Goal: Task Accomplishment & Management: Complete application form

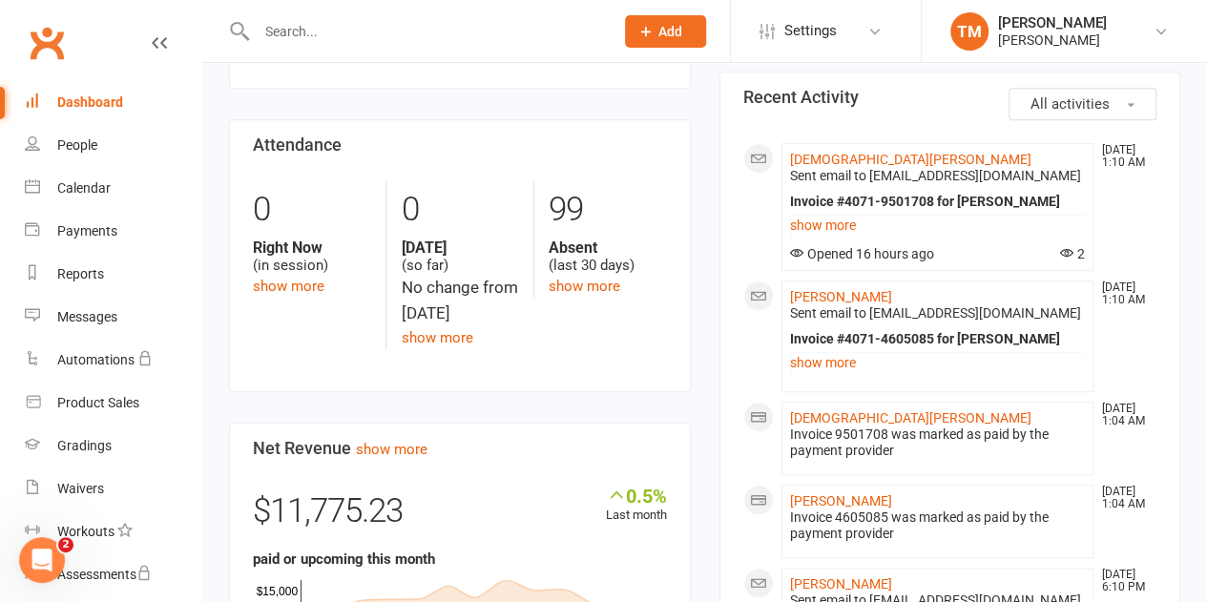
click at [55, 37] on link "Clubworx" at bounding box center [47, 43] width 48 height 48
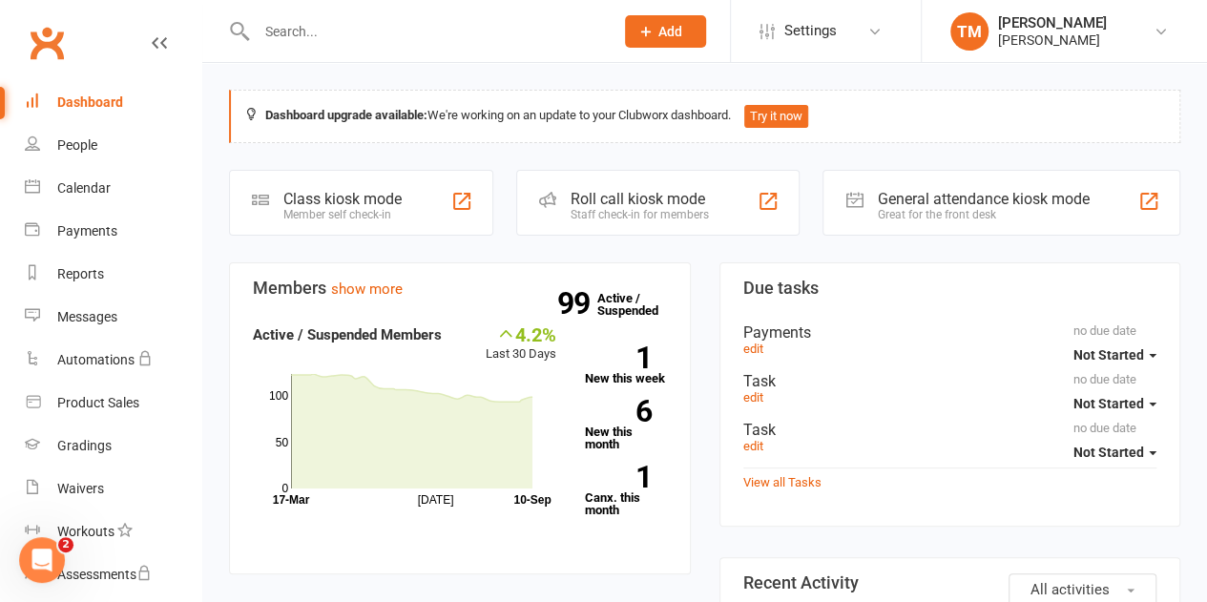
click at [645, 32] on icon at bounding box center [646, 31] width 17 height 17
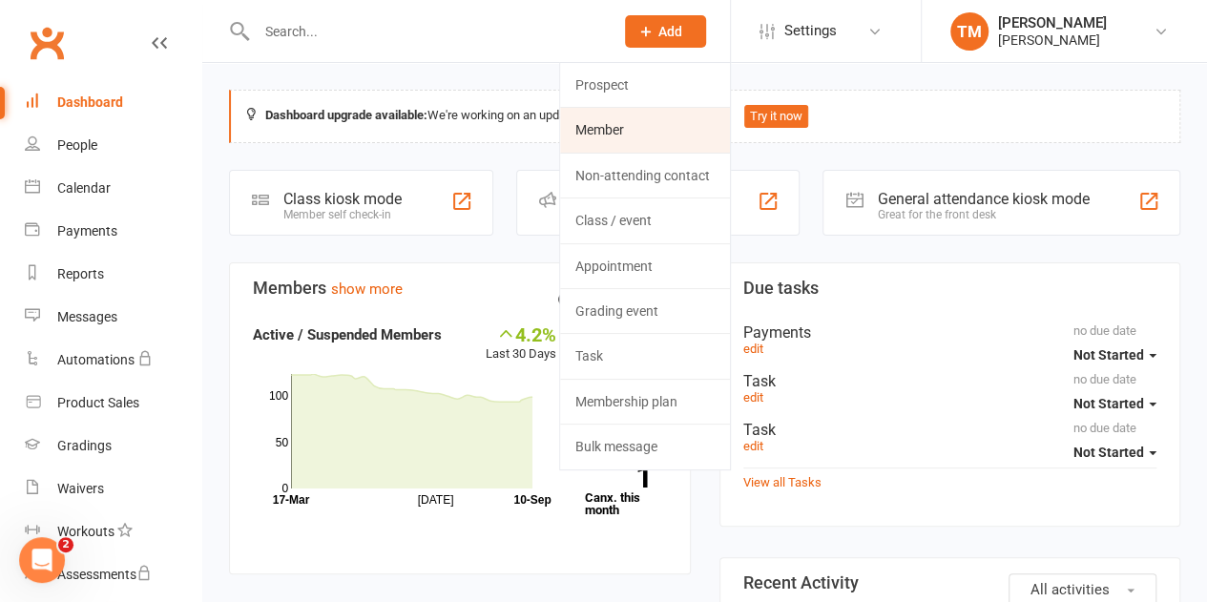
click at [603, 133] on link "Member" at bounding box center [645, 130] width 170 height 44
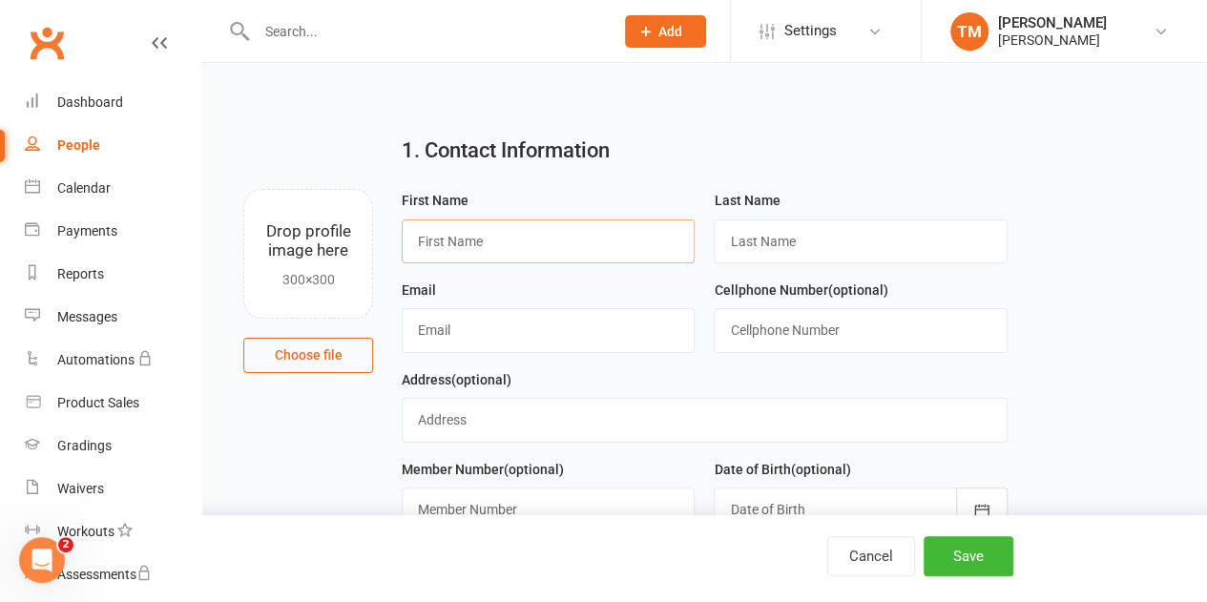
click at [536, 234] on input "text" at bounding box center [548, 242] width 293 height 44
type input "Alyssa"
type input "Williams"
click at [450, 320] on input "text" at bounding box center [548, 330] width 293 height 44
type input "alyssa_mcwilliams@yahoo.com"
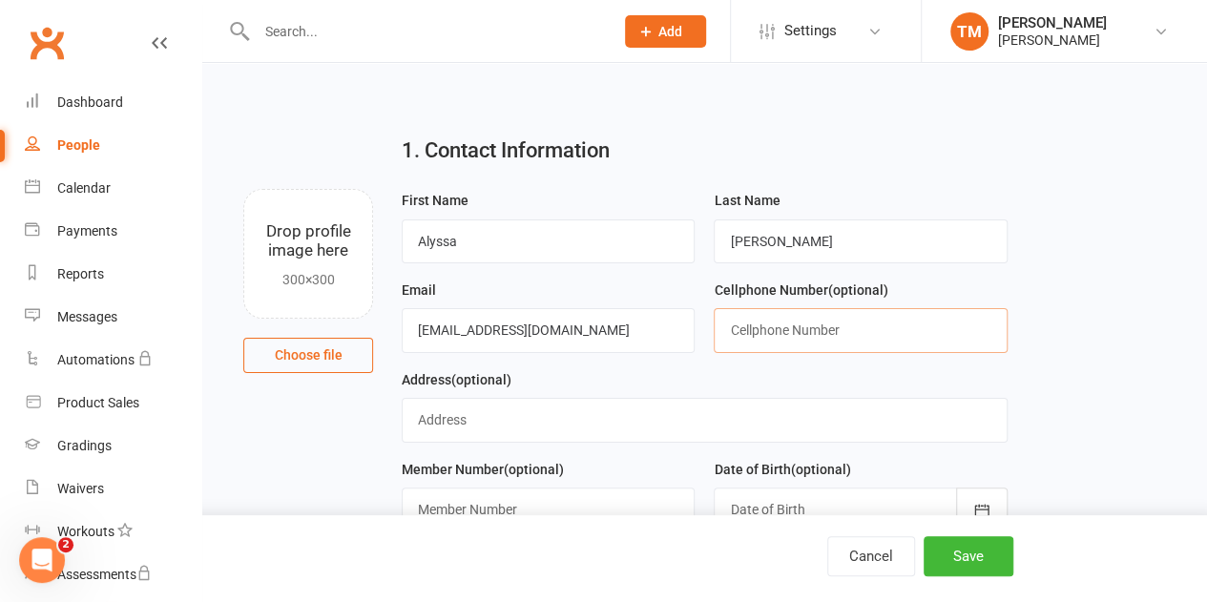
click at [855, 319] on input "text" at bounding box center [860, 330] width 293 height 44
type input "214-384-2256"
click at [517, 426] on input "text" at bounding box center [705, 420] width 606 height 44
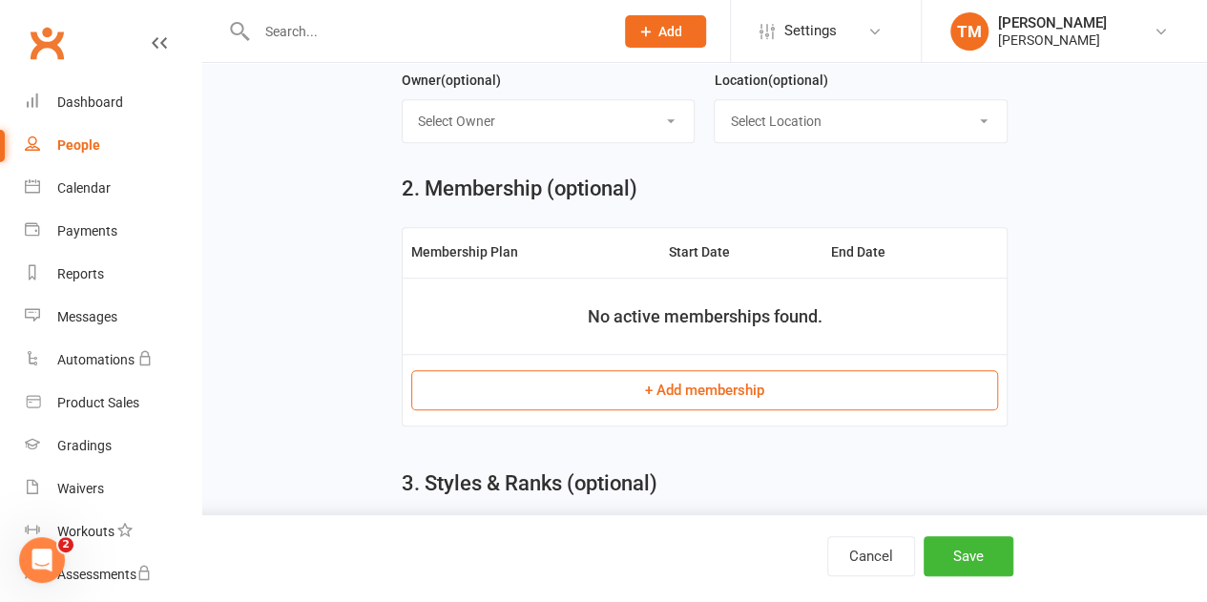
scroll to position [483, 0]
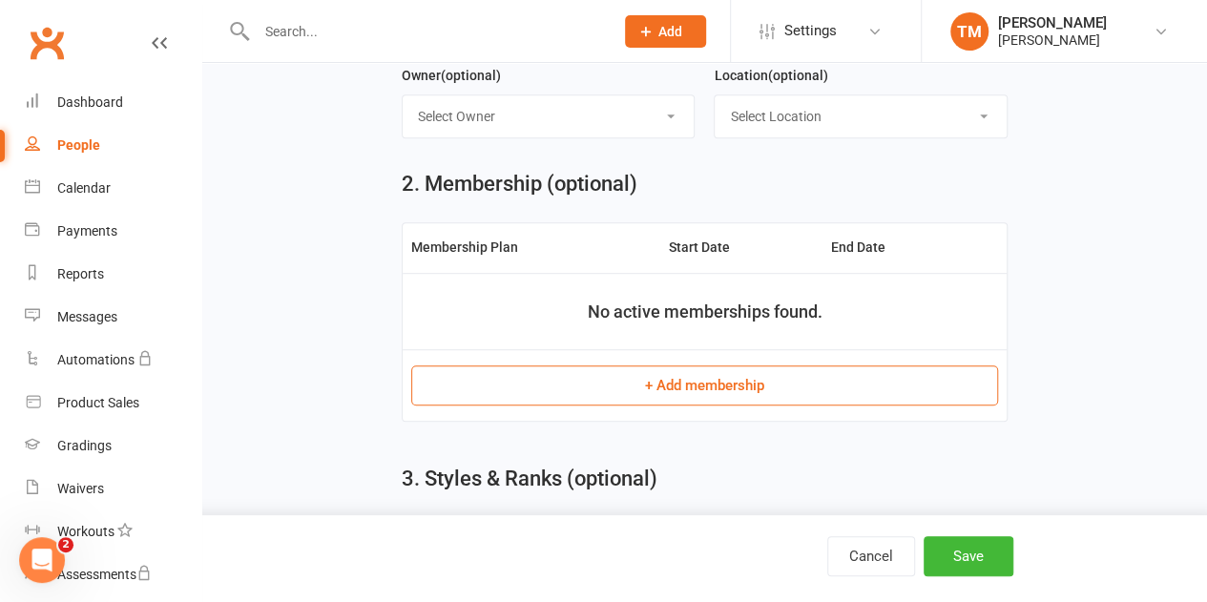
type input "3171 Permian Dr. Heath, Tx. 75126"
click at [720, 376] on button "+ Add membership" at bounding box center [704, 386] width 587 height 40
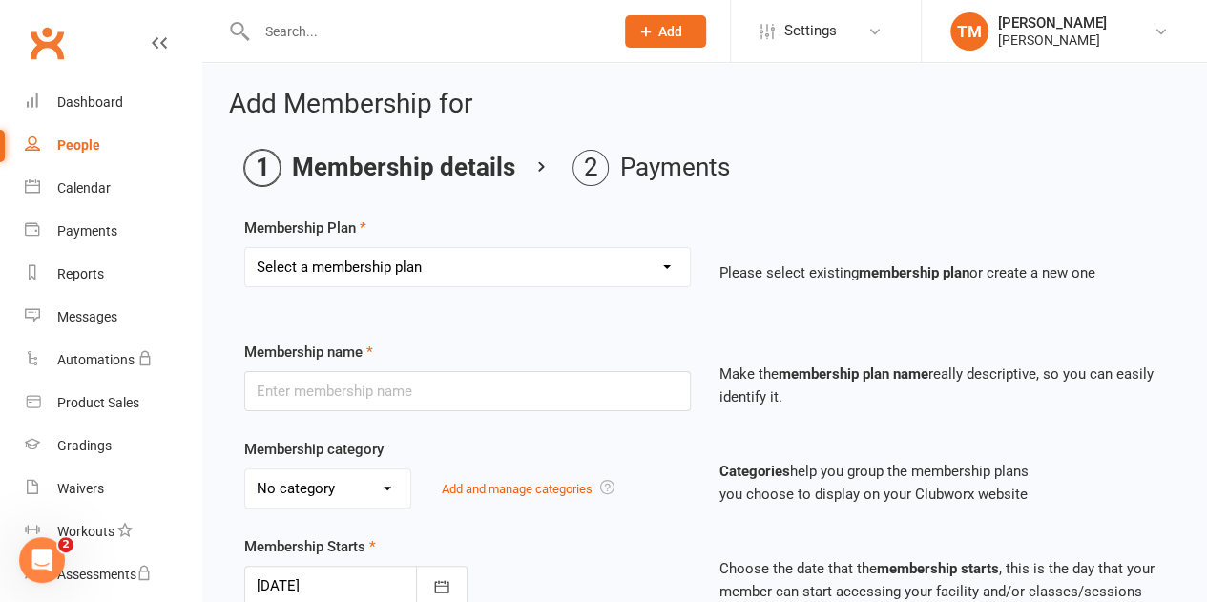
click at [661, 260] on select "Select a membership plan Create new Membership Plan Advanced Monthly Membership…" at bounding box center [467, 267] width 445 height 38
select select "5"
click at [245, 248] on select "Select a membership plan Create new Membership Plan Advanced Monthly Membership…" at bounding box center [467, 267] width 445 height 38
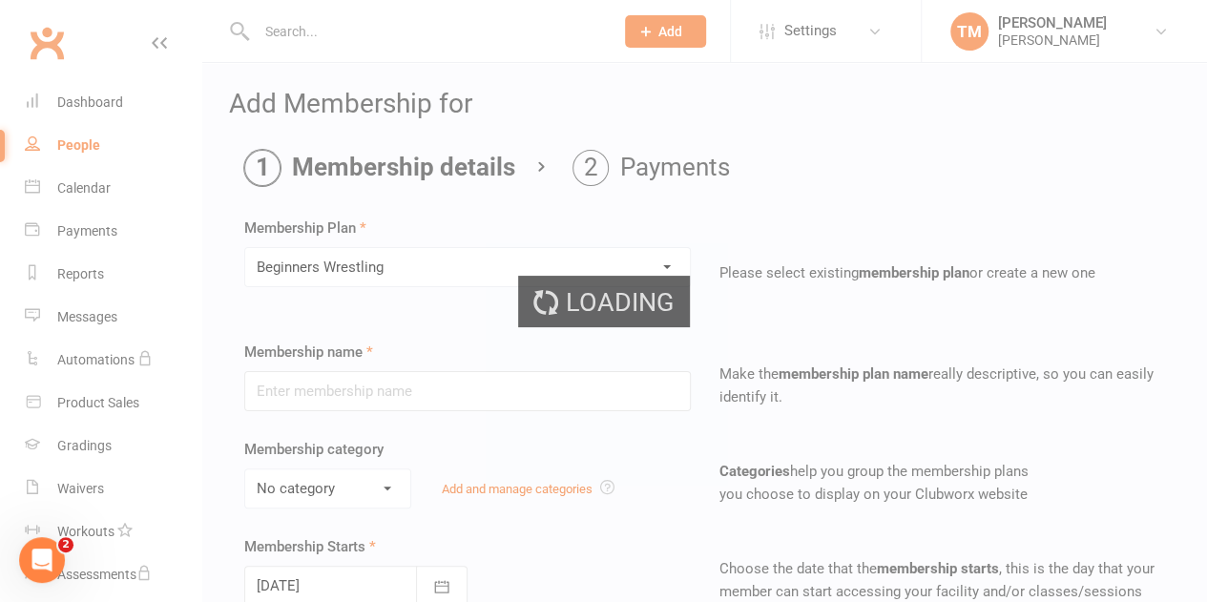
type input "Beginners Wrestling"
type input "0"
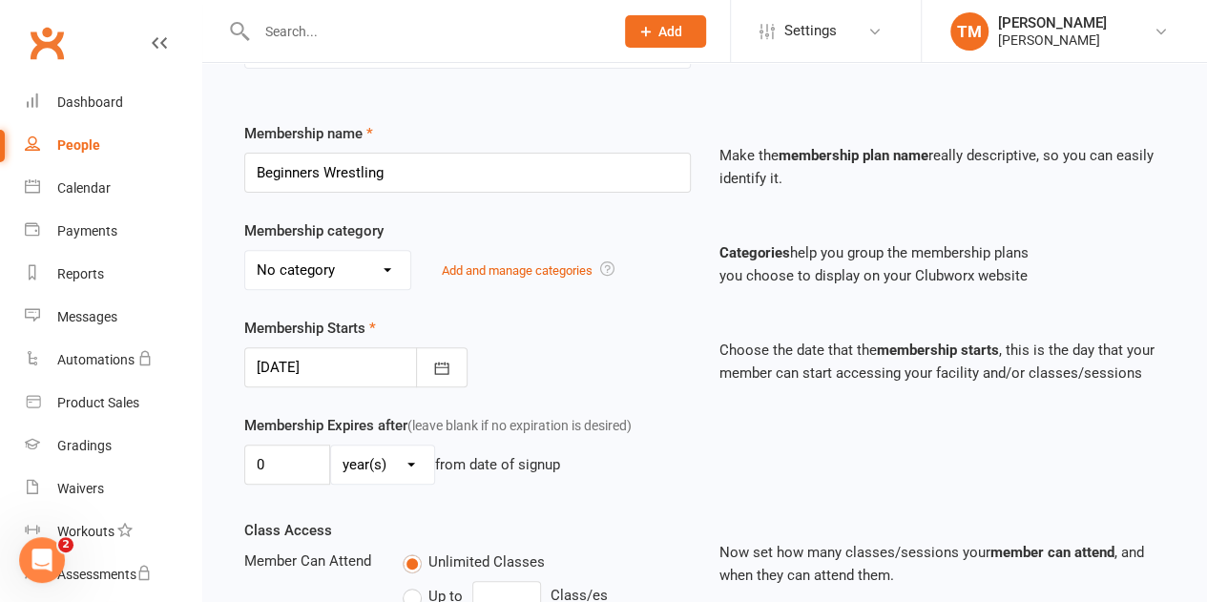
scroll to position [223, 0]
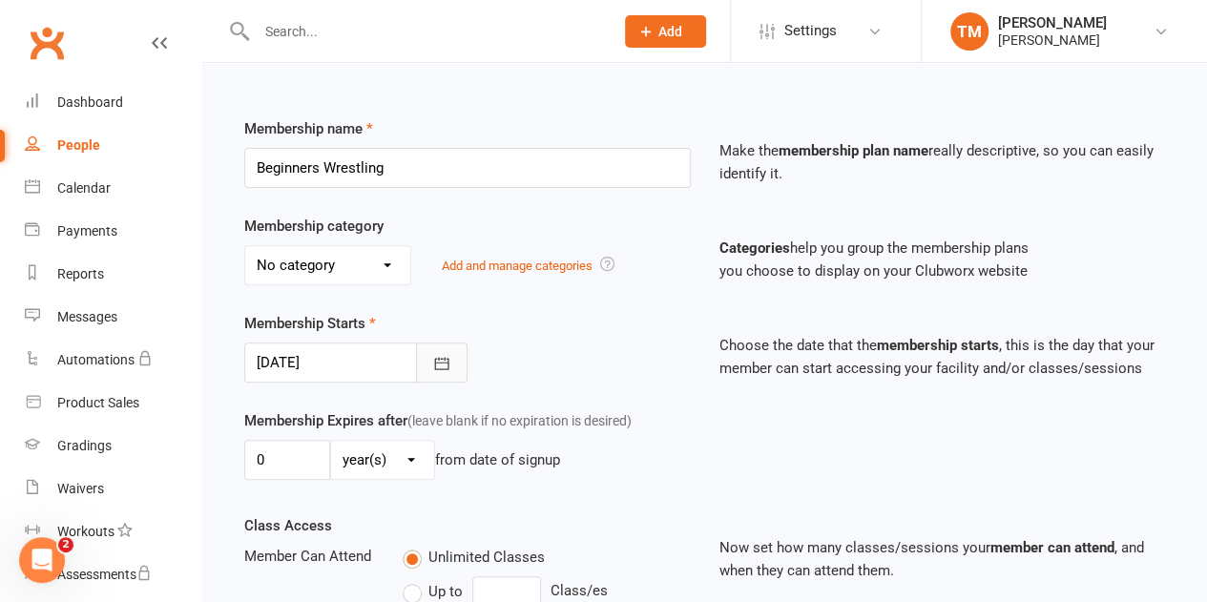
click at [437, 365] on icon "button" at bounding box center [441, 363] width 19 height 19
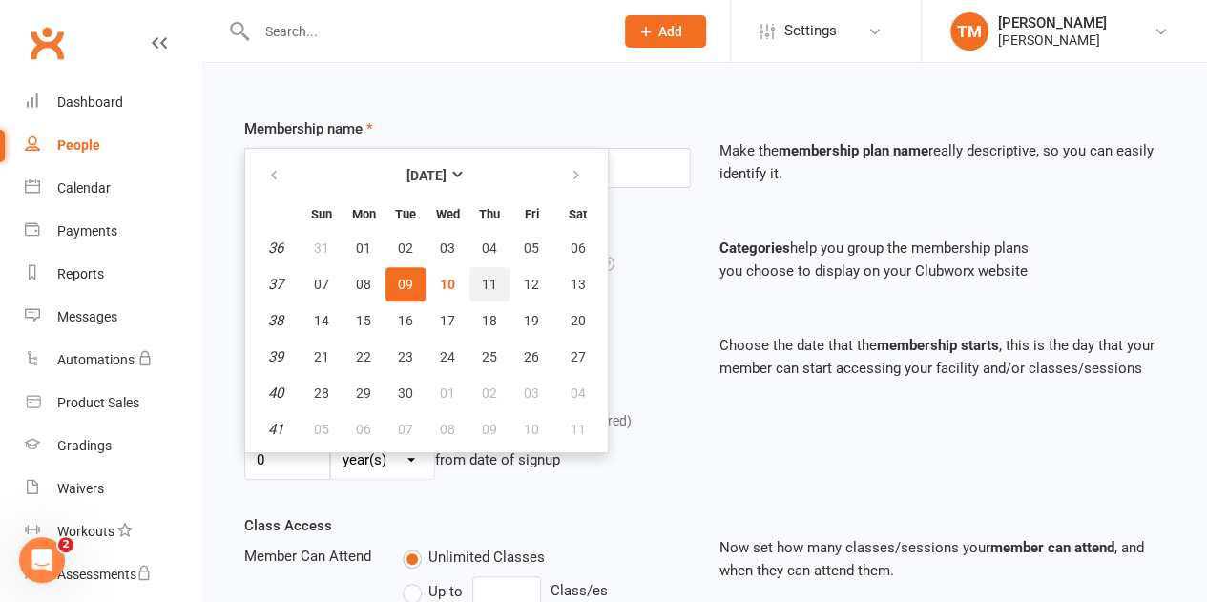
click at [485, 283] on span "11" at bounding box center [489, 284] width 15 height 15
type input "11 Sep 2025"
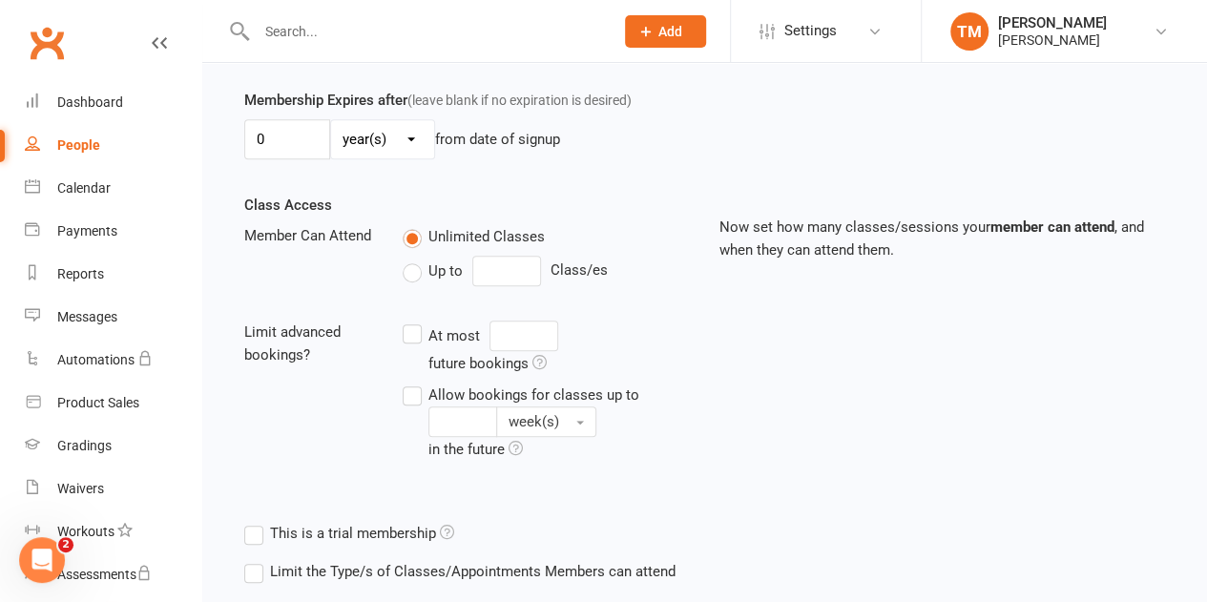
scroll to position [689, 0]
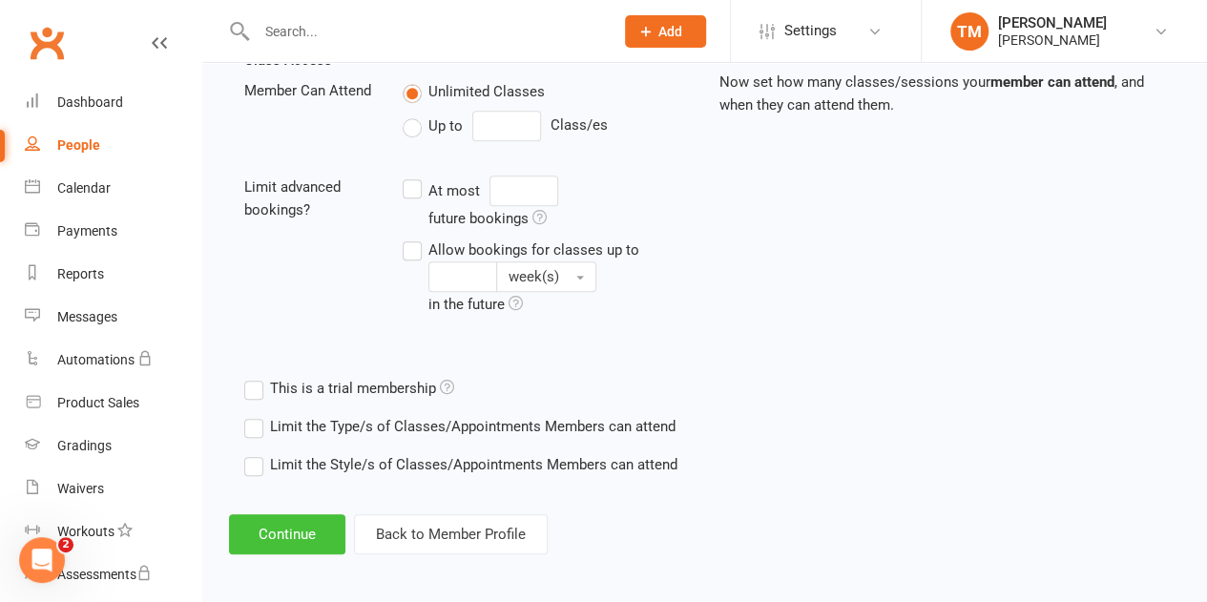
click at [285, 518] on button "Continue" at bounding box center [287, 534] width 116 height 40
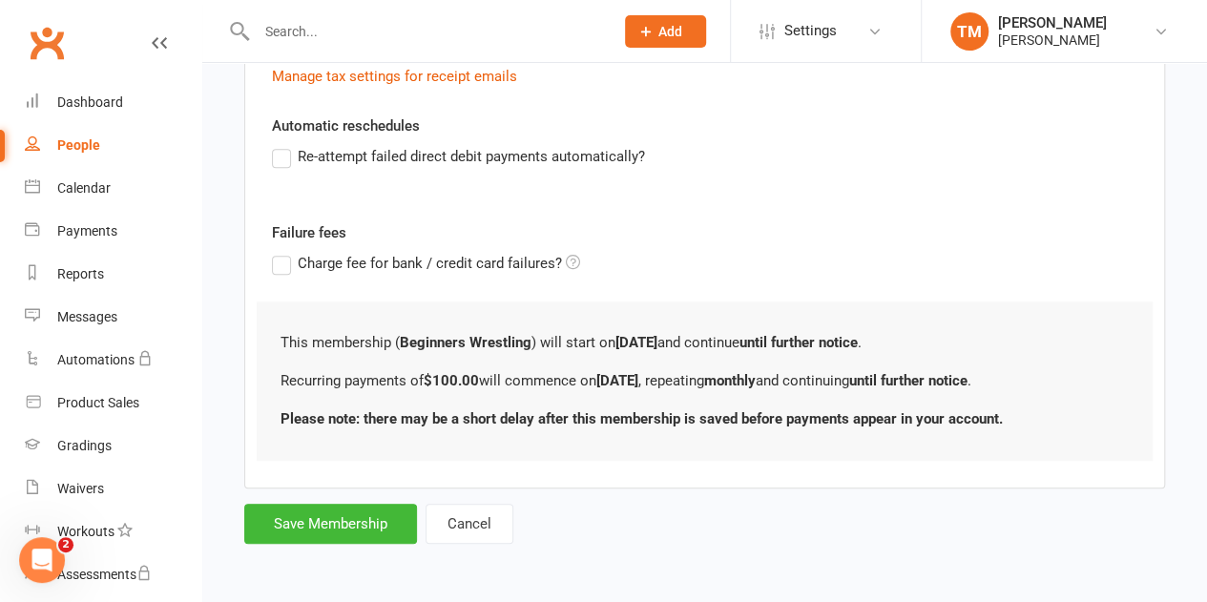
scroll to position [0, 0]
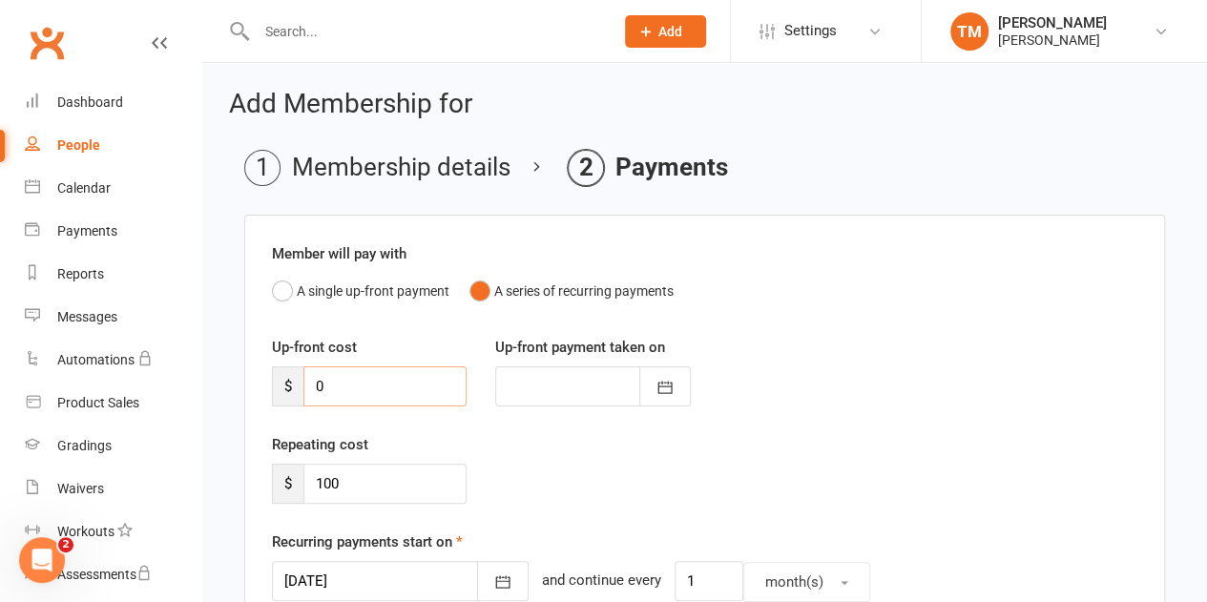
click at [364, 382] on input "0" at bounding box center [385, 387] width 163 height 40
type input "3"
type input "[DATE]"
type input "200.00"
click at [375, 475] on input "100" at bounding box center [385, 484] width 163 height 40
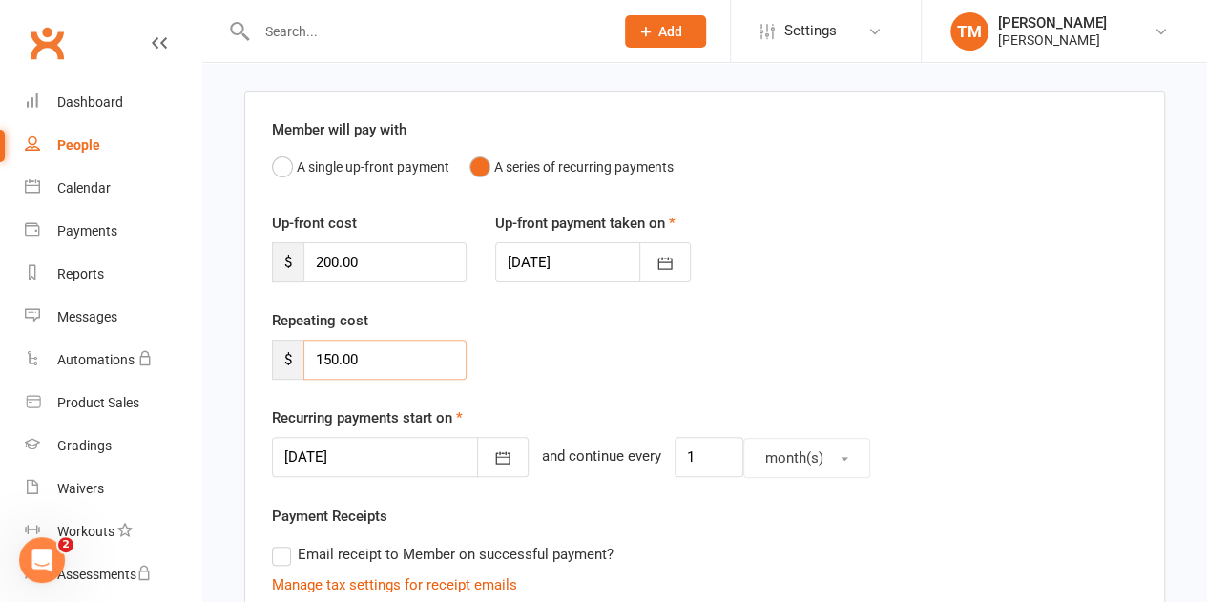
scroll to position [132, 0]
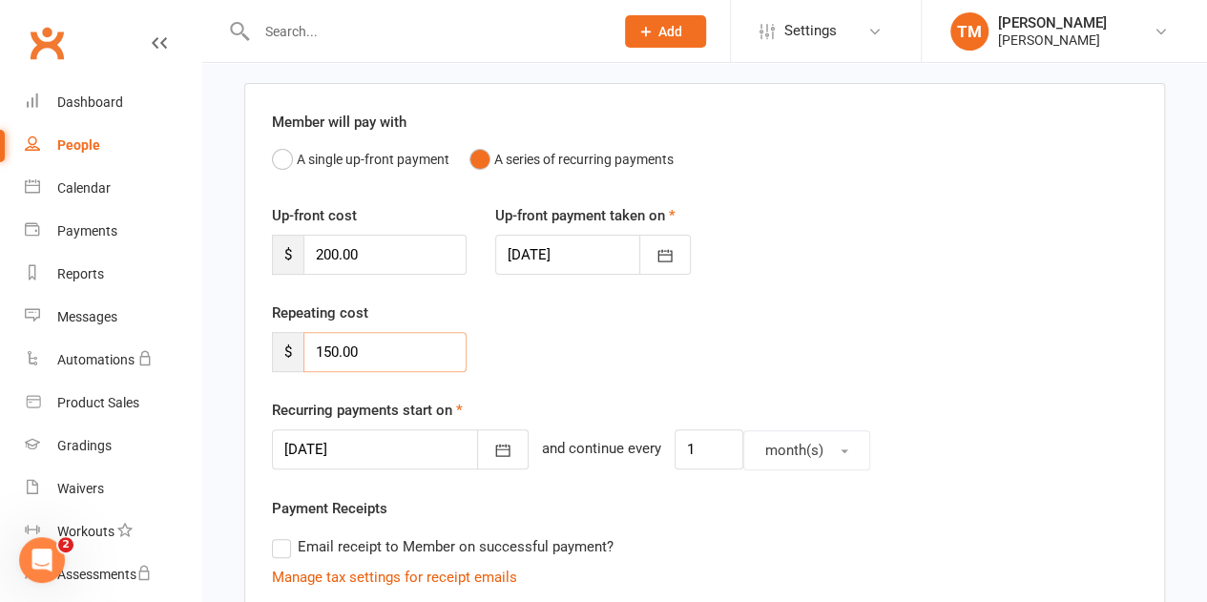
type input "150.00"
click at [477, 447] on button "button" at bounding box center [503, 450] width 52 height 40
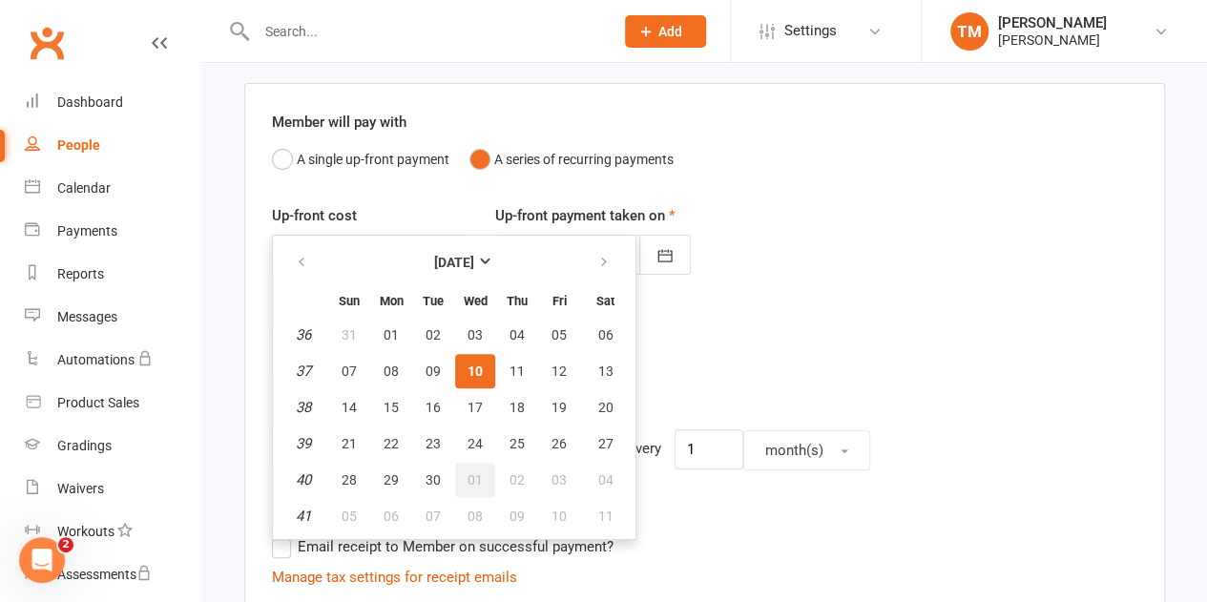
click at [476, 472] on span "01" at bounding box center [475, 479] width 15 height 15
type input "01 Oct 2025"
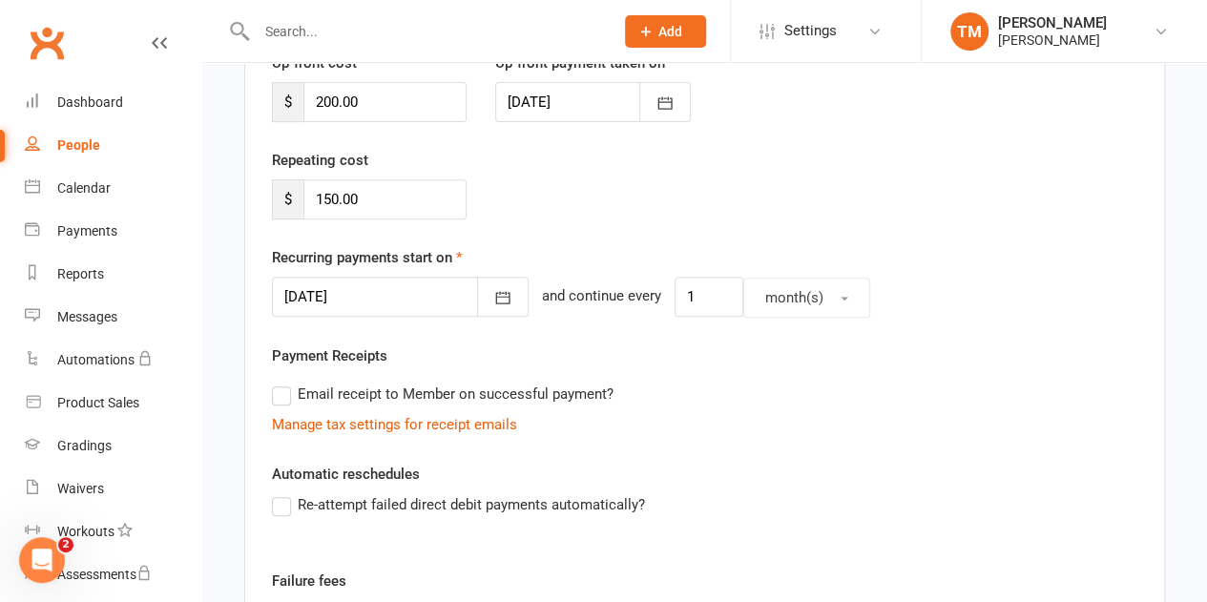
scroll to position [298, 0]
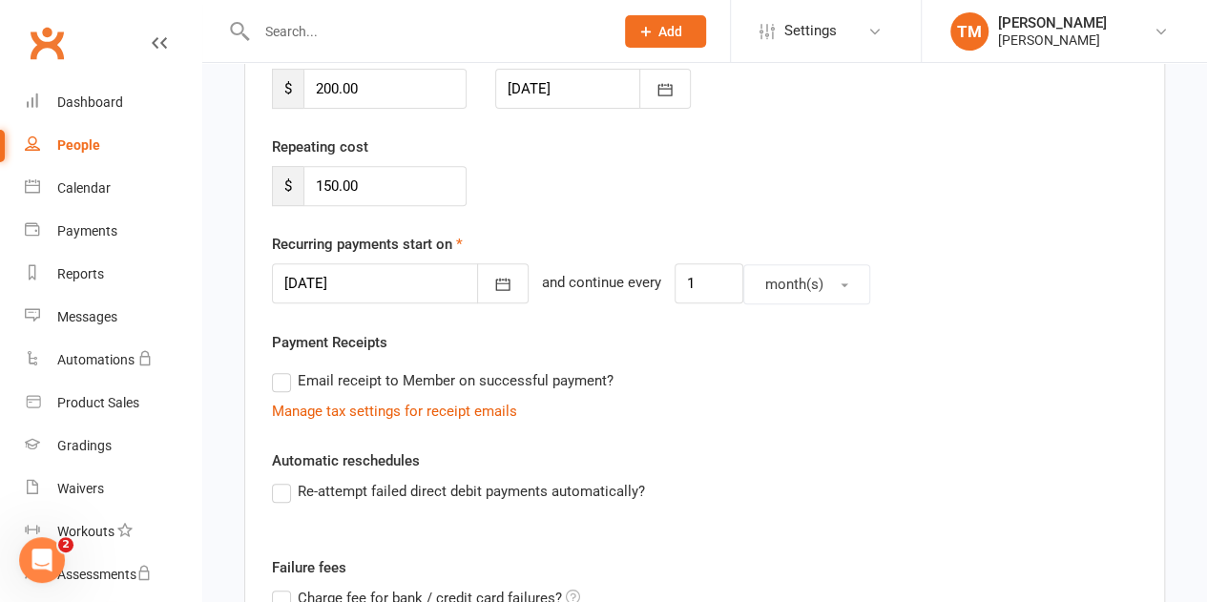
click at [282, 380] on label "Email receipt to Member on successful payment?" at bounding box center [443, 380] width 342 height 23
click at [282, 369] on input "Email receipt to Member on successful payment?" at bounding box center [278, 369] width 12 height 0
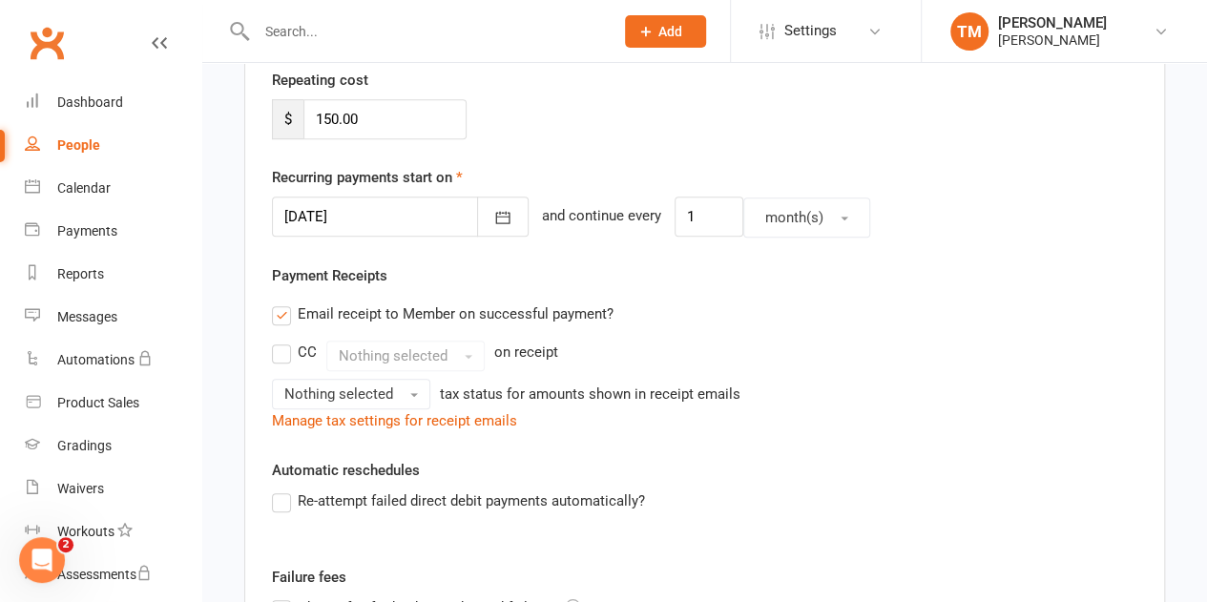
scroll to position [386, 0]
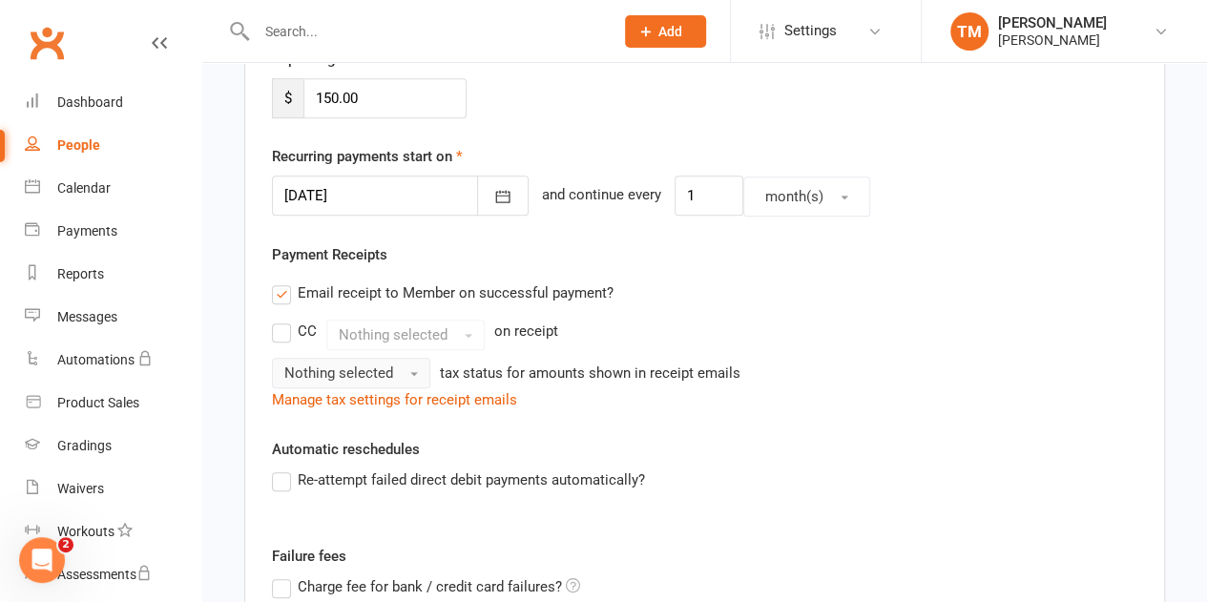
click at [405, 368] on button "Nothing selected" at bounding box center [351, 373] width 158 height 31
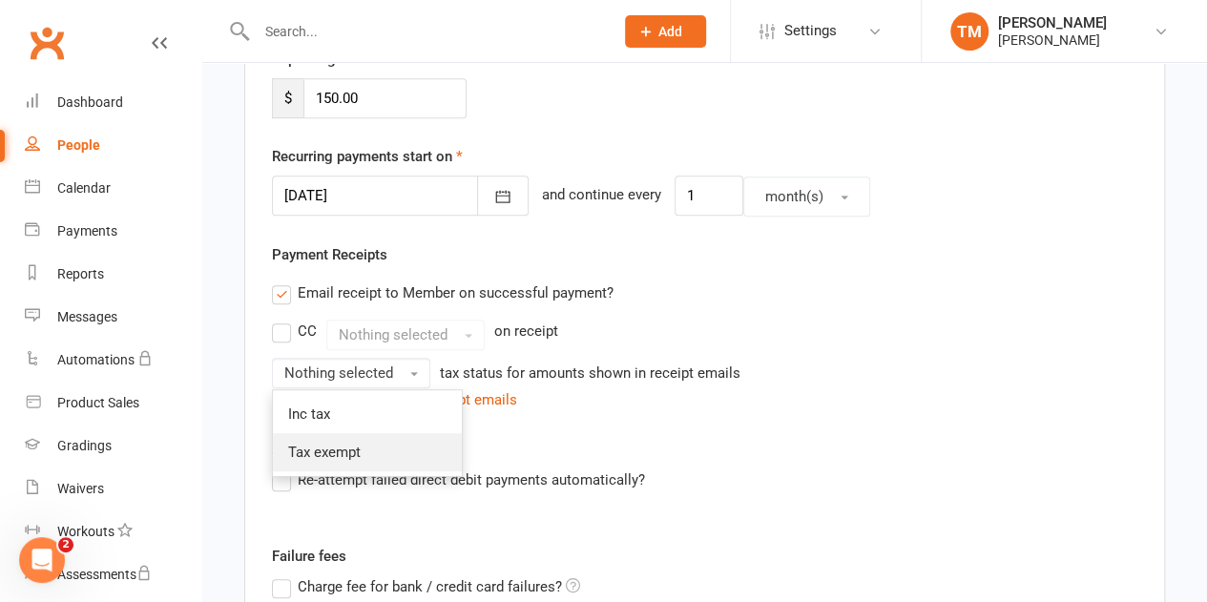
click at [369, 449] on link "Tax exempt" at bounding box center [367, 452] width 189 height 38
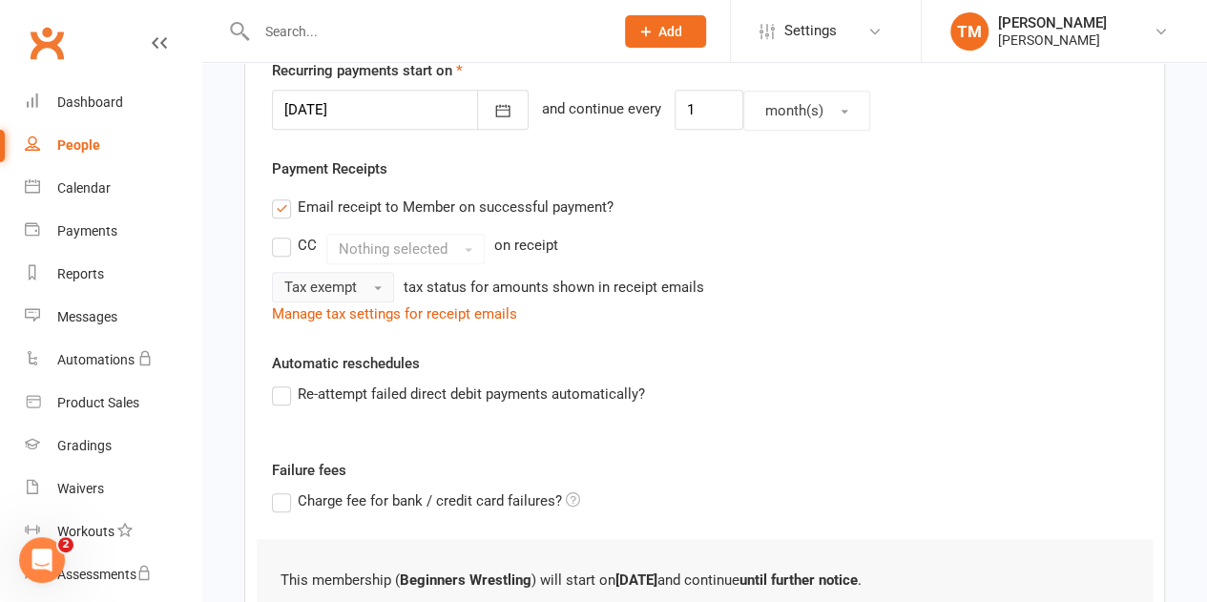
scroll to position [527, 0]
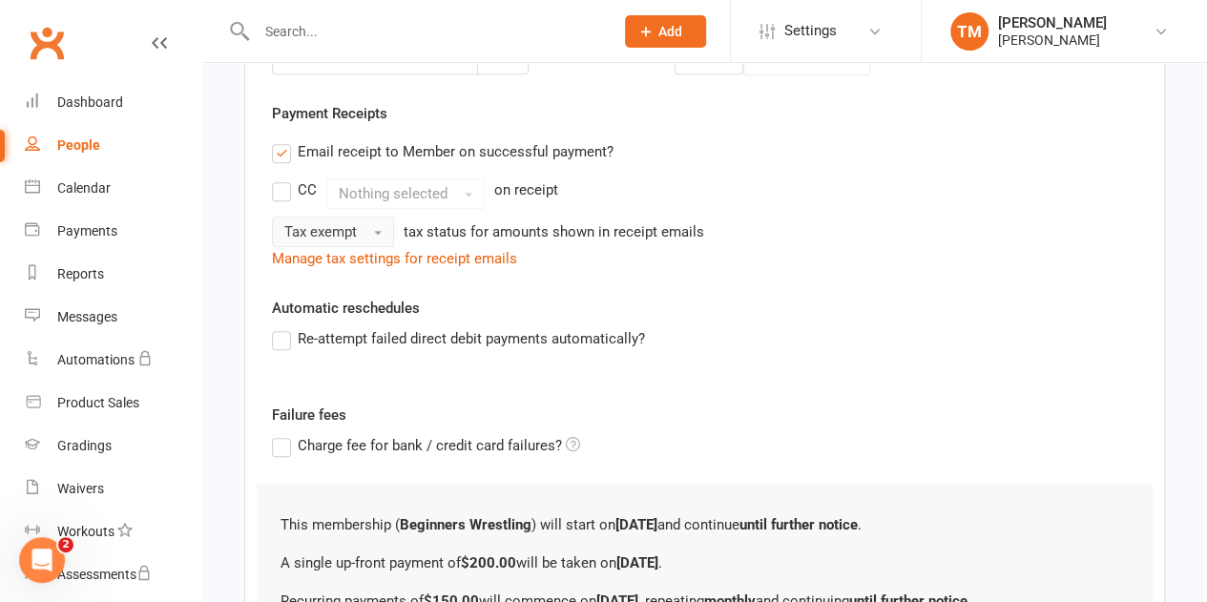
click at [286, 337] on label "Re-attempt failed direct debit payments automatically?" at bounding box center [458, 338] width 373 height 23
click at [284, 327] on input "Re-attempt failed direct debit payments automatically?" at bounding box center [278, 327] width 12 height 0
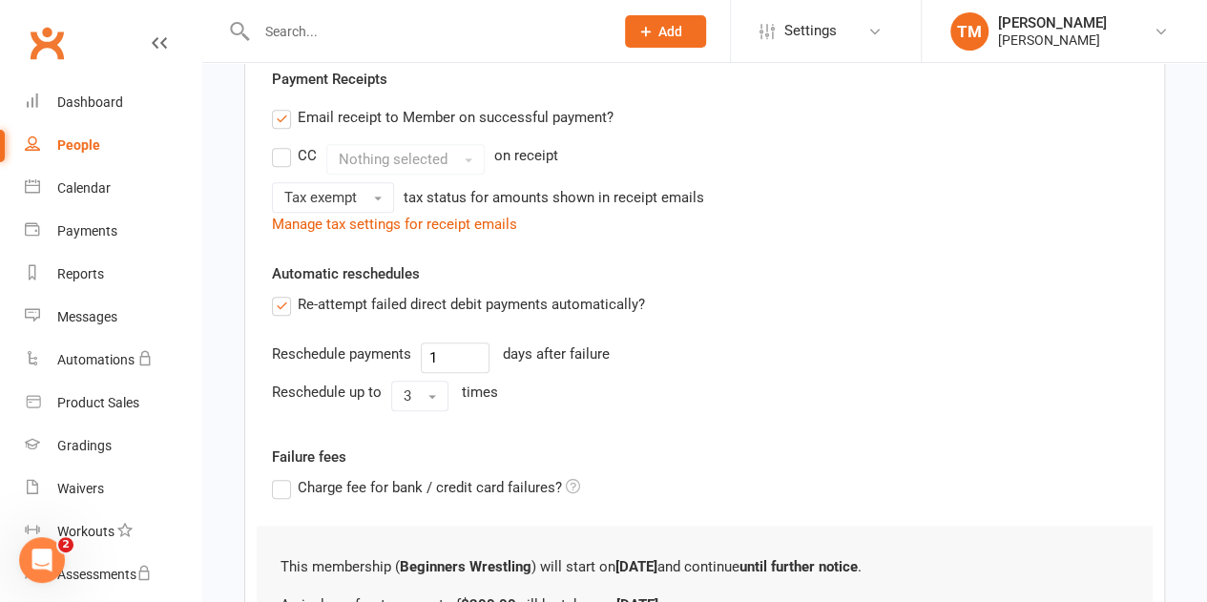
scroll to position [649, 0]
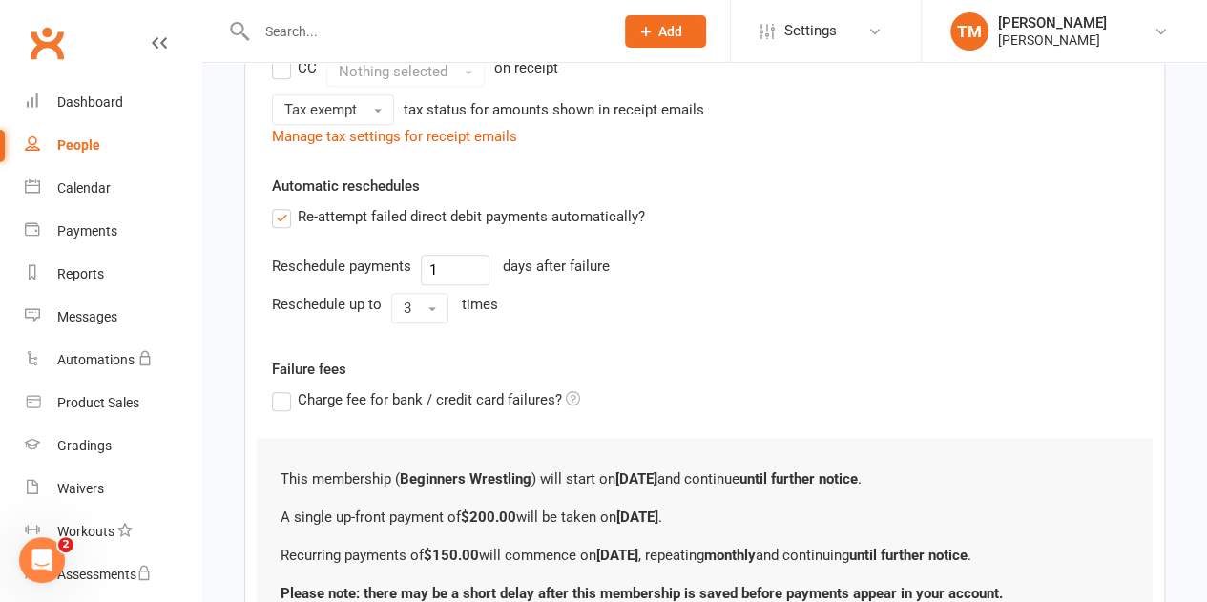
click at [431, 307] on span "button" at bounding box center [433, 309] width 8 height 4
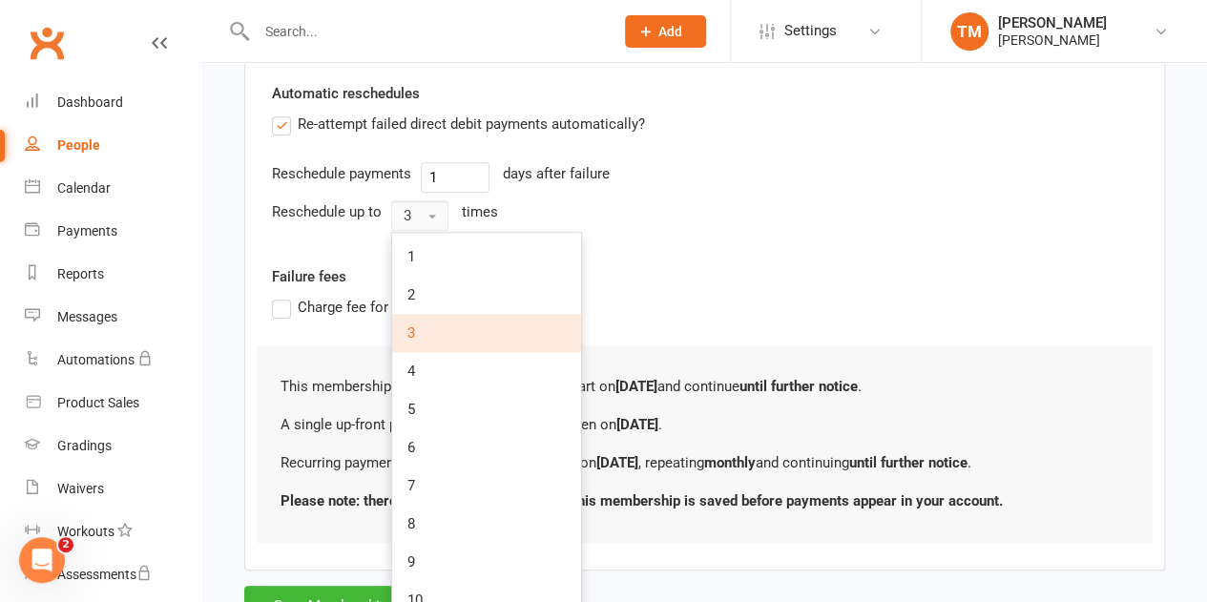
scroll to position [817, 0]
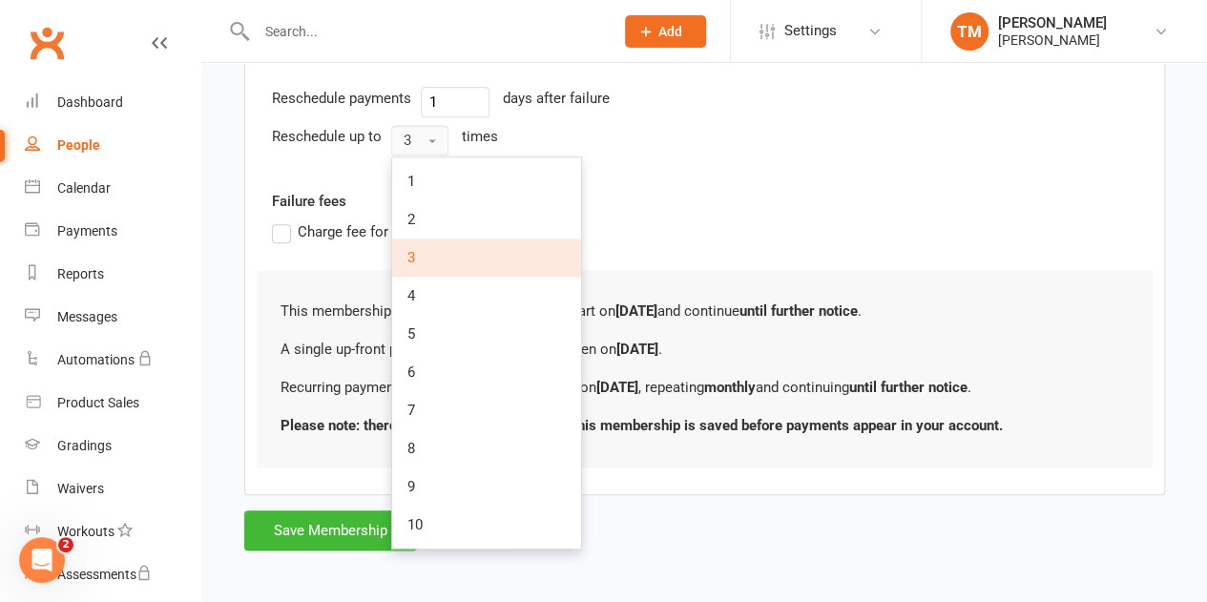
click at [462, 515] on link "10" at bounding box center [486, 525] width 189 height 38
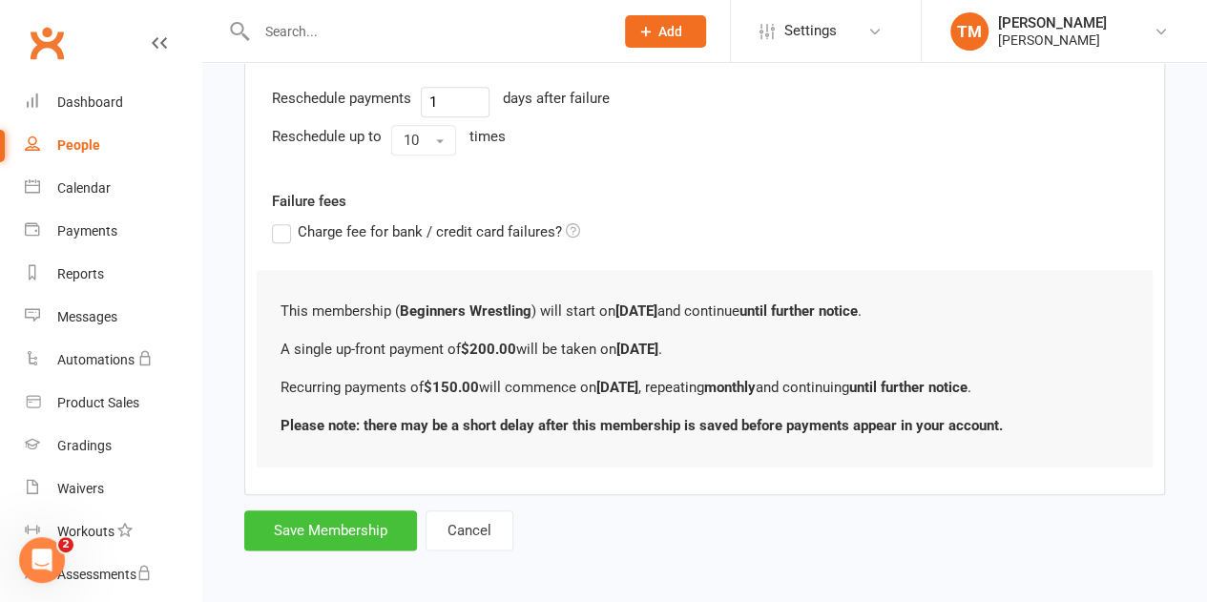
click at [332, 515] on button "Save Membership" at bounding box center [330, 531] width 173 height 40
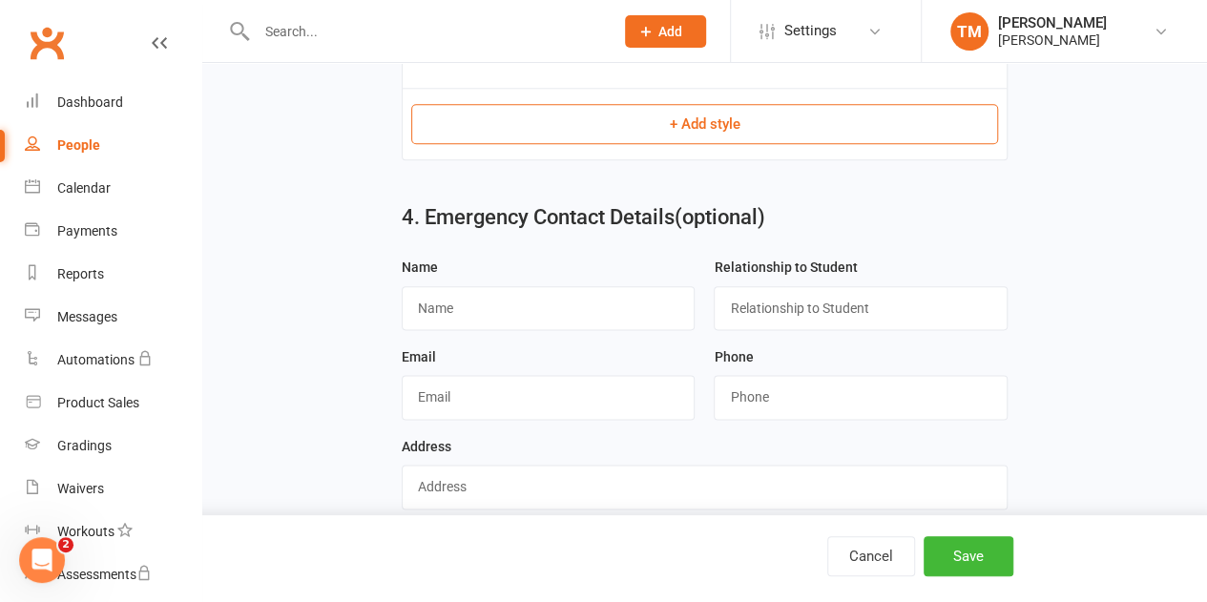
scroll to position [1045, 0]
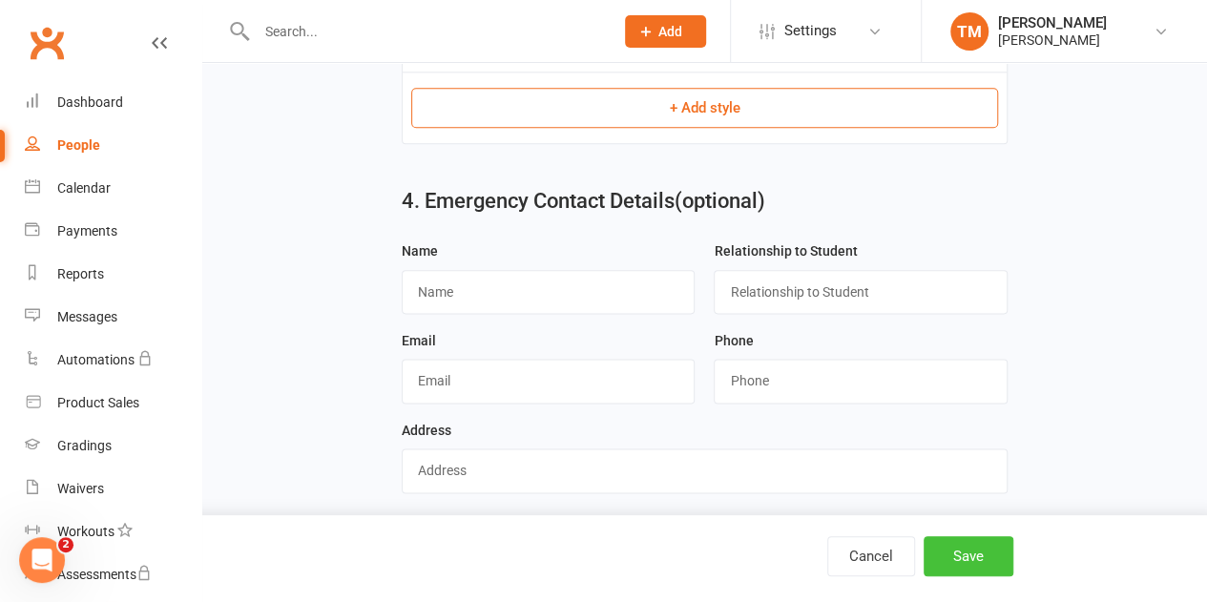
click at [979, 556] on button "Save" at bounding box center [969, 556] width 90 height 40
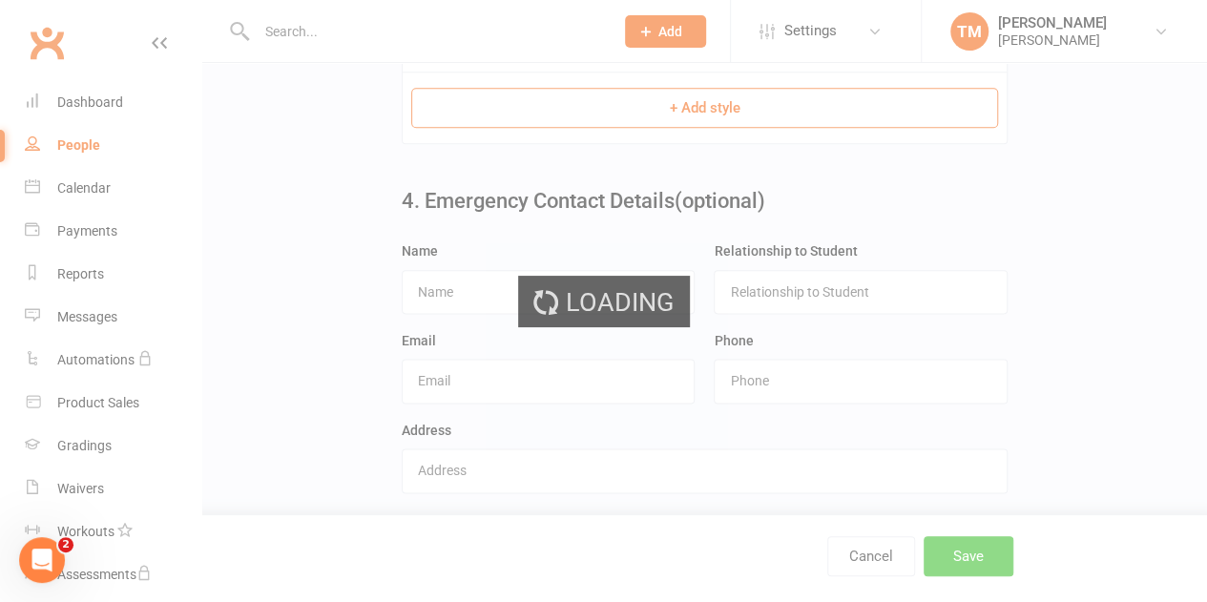
scroll to position [0, 0]
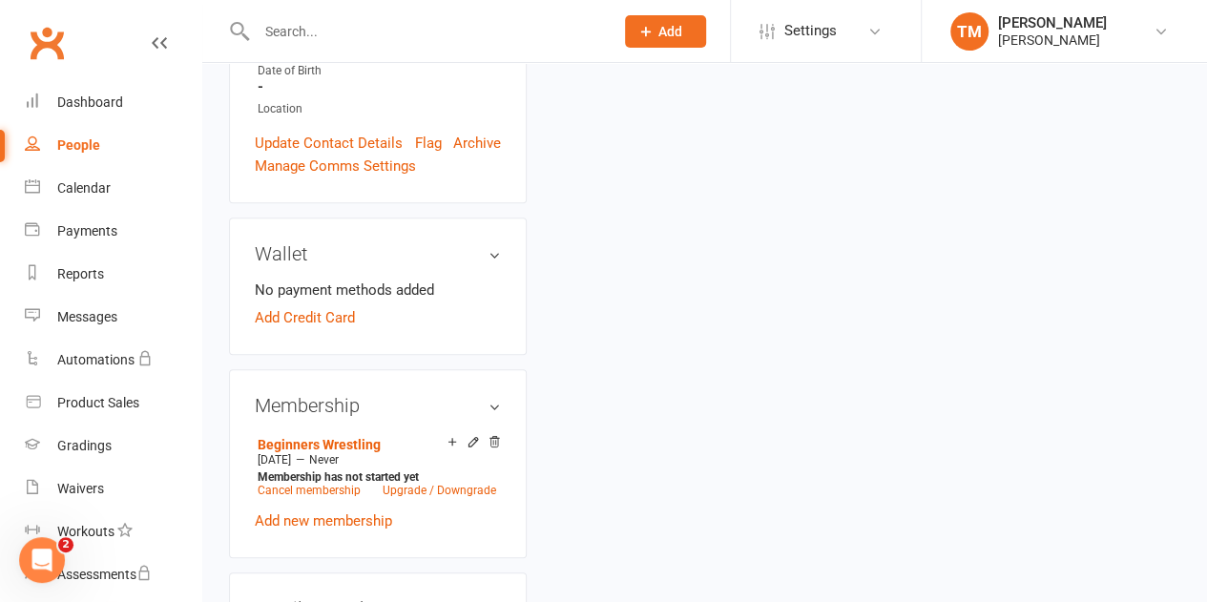
click at [306, 306] on link "Add Credit Card" at bounding box center [305, 317] width 100 height 23
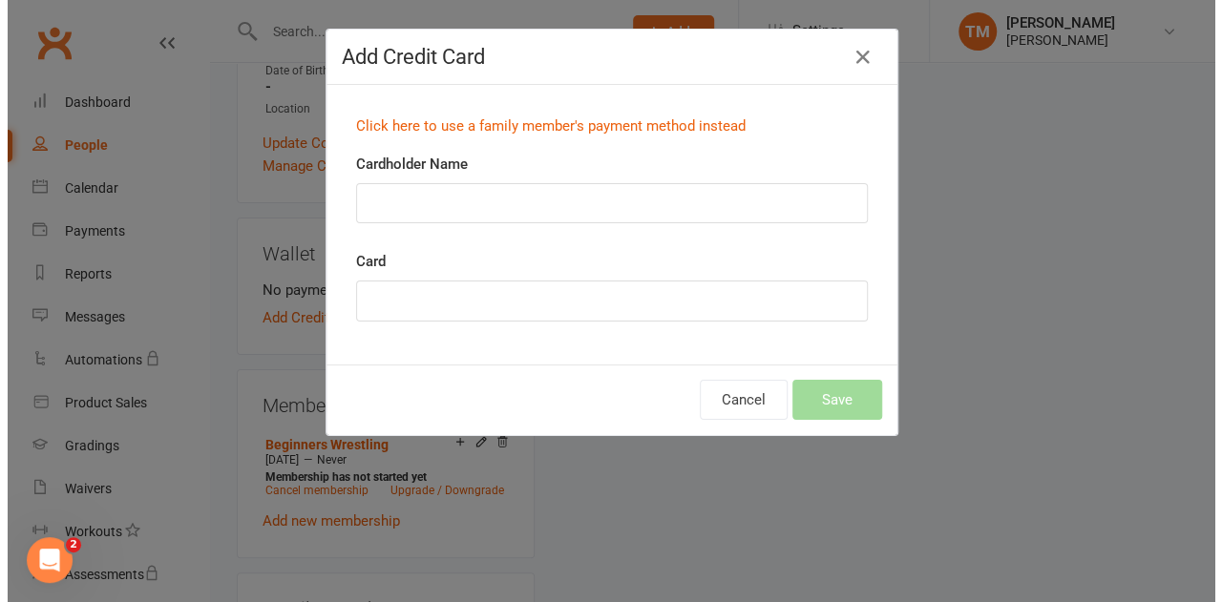
scroll to position [536, 0]
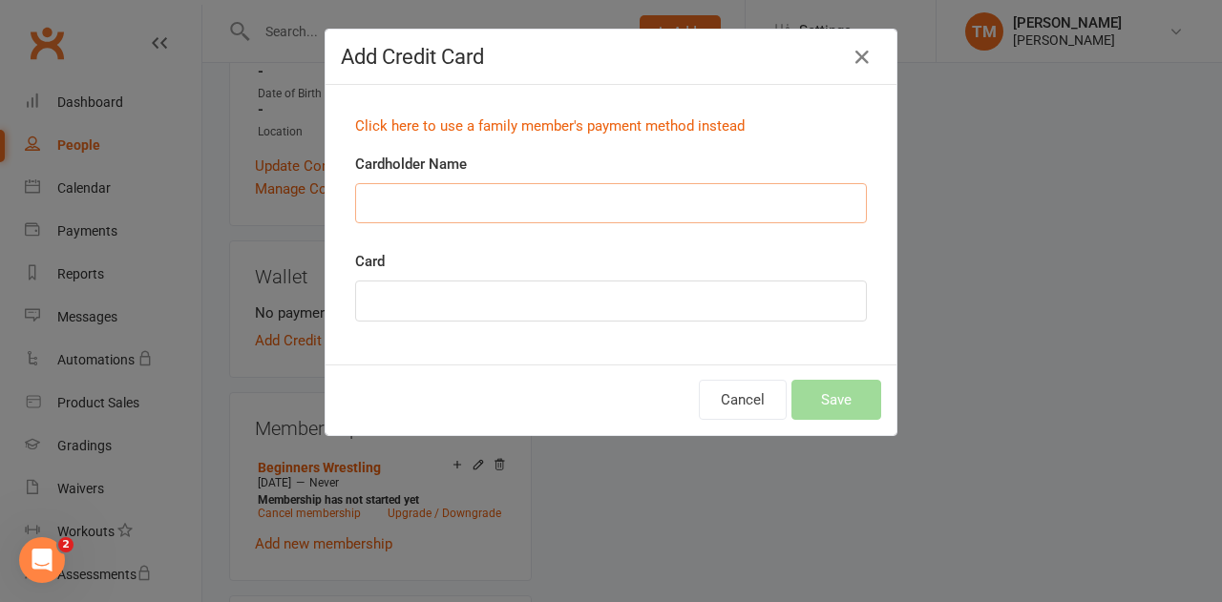
click at [438, 207] on input "Cardholder Name" at bounding box center [611, 203] width 512 height 40
type input "[PERSON_NAME]"
click at [834, 395] on button "Save" at bounding box center [836, 400] width 90 height 40
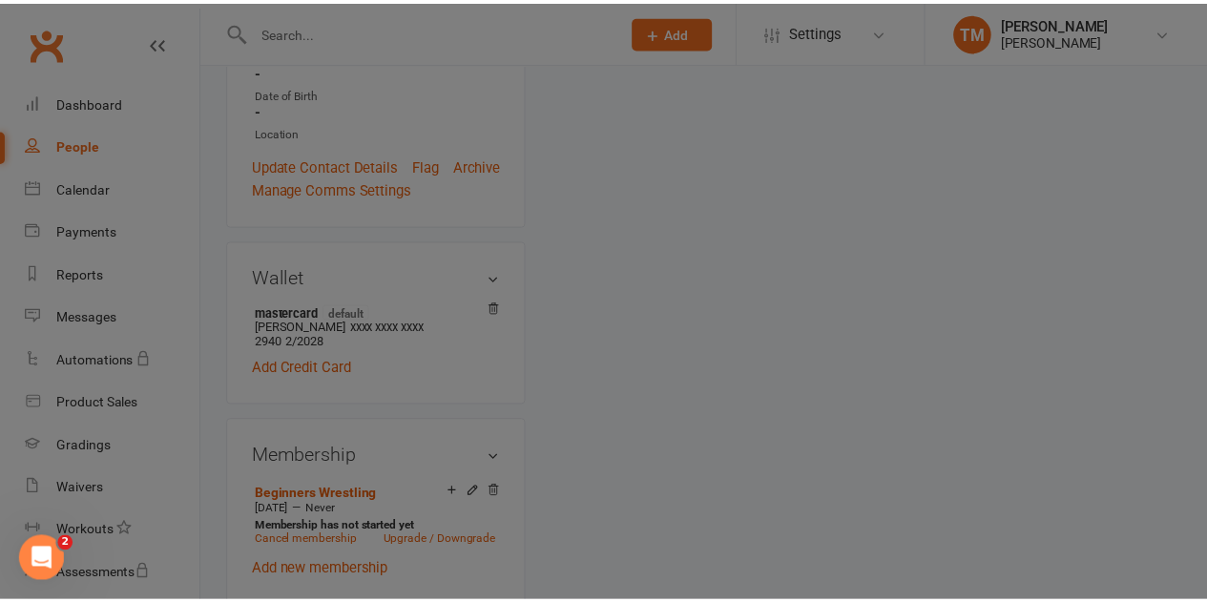
scroll to position [559, 0]
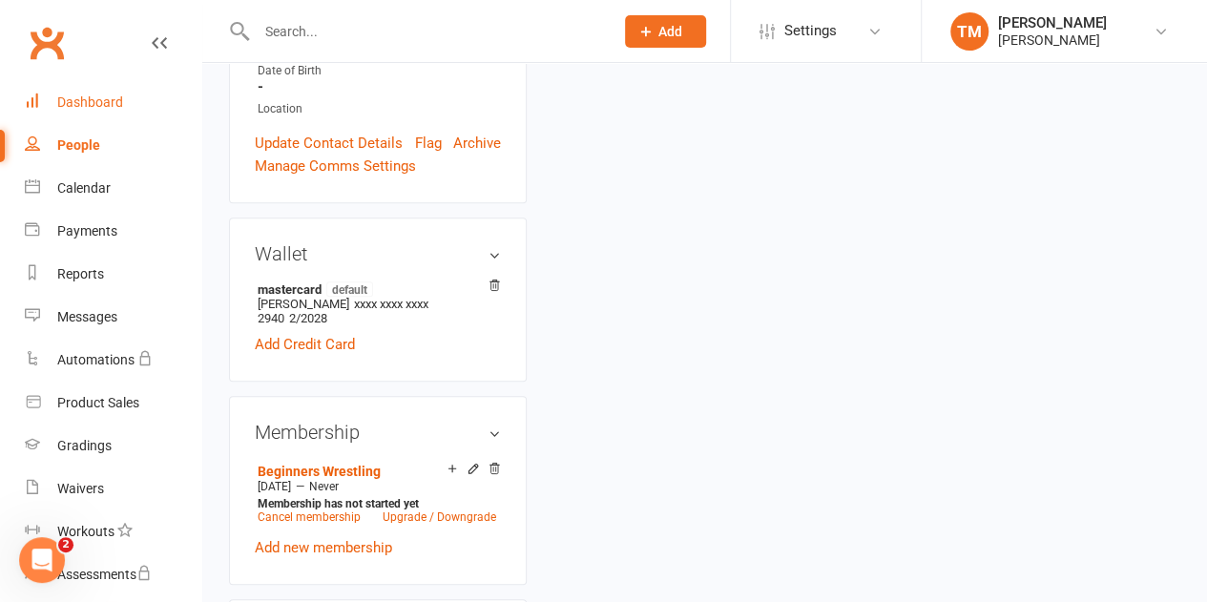
click at [88, 94] on div "Dashboard" at bounding box center [90, 101] width 66 height 15
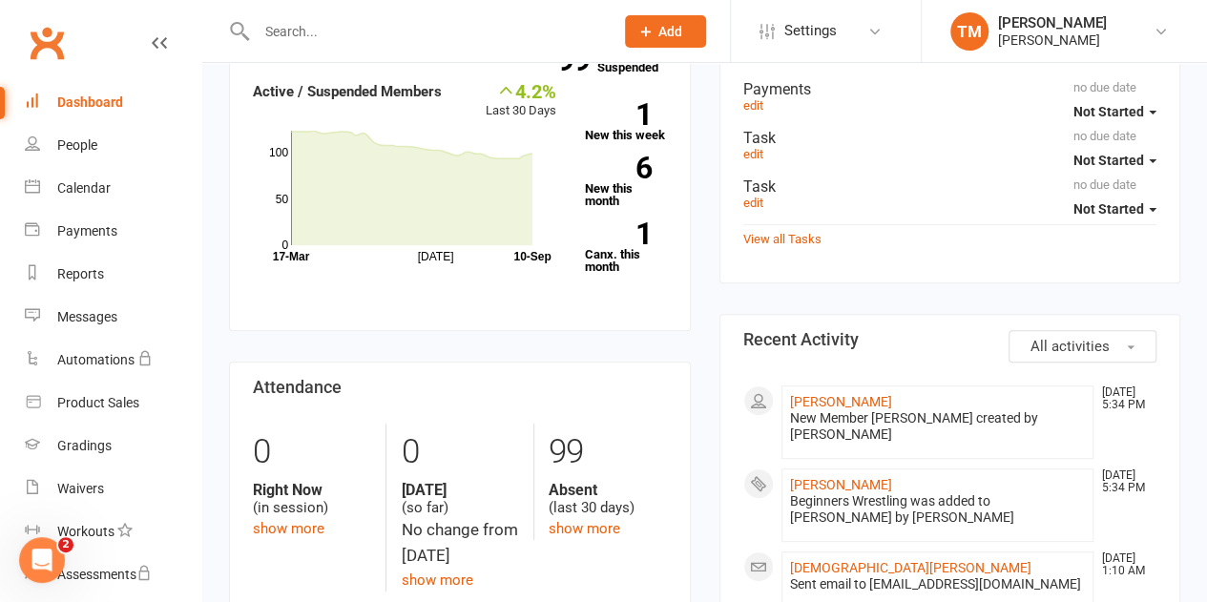
scroll to position [258, 0]
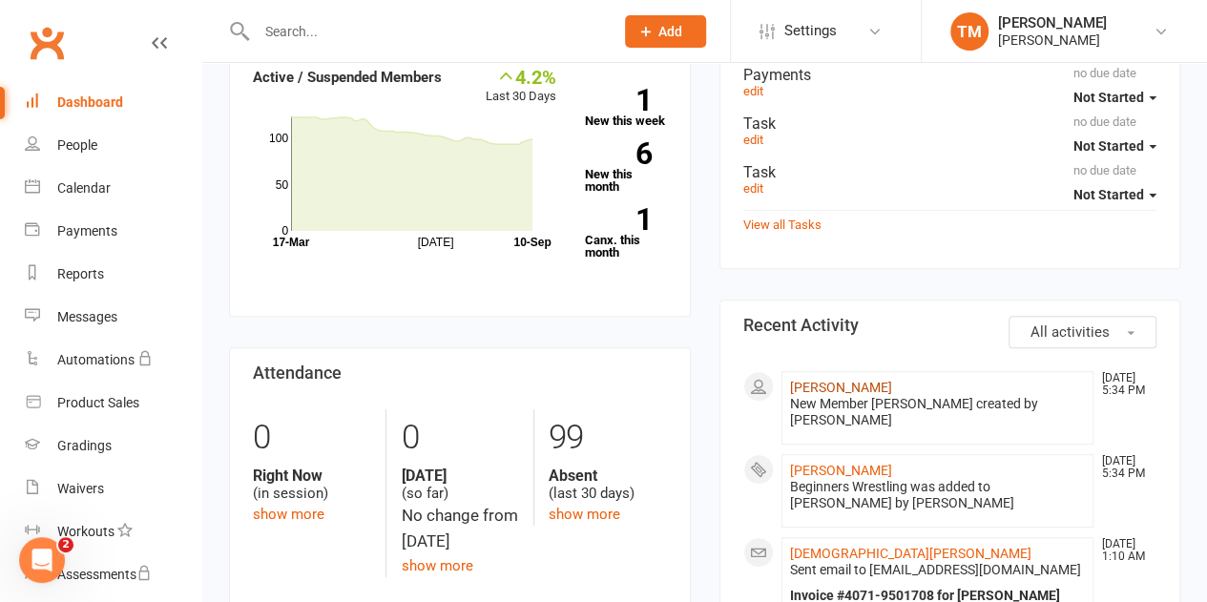
click at [846, 382] on link "[PERSON_NAME]" at bounding box center [841, 387] width 102 height 15
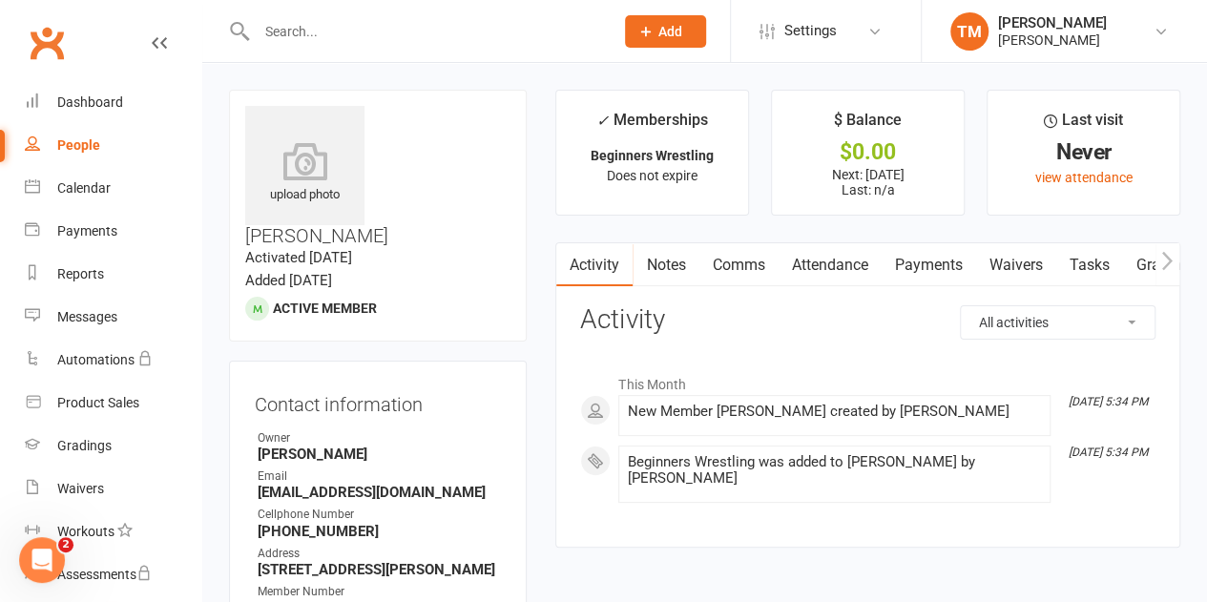
click at [914, 265] on link "Payments" at bounding box center [928, 265] width 94 height 44
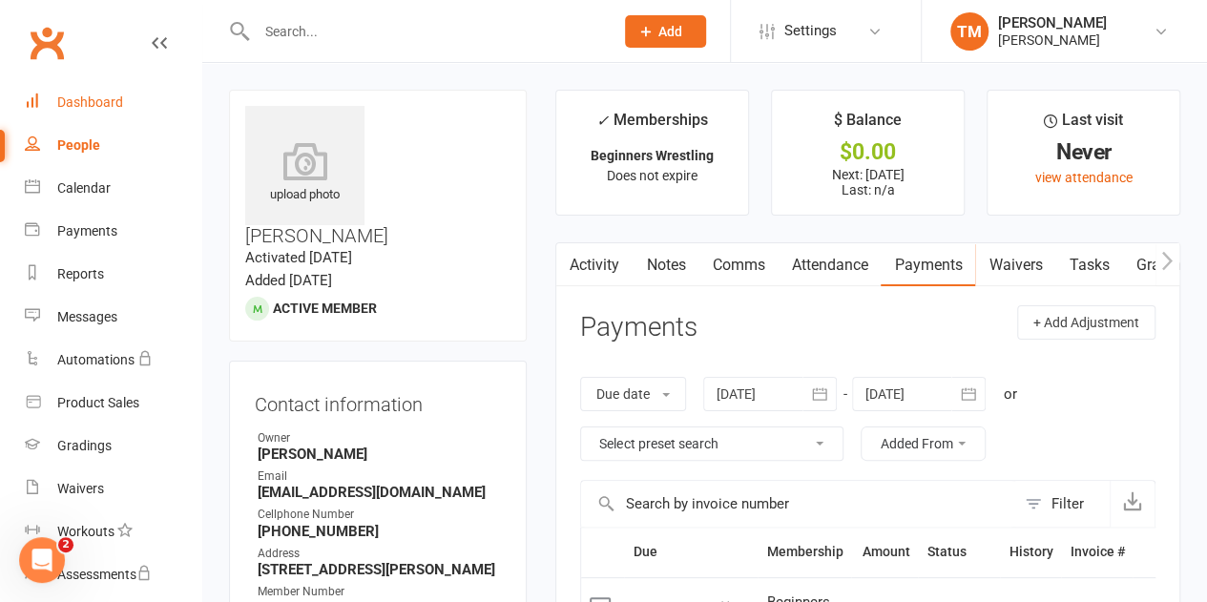
click at [95, 100] on div "Dashboard" at bounding box center [90, 101] width 66 height 15
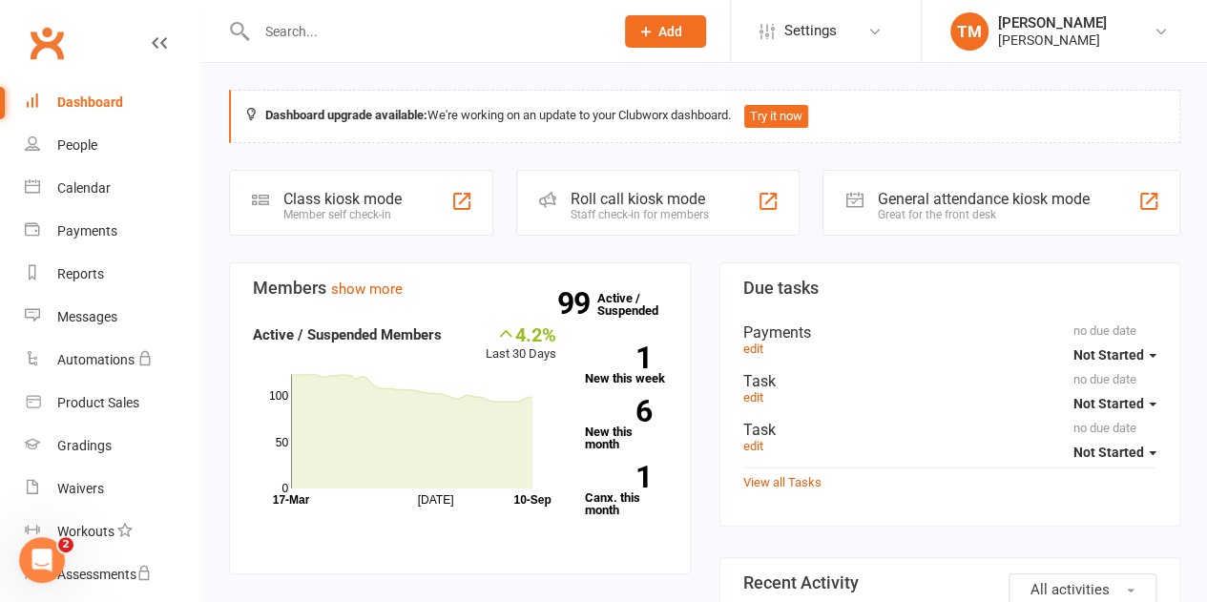
click at [405, 30] on input "text" at bounding box center [426, 31] width 350 height 27
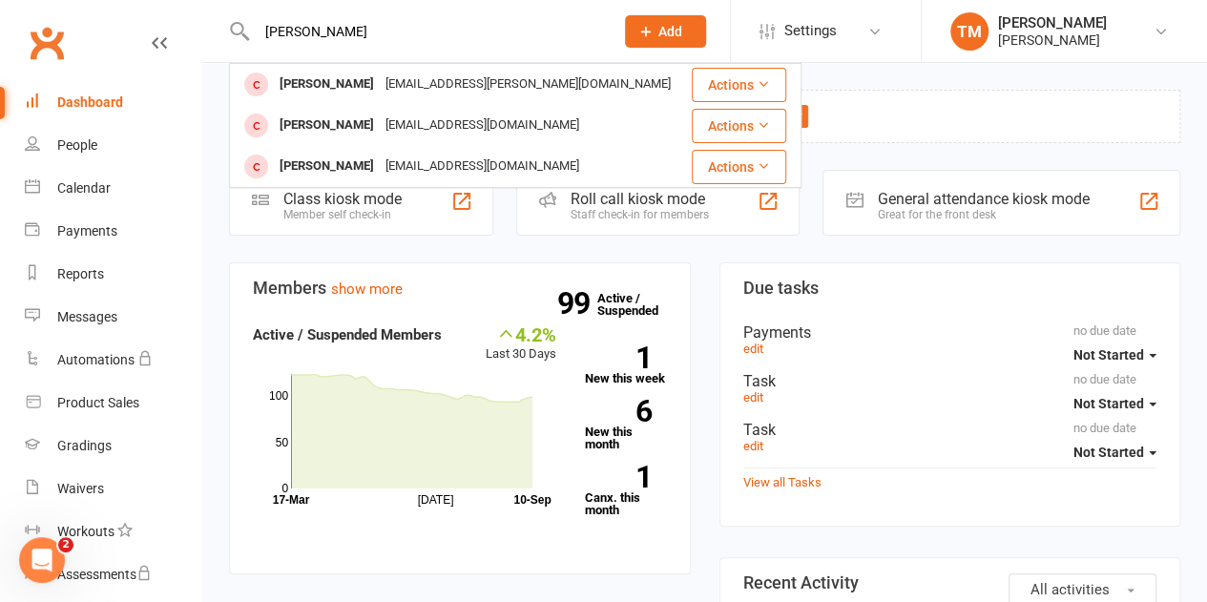
type input "bodwell"
click at [109, 19] on div "Clubworx" at bounding box center [100, 54] width 201 height 71
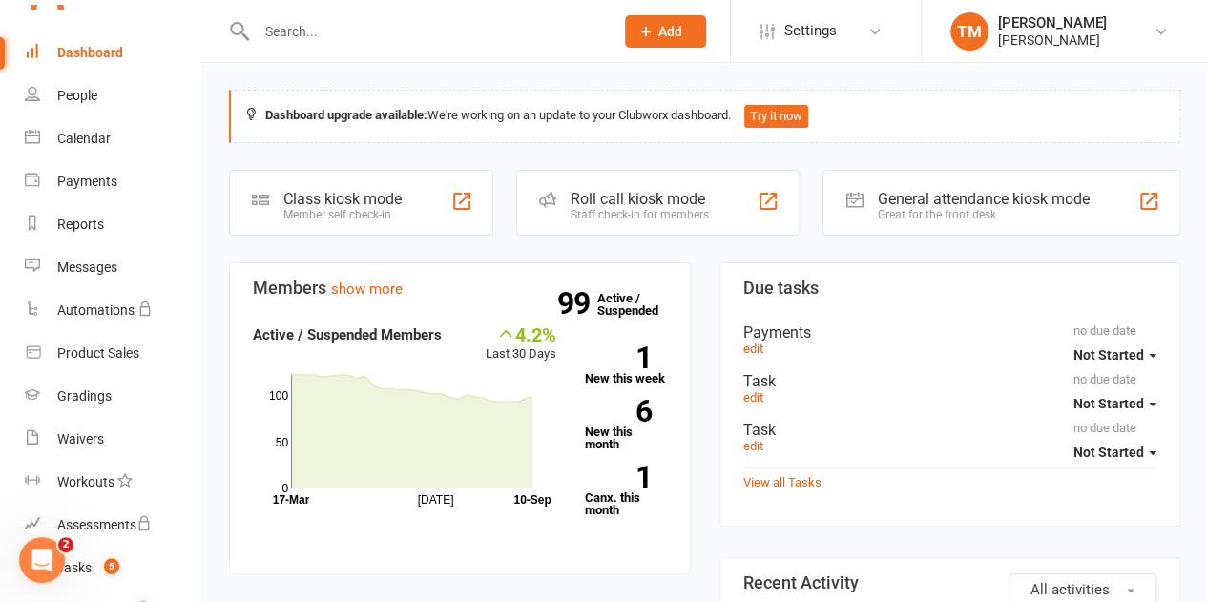
scroll to position [44, 0]
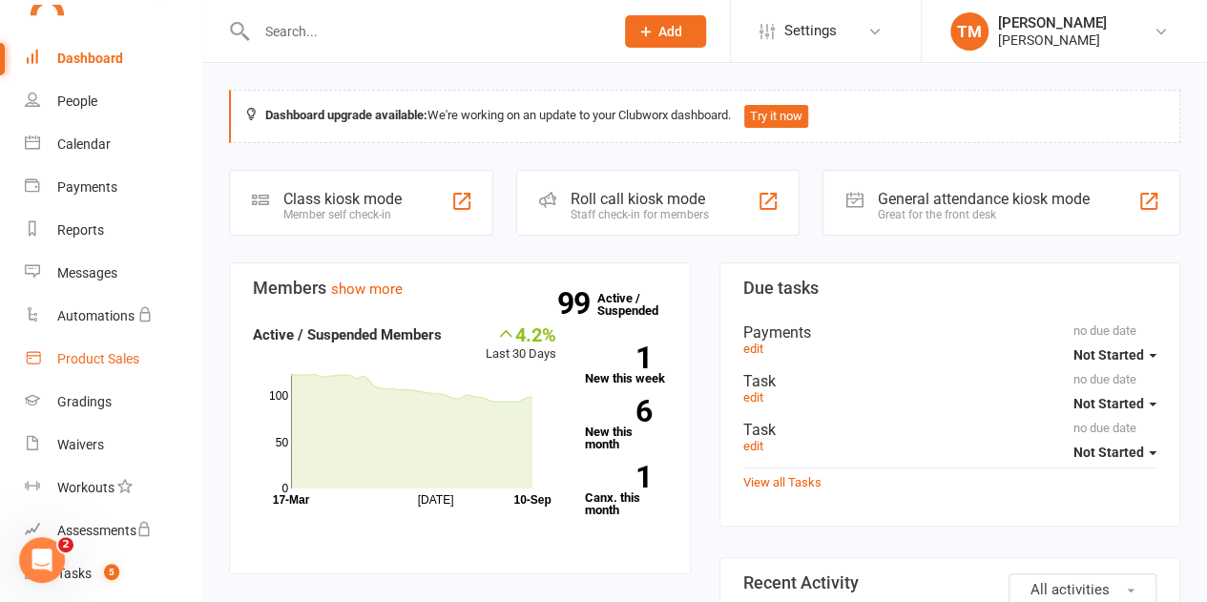
click at [124, 354] on div "Product Sales" at bounding box center [98, 358] width 82 height 15
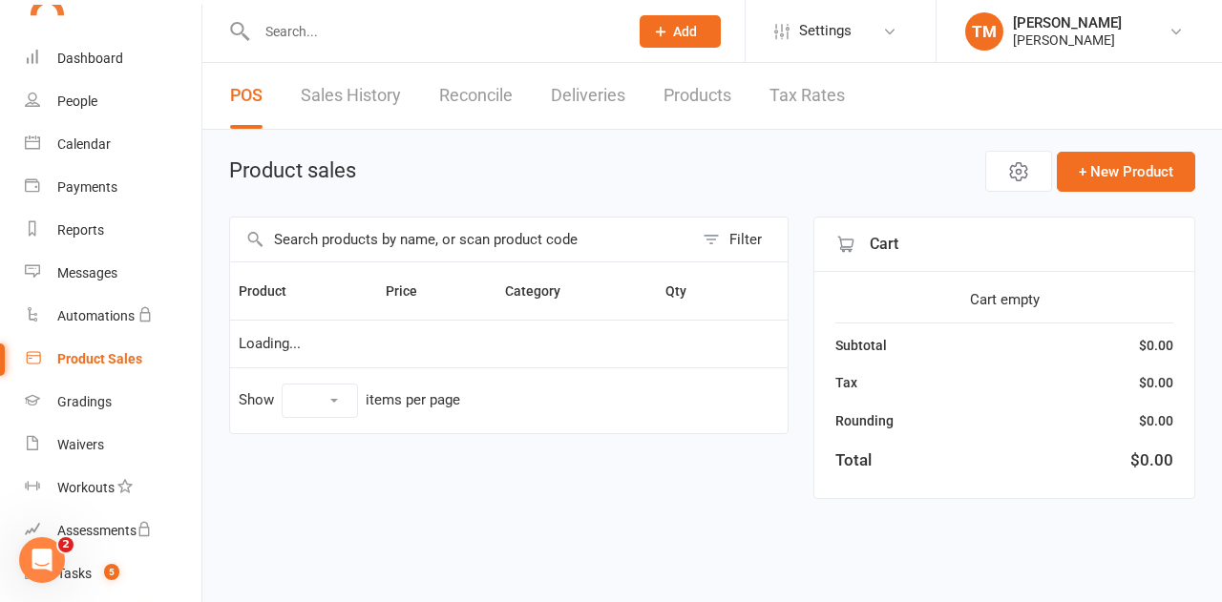
select select "100"
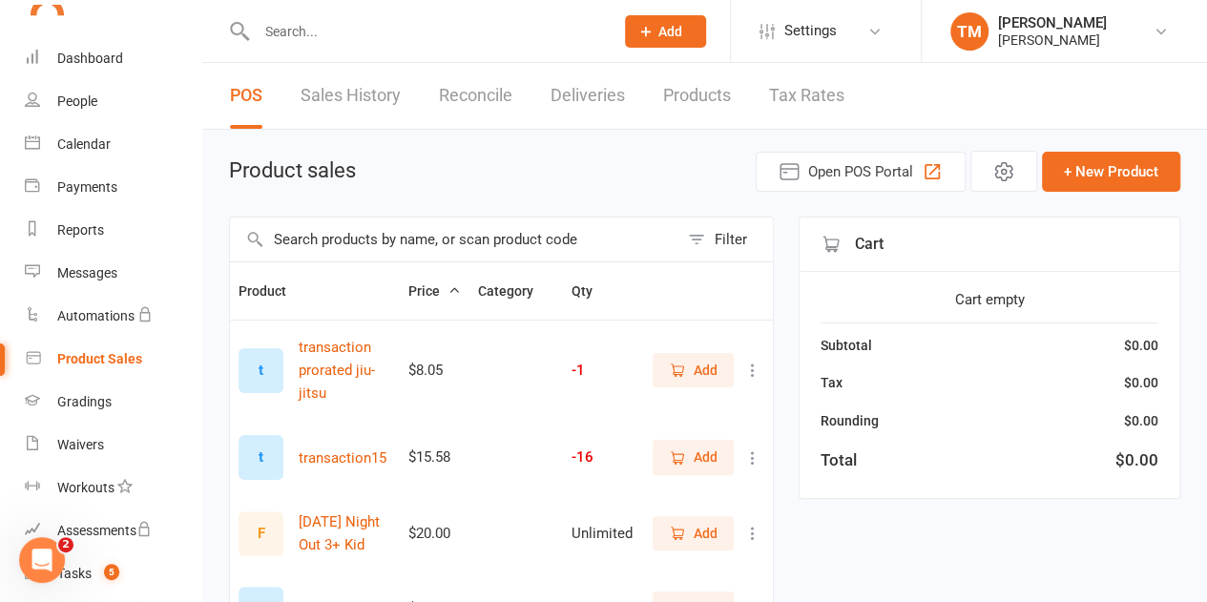
click at [682, 26] on button "Add" at bounding box center [665, 31] width 81 height 32
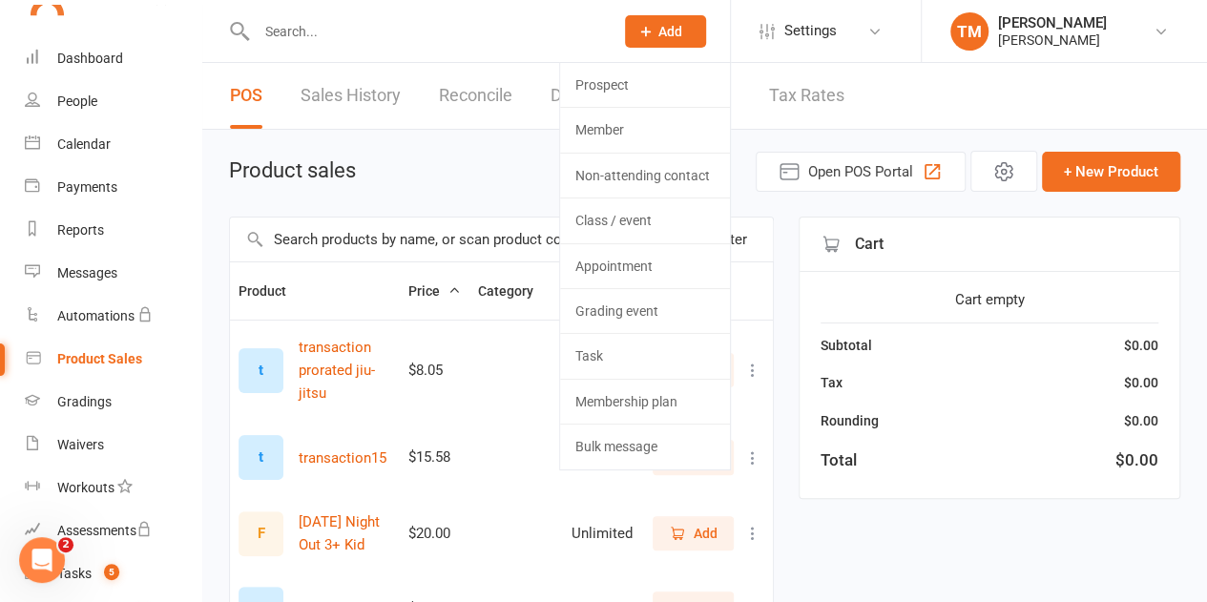
click at [430, 12] on div at bounding box center [414, 31] width 371 height 62
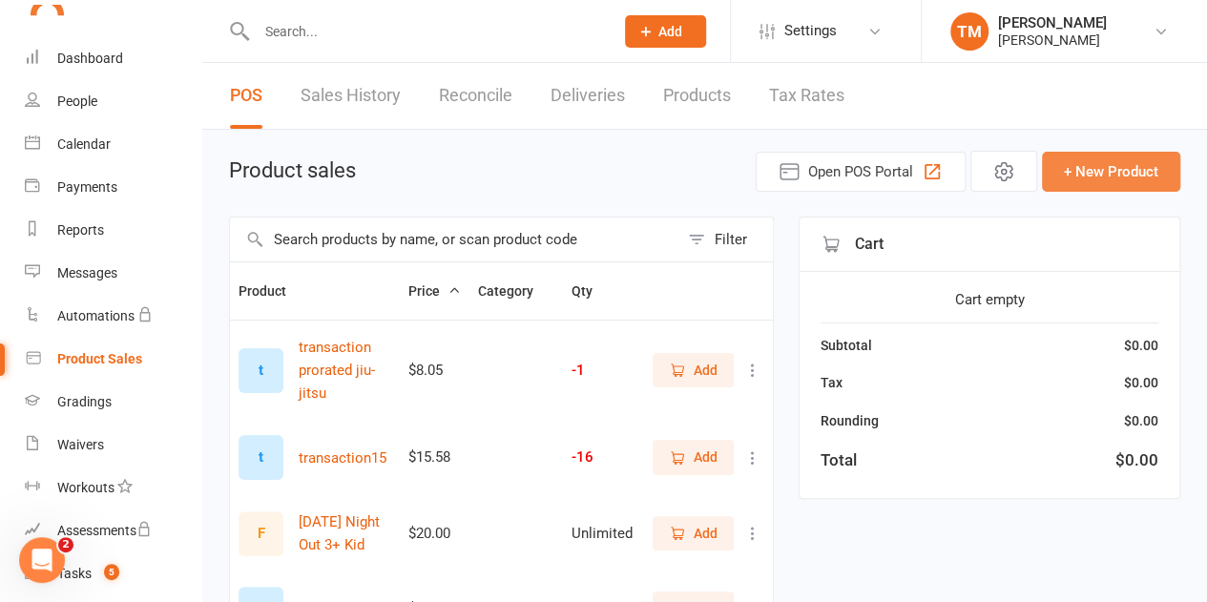
click at [1100, 163] on button "+ New Product" at bounding box center [1111, 172] width 138 height 40
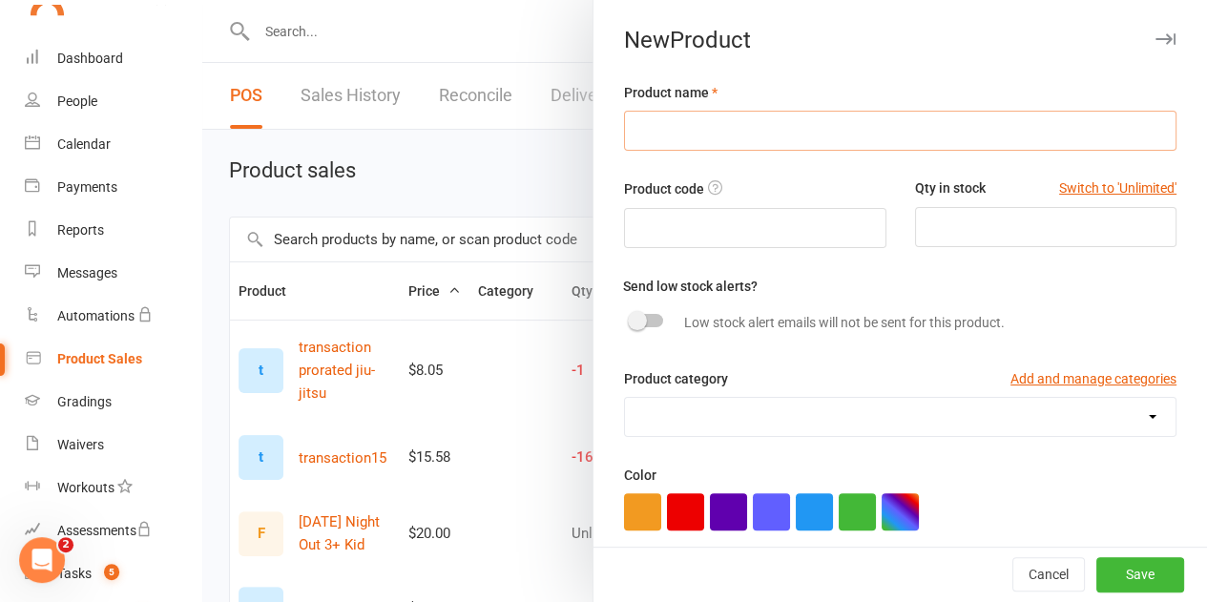
click at [733, 127] on input "text" at bounding box center [900, 131] width 553 height 40
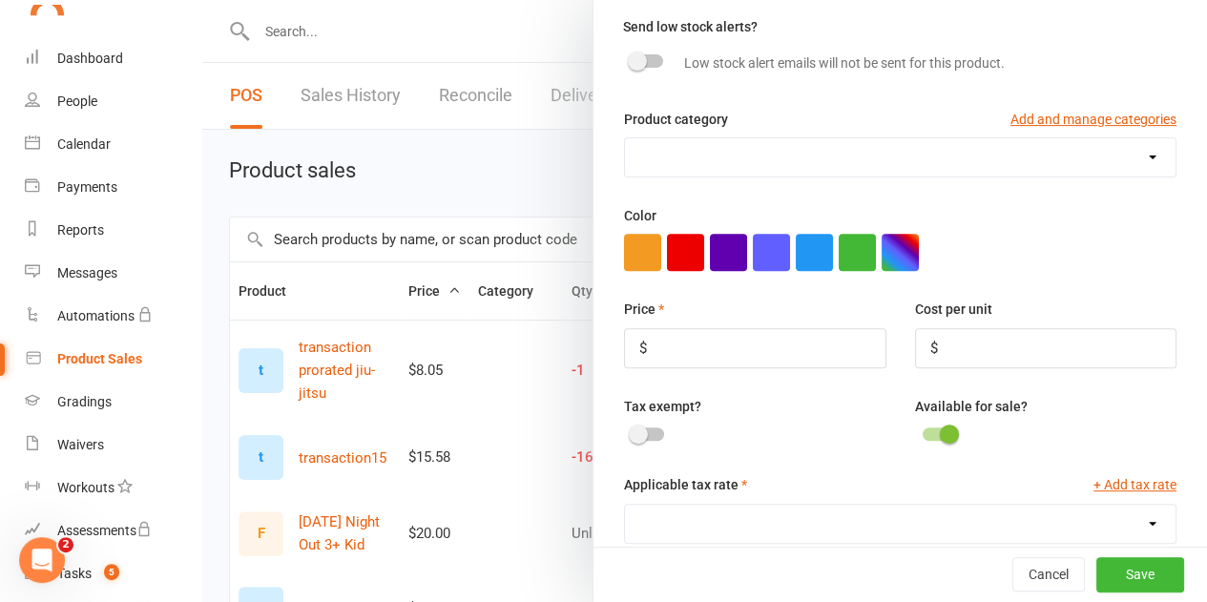
scroll to position [260, 0]
type input "Beginners Yearly Membership"
click at [1066, 417] on div "Available for sale?" at bounding box center [1046, 421] width 291 height 52
click at [773, 336] on input "number" at bounding box center [755, 348] width 262 height 40
type input "1530.00"
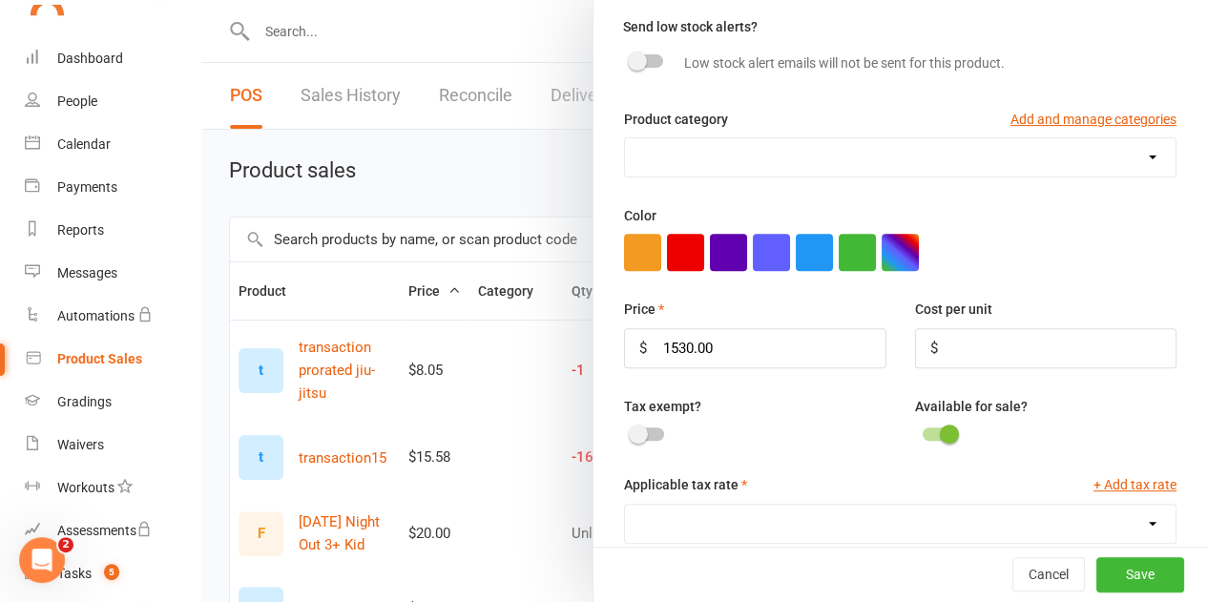
click at [633, 430] on div at bounding box center [648, 434] width 32 height 13
click at [632, 431] on input "checkbox" at bounding box center [632, 431] width 0 height 0
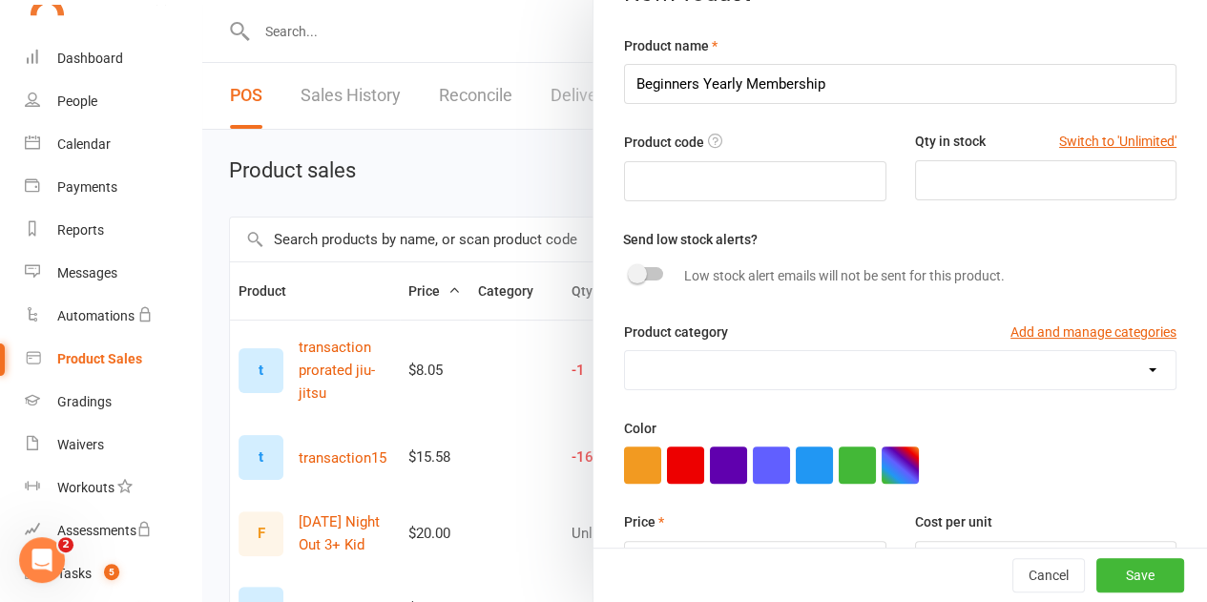
scroll to position [73, 0]
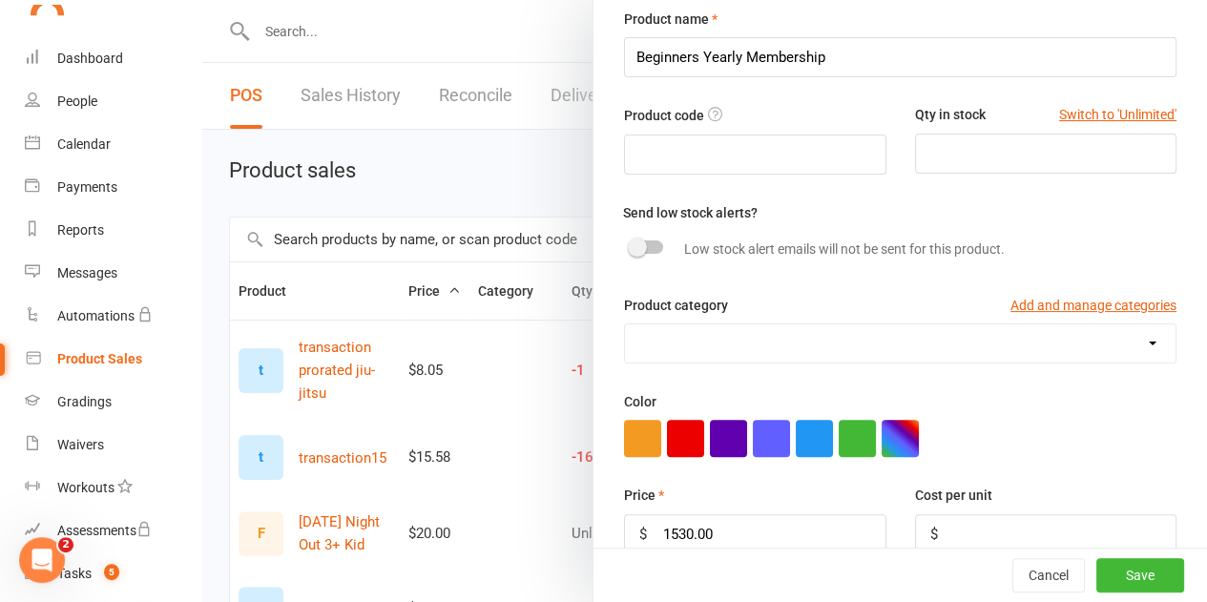
click at [1117, 571] on button "Save" at bounding box center [1141, 575] width 88 height 34
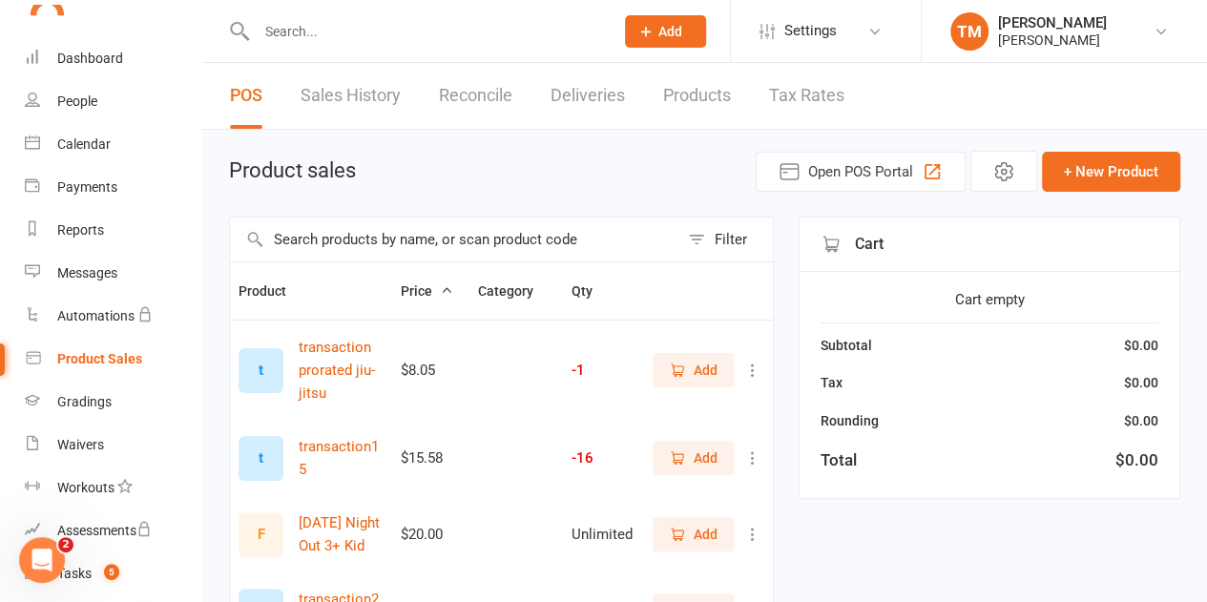
scroll to position [0, 0]
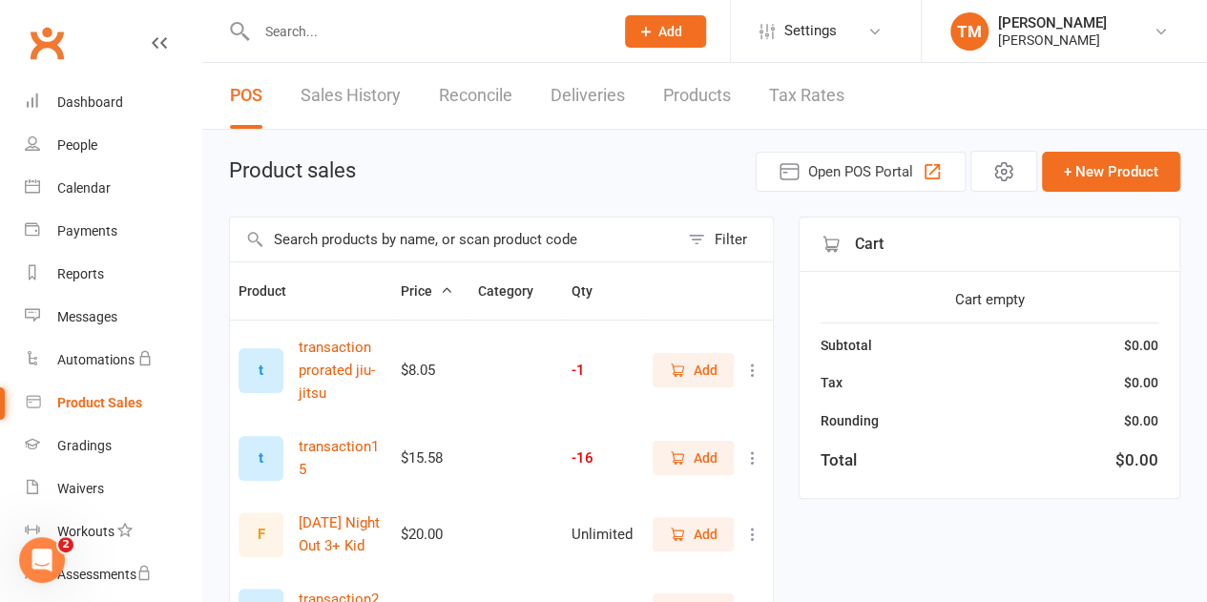
click at [79, 39] on div "Clubworx" at bounding box center [100, 54] width 201 height 71
click at [51, 44] on link "Clubworx" at bounding box center [47, 43] width 48 height 48
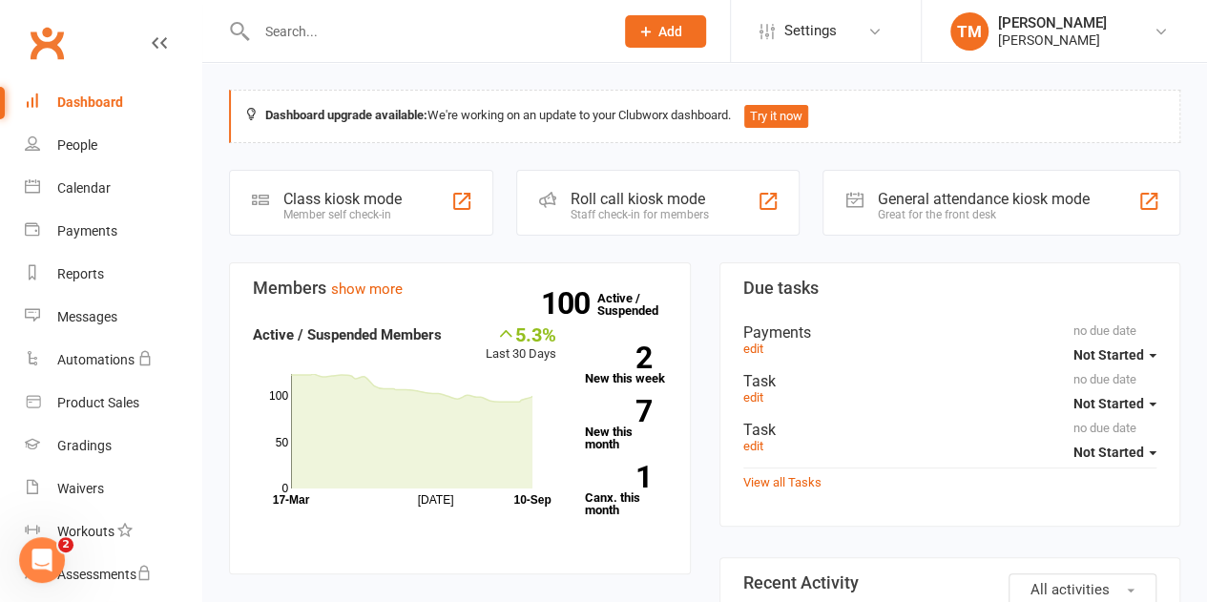
click at [661, 39] on button "Add" at bounding box center [665, 31] width 81 height 32
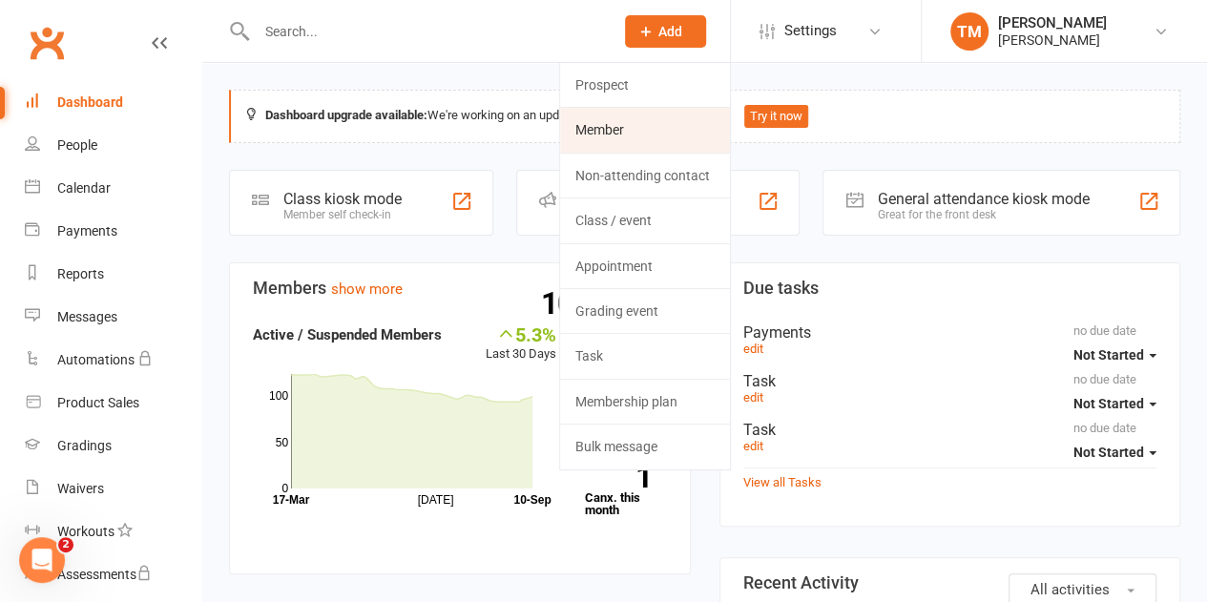
click at [612, 134] on link "Member" at bounding box center [645, 130] width 170 height 44
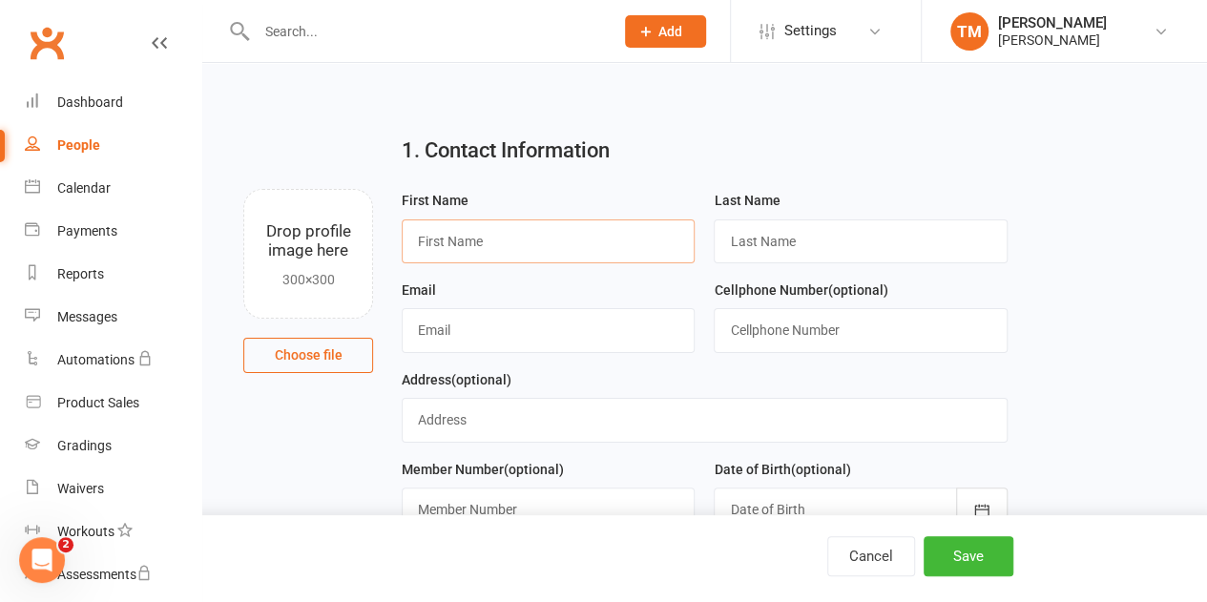
click at [507, 243] on input "text" at bounding box center [548, 242] width 293 height 44
type input "[PERSON_NAME]"
click at [779, 246] on input "text" at bounding box center [860, 242] width 293 height 44
type input "Bodwell"
click at [562, 339] on input "text" at bounding box center [548, 330] width 293 height 44
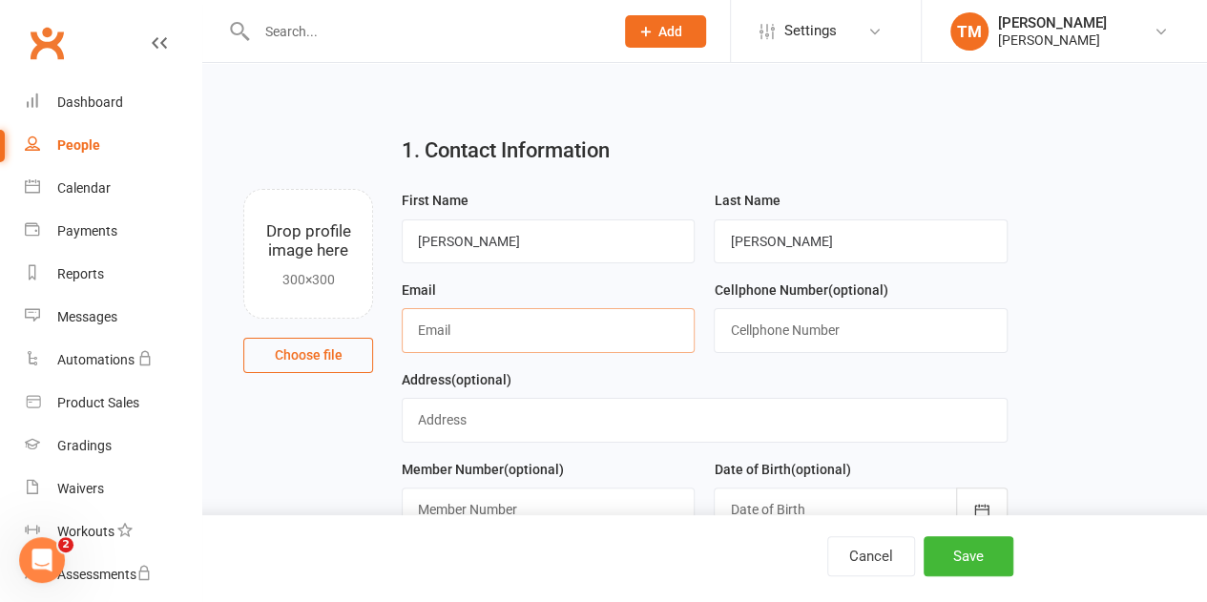
type input "&"
type input "[EMAIL_ADDRESS][DOMAIN_NAME]"
click at [799, 328] on input "text" at bounding box center [860, 330] width 293 height 44
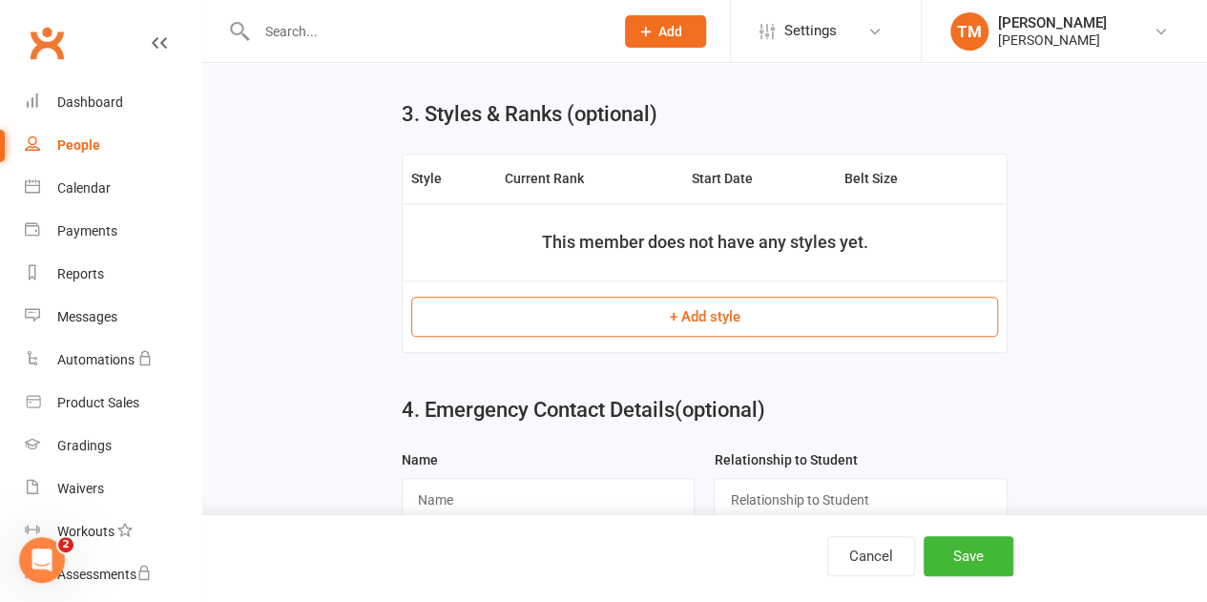
scroll to position [849, 0]
type input "[PHONE_NUMBER] [PHONE_NUMBER]"
click at [985, 559] on button "Save" at bounding box center [969, 556] width 90 height 40
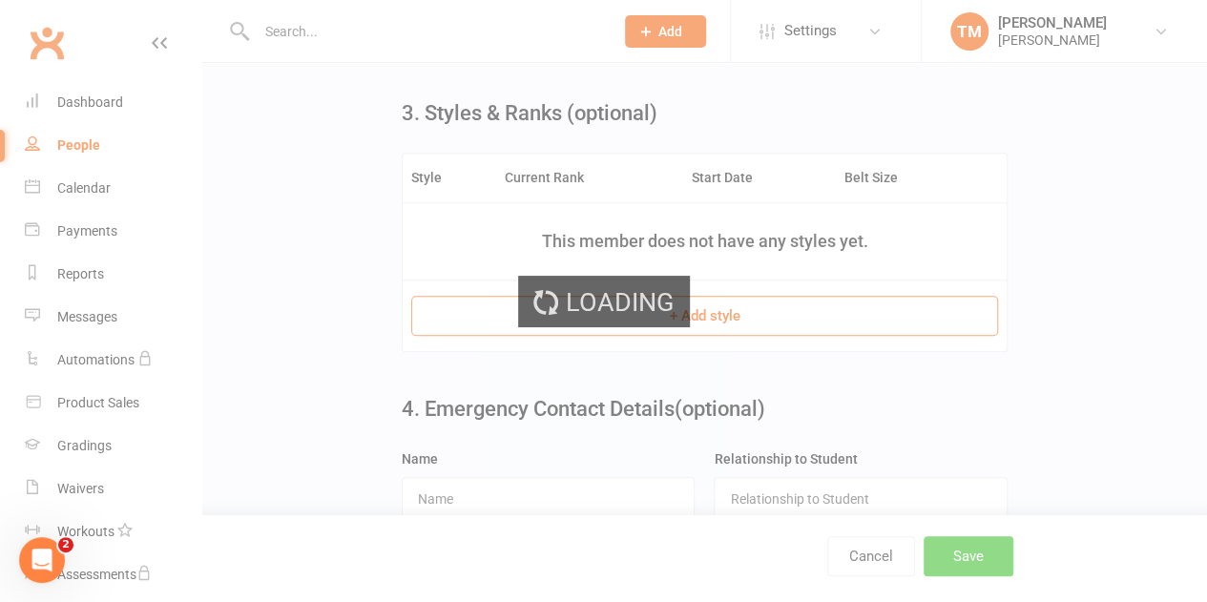
scroll to position [0, 0]
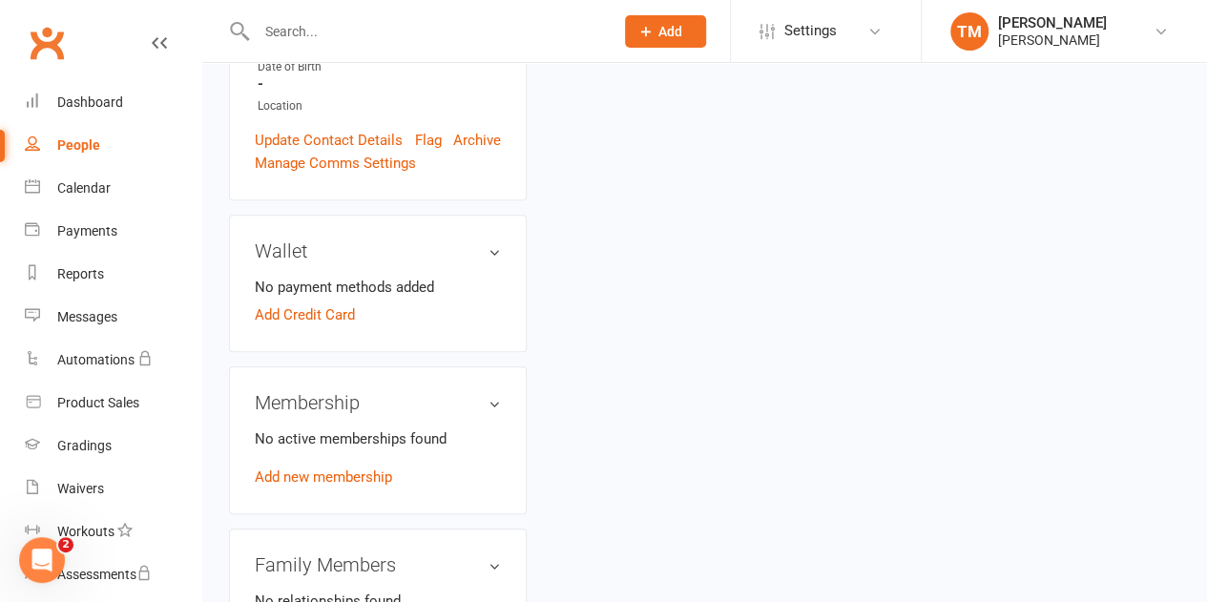
scroll to position [551, 0]
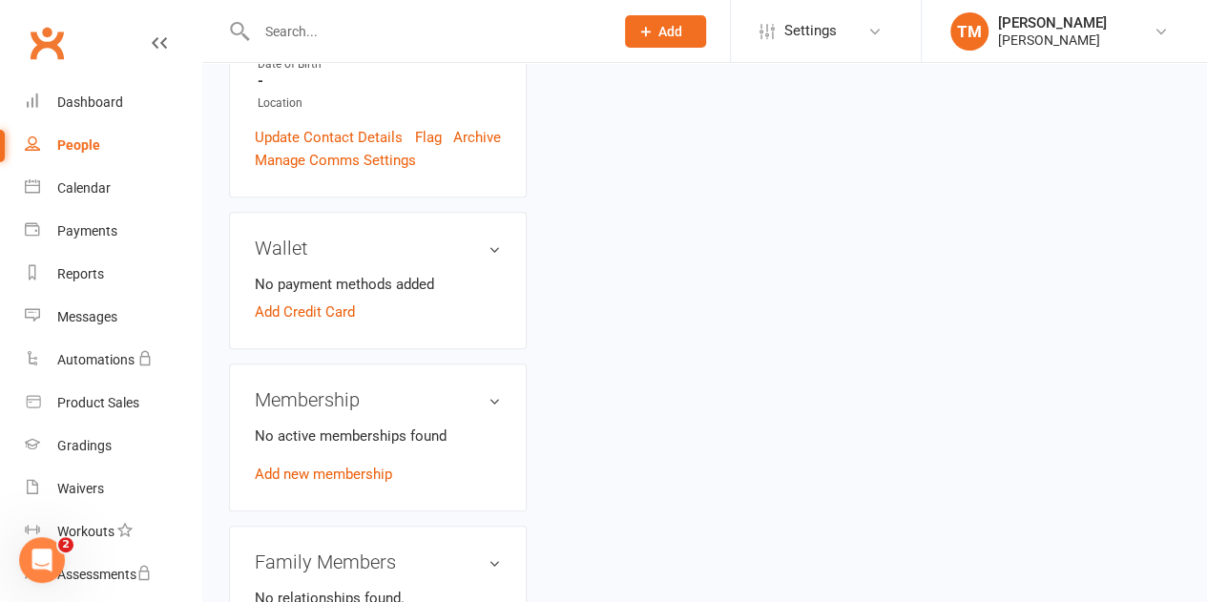
click at [357, 466] on link "Add new membership" at bounding box center [323, 474] width 137 height 17
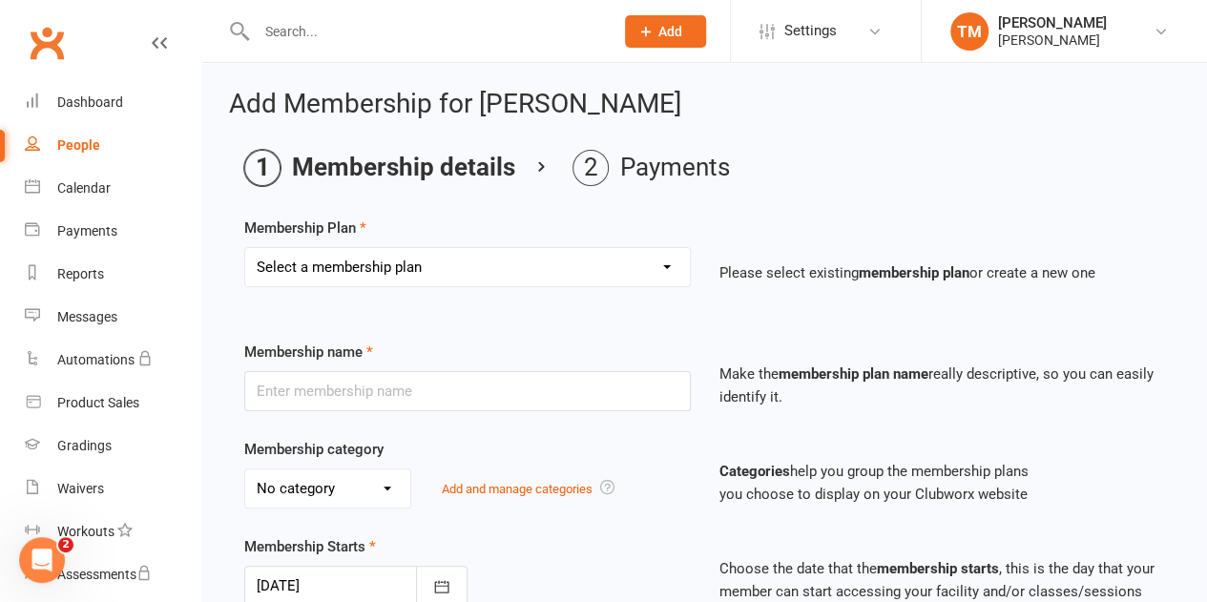
click at [661, 278] on select "Select a membership plan Create new Membership Plan Advanced Monthly Membership…" at bounding box center [467, 267] width 445 height 38
select select "14"
click at [245, 248] on select "Select a membership plan Create new Membership Plan Advanced Monthly Membership…" at bounding box center [467, 267] width 445 height 38
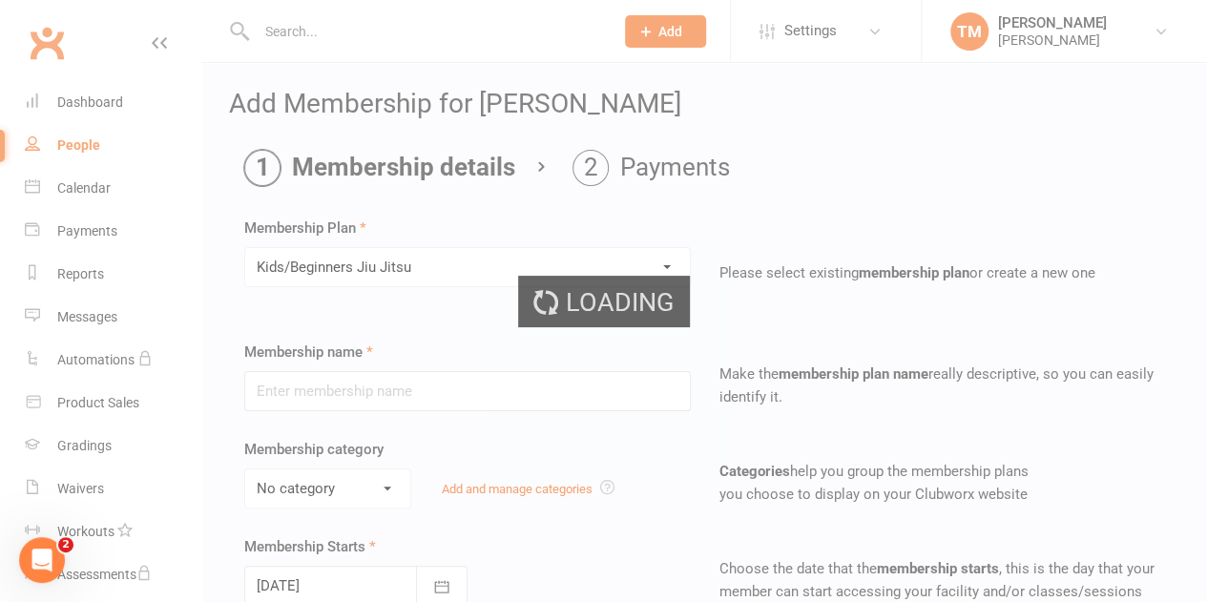
type input "Kids/Beginners [PERSON_NAME]"
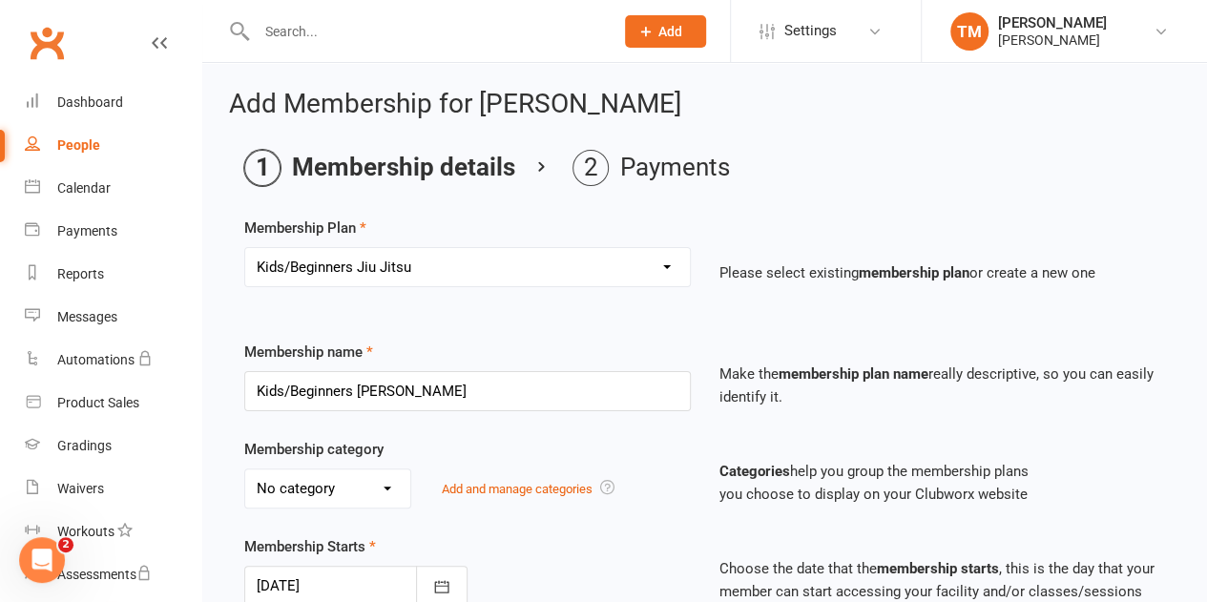
click at [629, 283] on select "Select a membership plan Create new Membership Plan Advanced Monthly Membership…" at bounding box center [467, 267] width 445 height 38
select select "0"
click at [245, 248] on select "Select a membership plan Create new Membership Plan Advanced Monthly Membership…" at bounding box center [467, 267] width 445 height 38
click at [627, 265] on select "Select a membership plan Create new Membership Plan Advanced Monthly Membership…" at bounding box center [467, 267] width 445 height 38
click at [245, 248] on select "Select a membership plan Create new Membership Plan Advanced Monthly Membership…" at bounding box center [467, 267] width 445 height 38
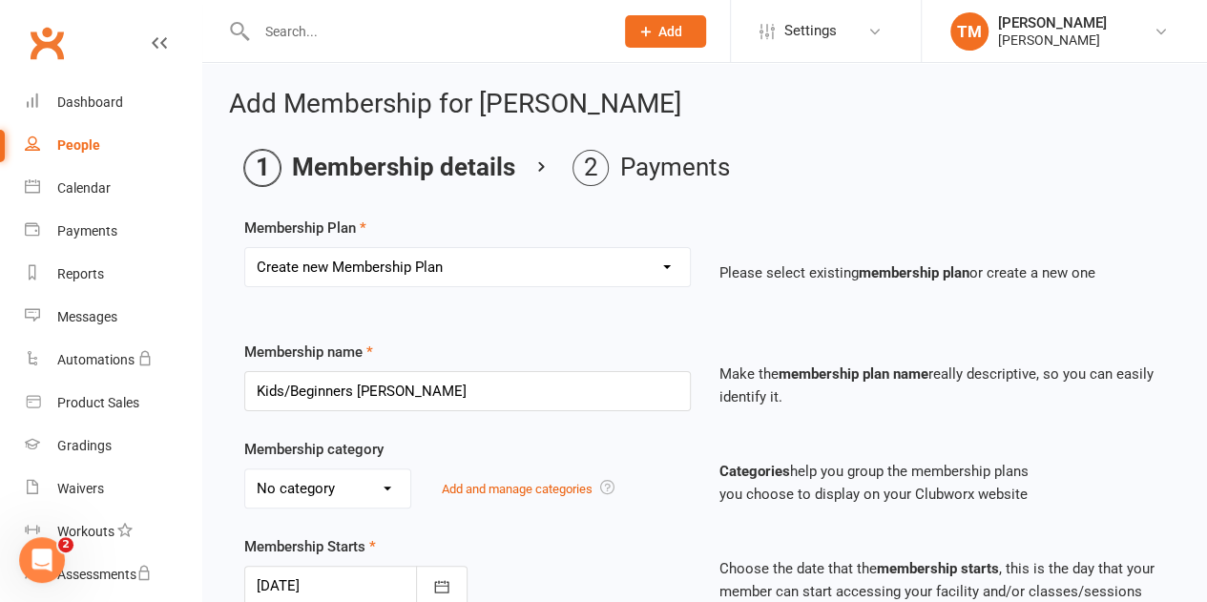
click at [58, 44] on link "Clubworx" at bounding box center [47, 43] width 48 height 48
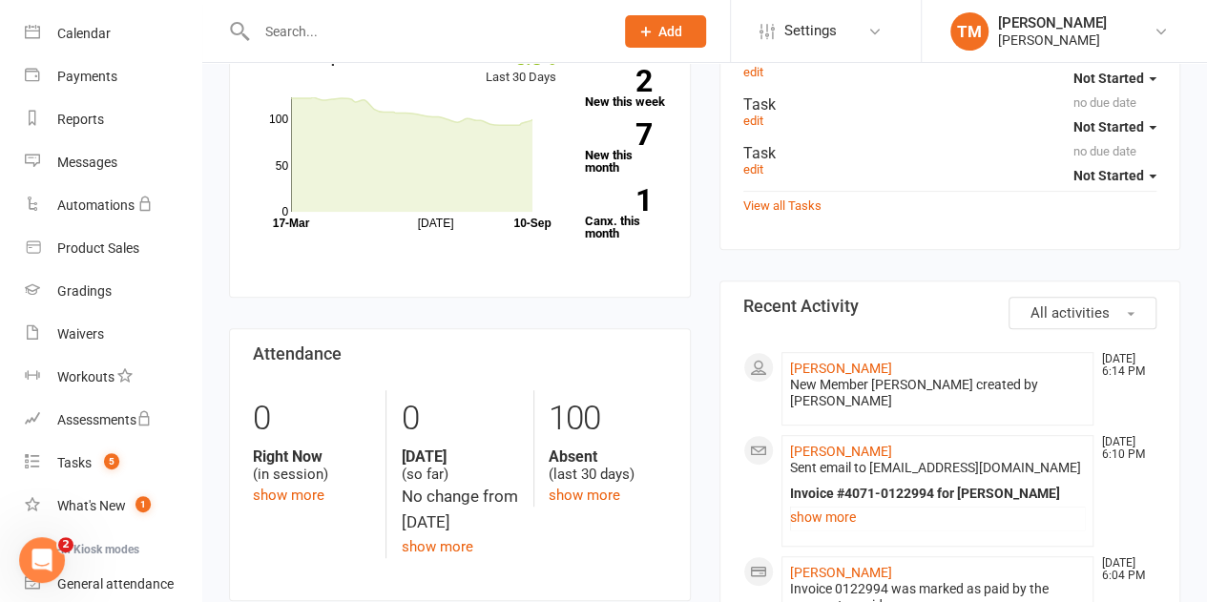
scroll to position [288, 0]
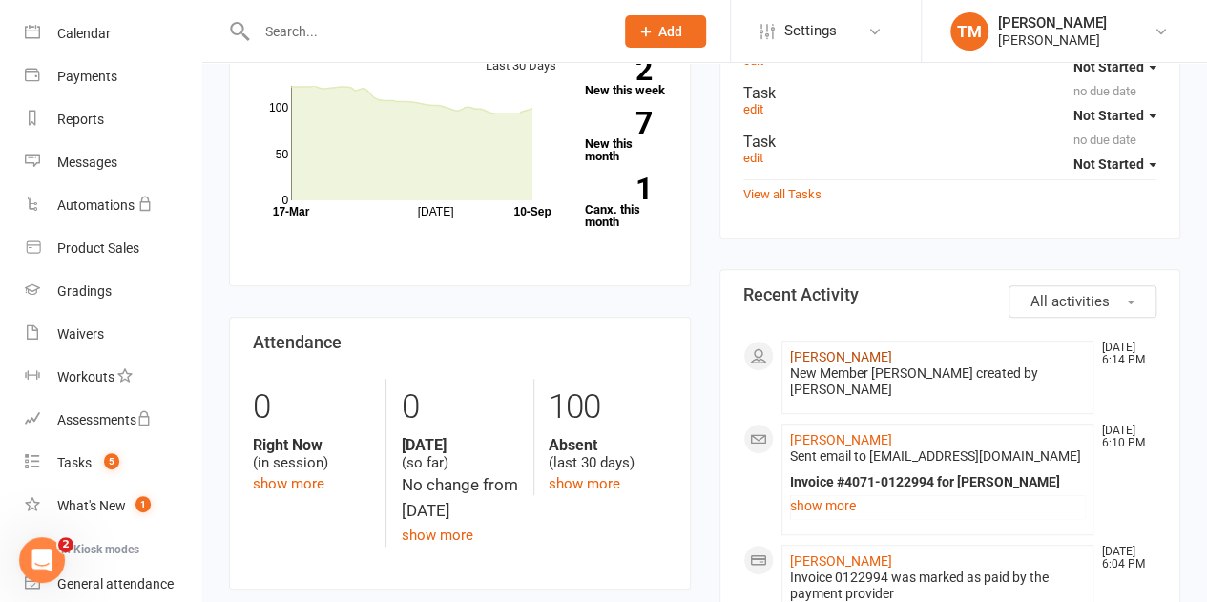
click at [832, 362] on link "[PERSON_NAME]" at bounding box center [841, 356] width 102 height 15
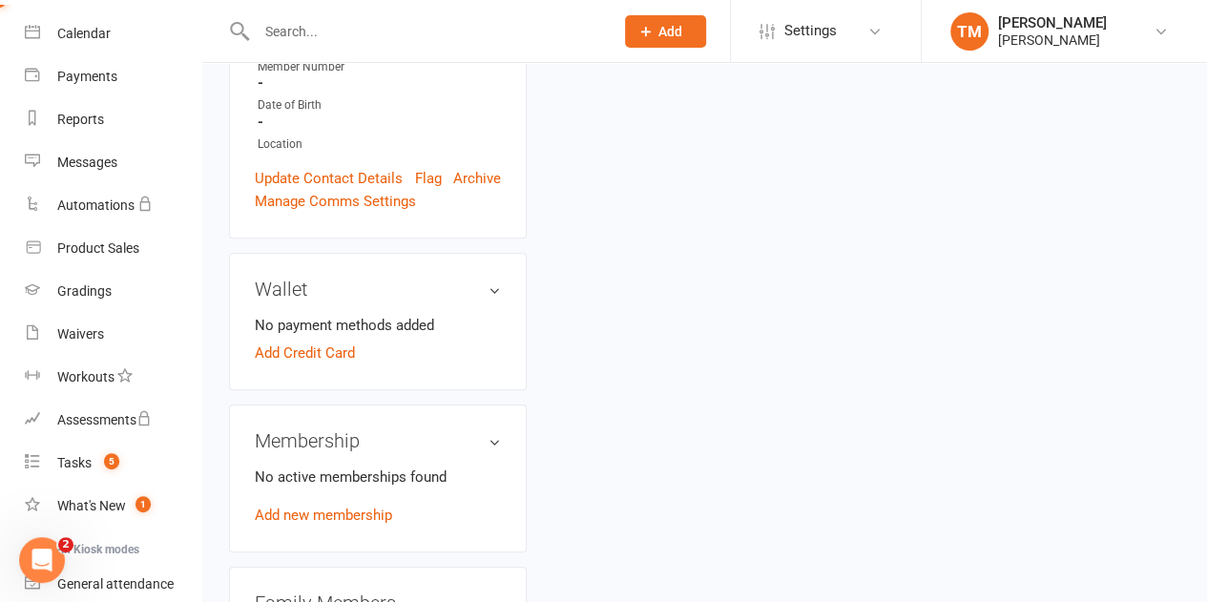
scroll to position [514, 0]
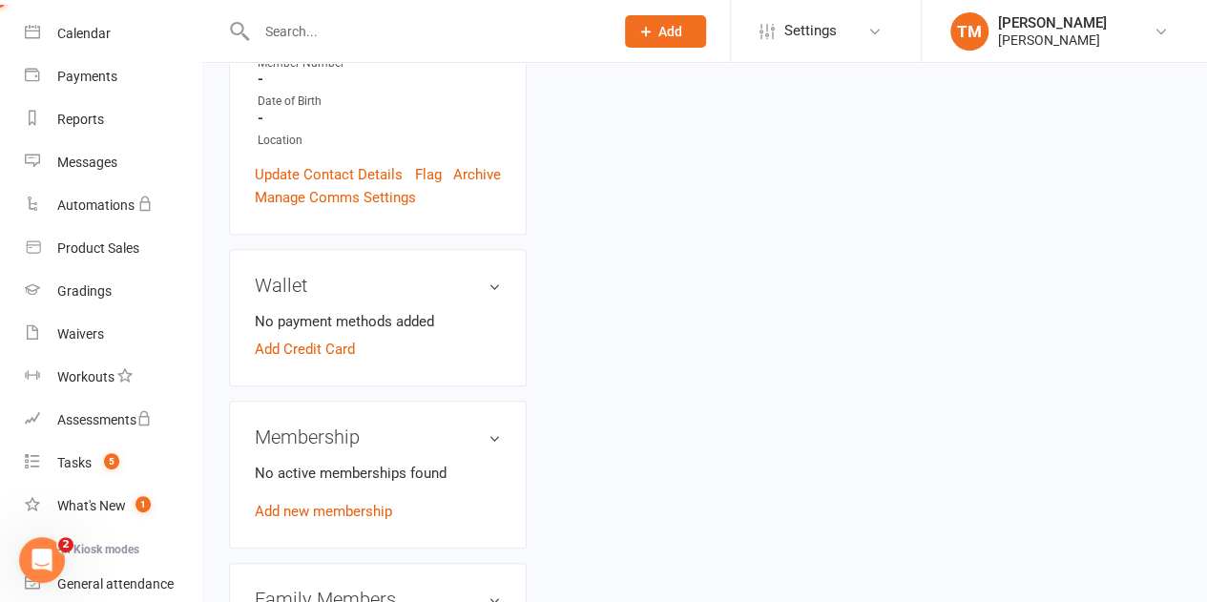
click at [348, 503] on link "Add new membership" at bounding box center [323, 511] width 137 height 17
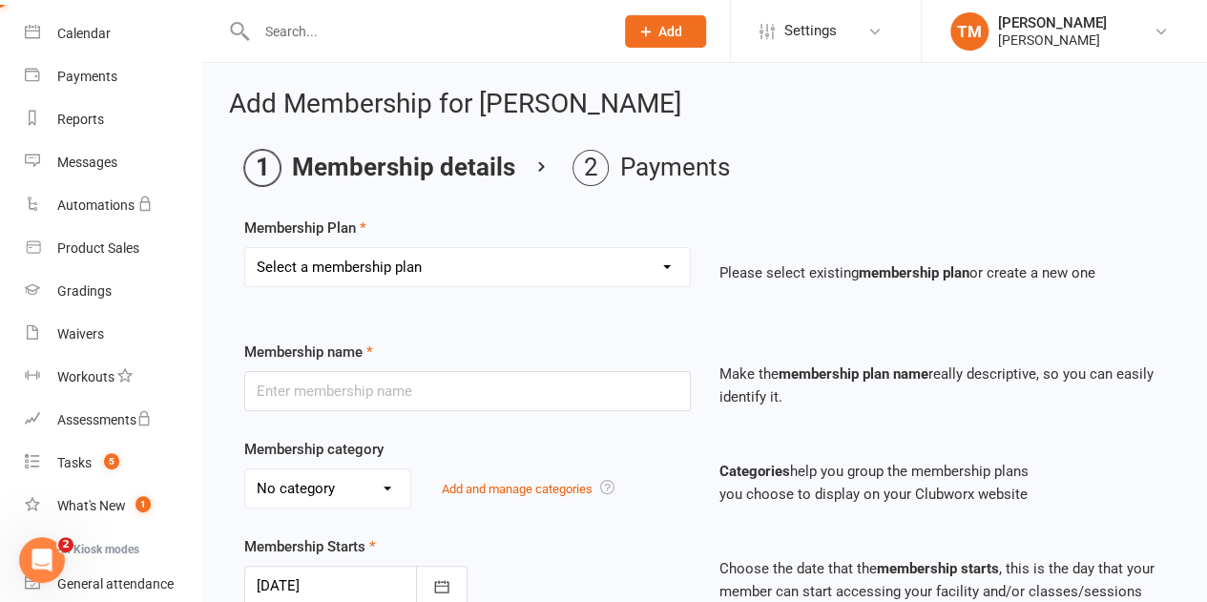
click at [497, 493] on link "Add and manage categories" at bounding box center [517, 489] width 151 height 14
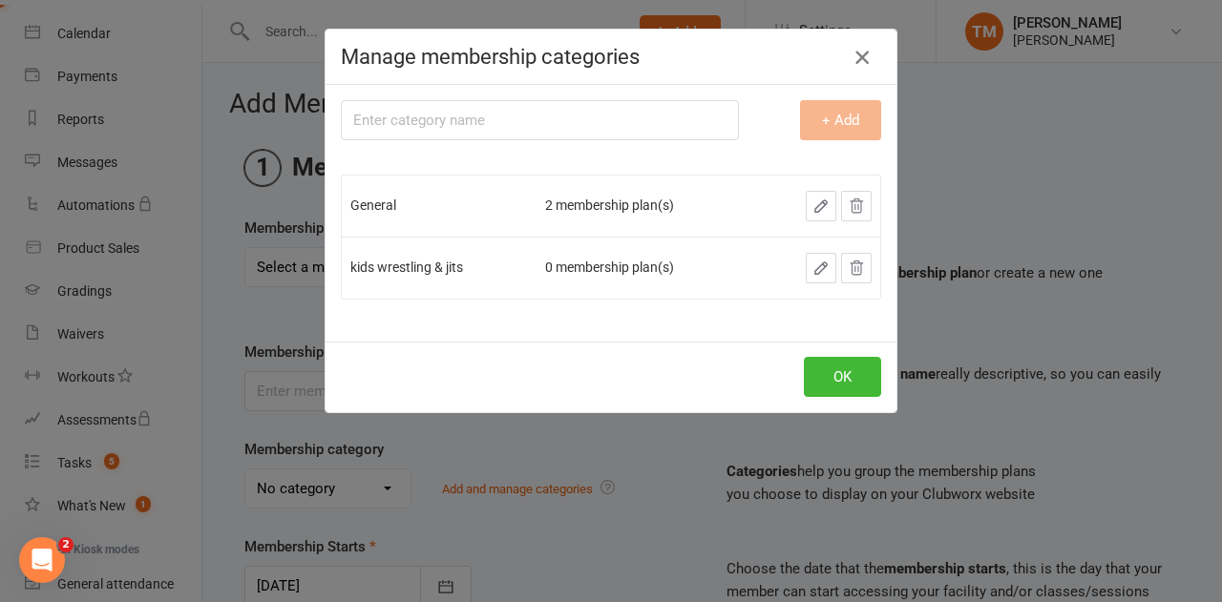
click at [853, 51] on icon "button" at bounding box center [861, 57] width 23 height 23
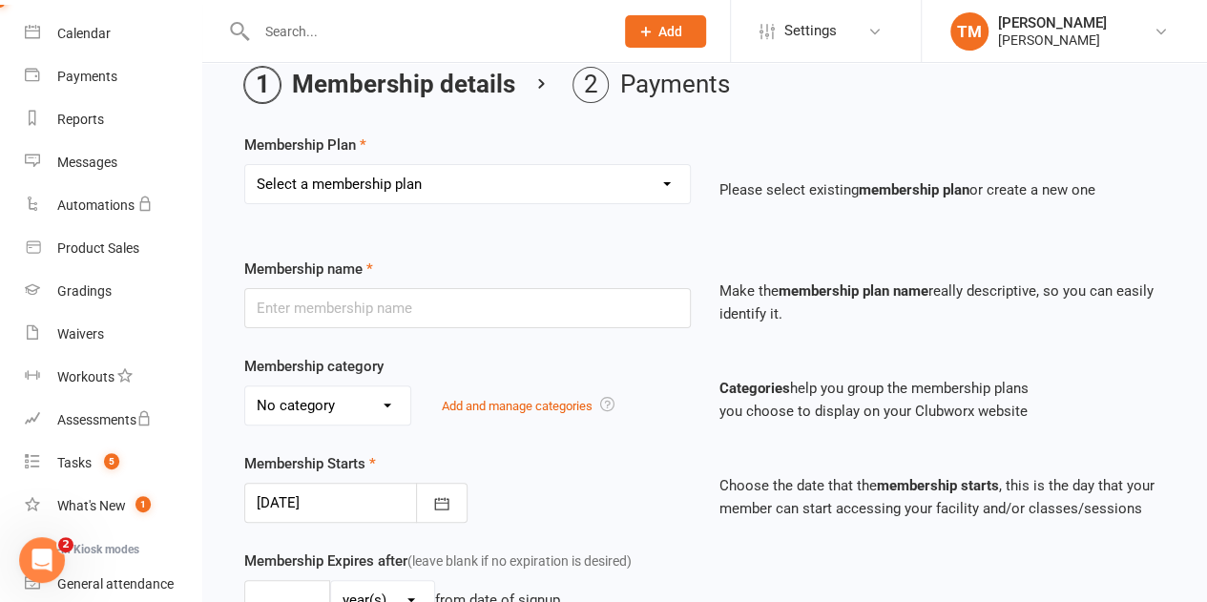
scroll to position [86, 0]
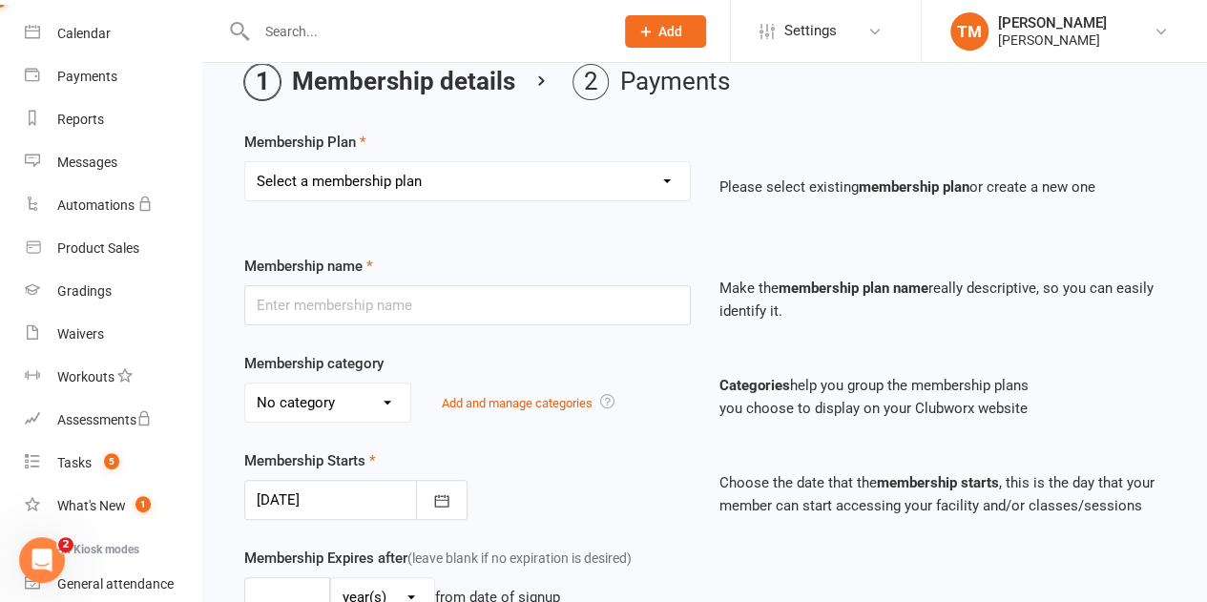
click at [654, 170] on select "Select a membership plan Create new Membership Plan Advanced Monthly Membership…" at bounding box center [467, 181] width 445 height 38
select select "0"
click at [245, 162] on select "Select a membership plan Create new Membership Plan Advanced Monthly Membership…" at bounding box center [467, 181] width 445 height 38
click at [435, 291] on input "text" at bounding box center [467, 305] width 447 height 40
type input "b"
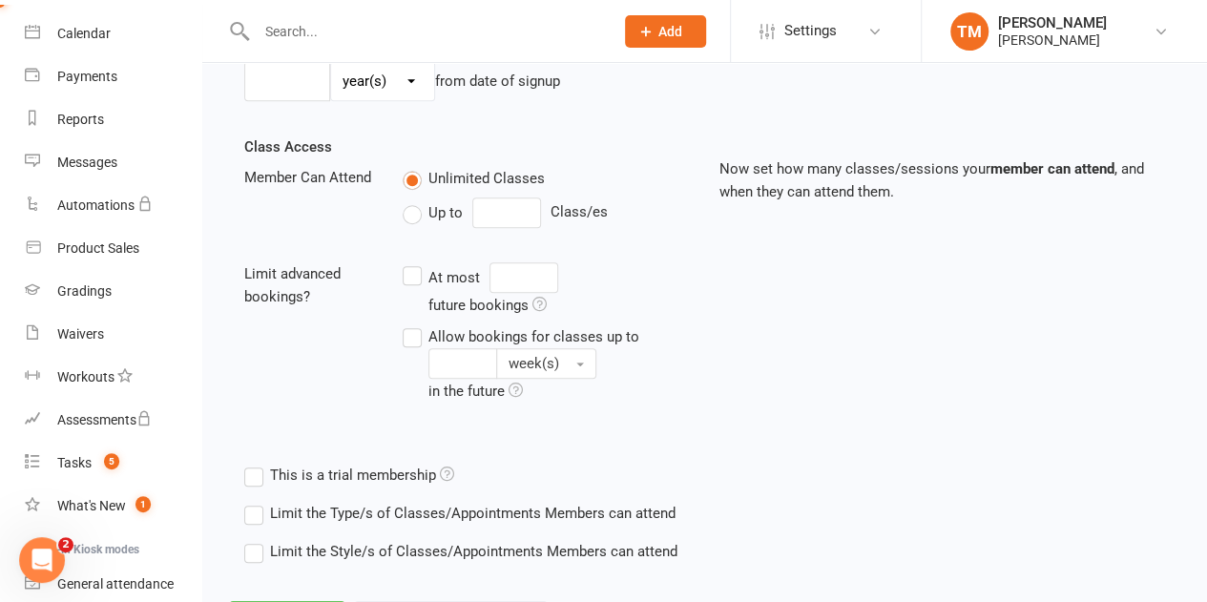
scroll to position [689, 0]
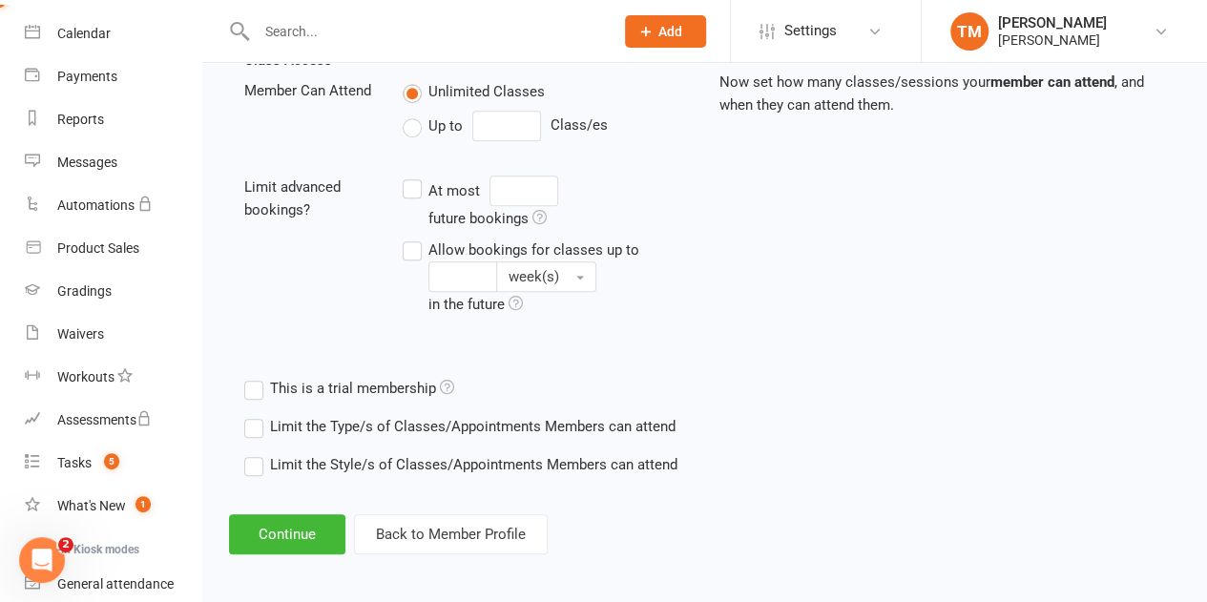
type input "Beginners Wrestling Year membership"
click at [309, 523] on button "Continue" at bounding box center [287, 534] width 116 height 40
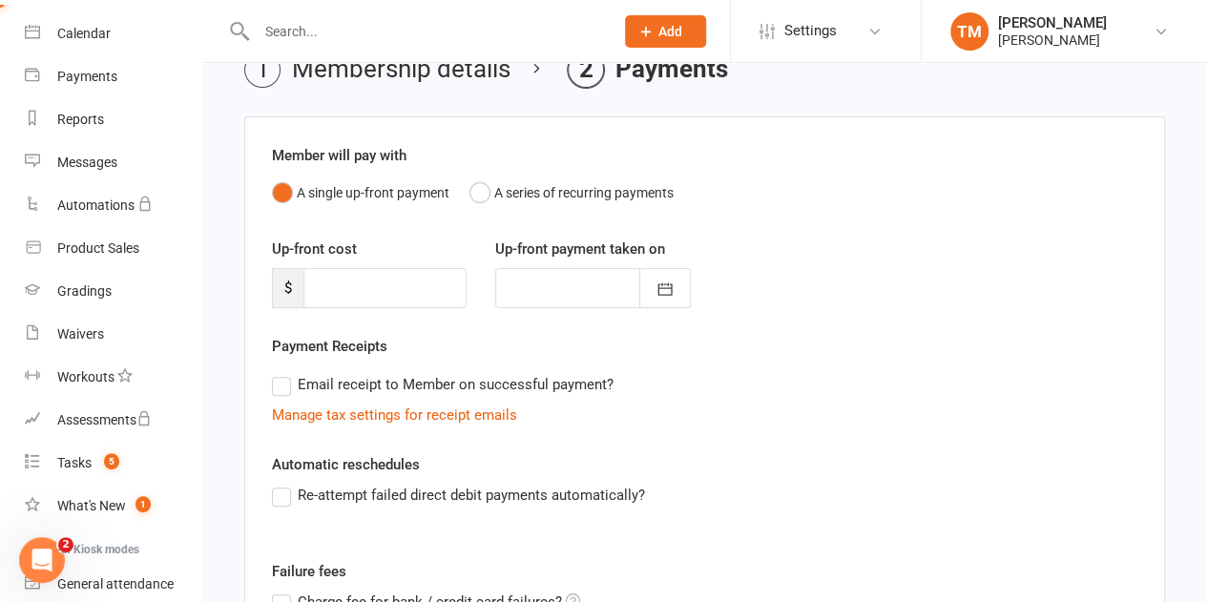
scroll to position [99, 0]
click at [376, 292] on input "number" at bounding box center [385, 287] width 163 height 40
type input "1"
type input "[DATE]"
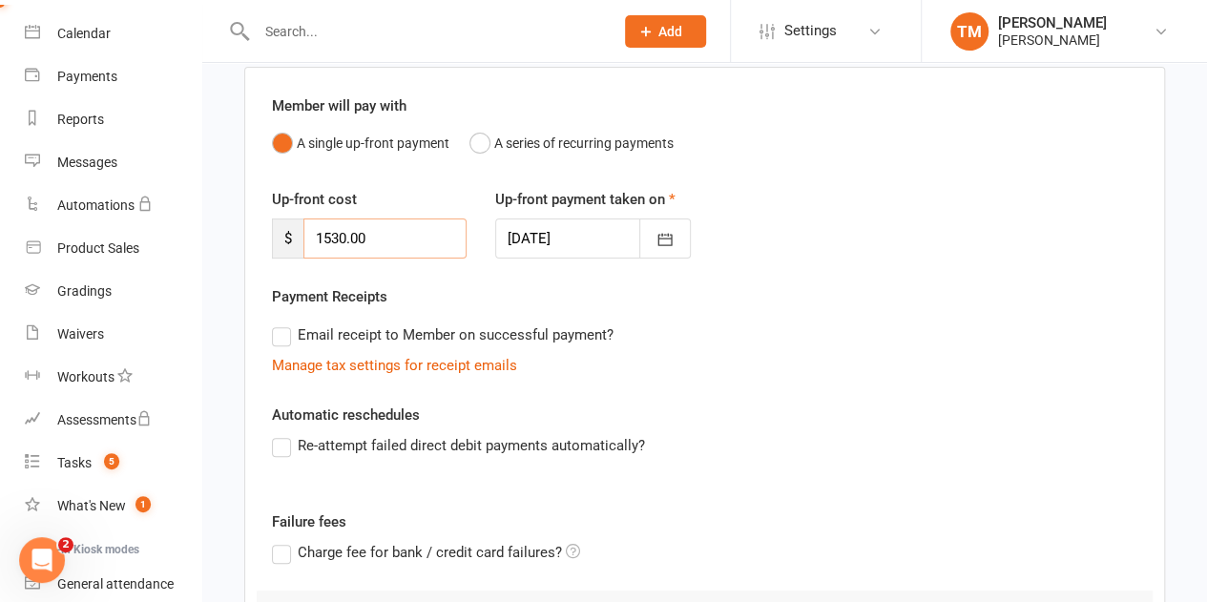
scroll to position [149, 0]
type input "1530.00"
click at [284, 332] on label "Email receipt to Member on successful payment?" at bounding box center [443, 334] width 342 height 23
click at [284, 323] on input "Email receipt to Member on successful payment?" at bounding box center [278, 323] width 12 height 0
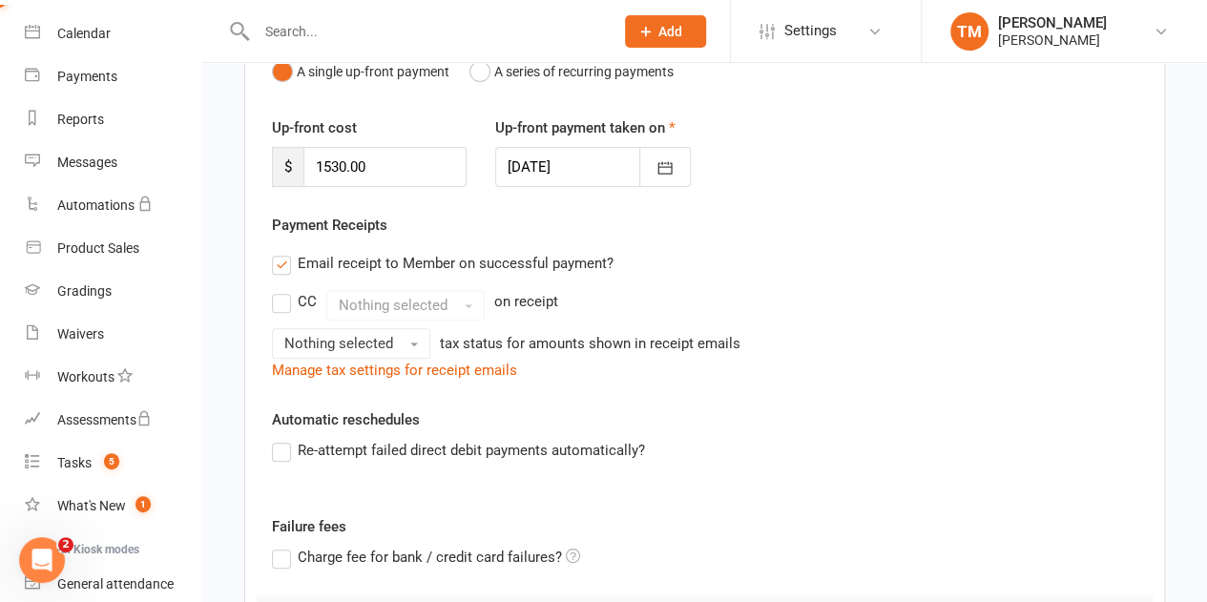
scroll to position [227, 0]
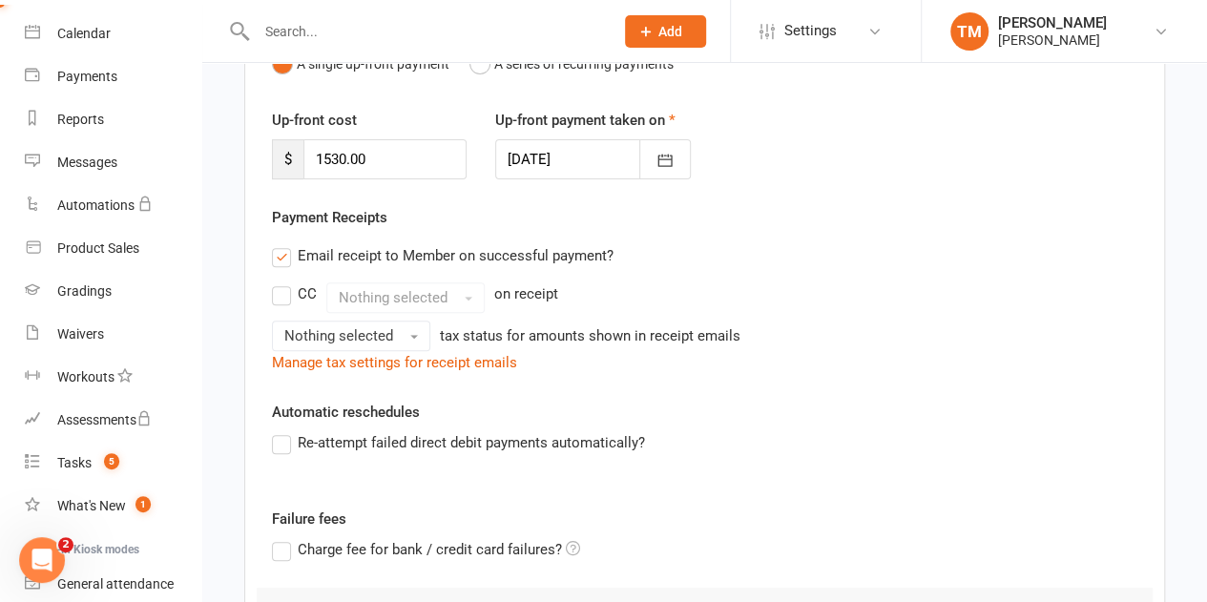
click at [393, 332] on button "Nothing selected" at bounding box center [351, 336] width 158 height 31
click at [369, 361] on link "Tax exempt" at bounding box center [367, 377] width 189 height 38
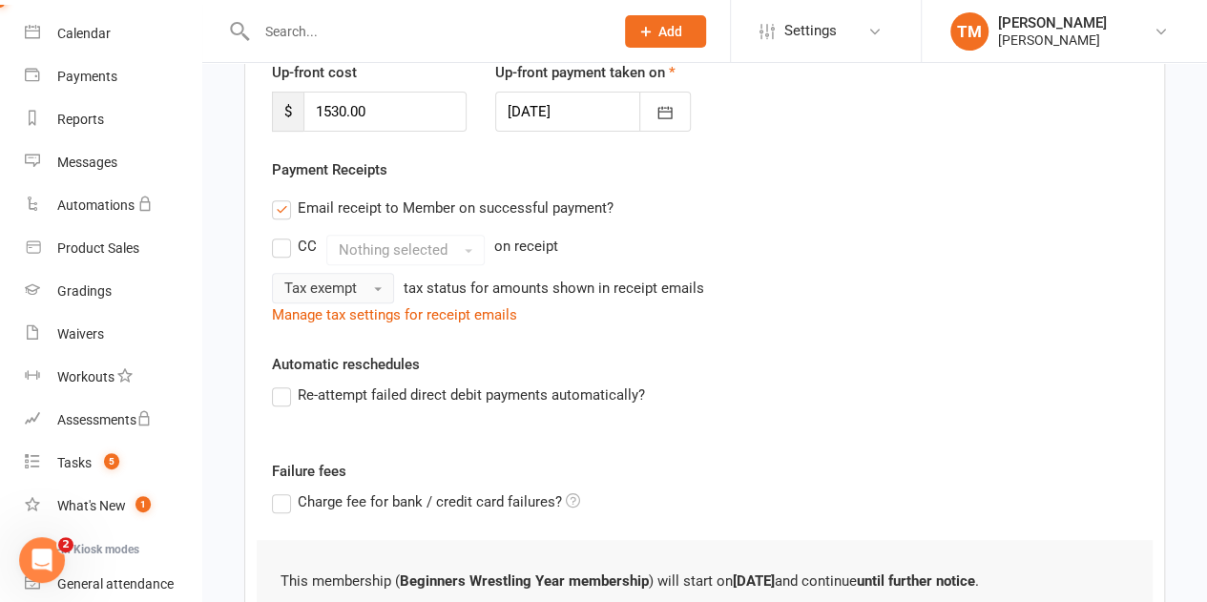
scroll to position [372, 0]
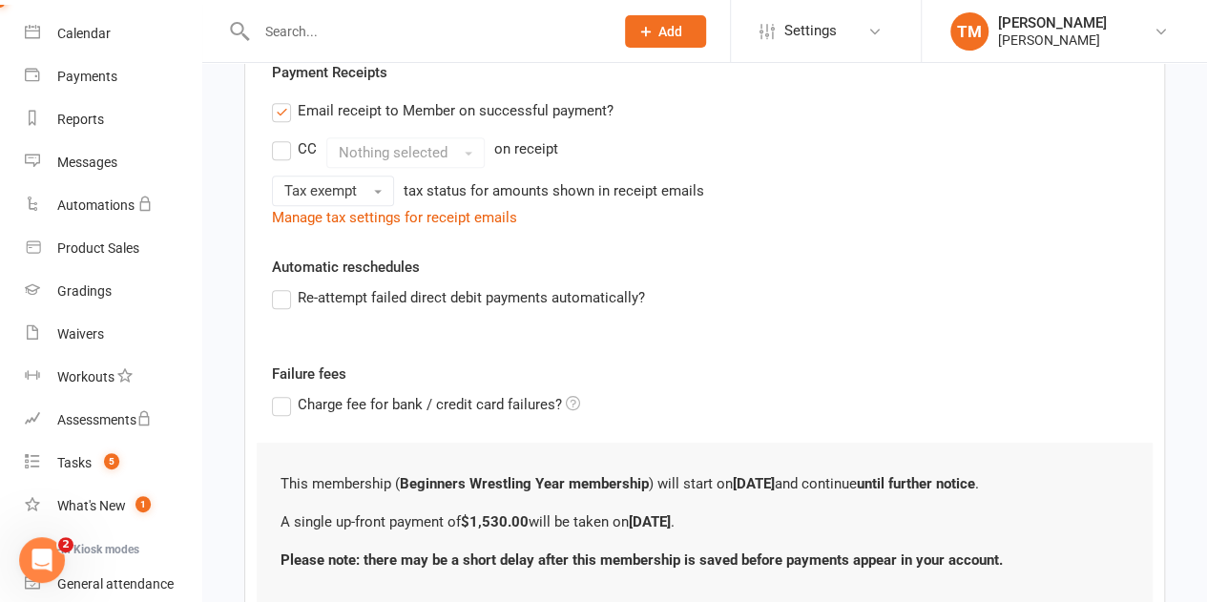
click at [283, 293] on label "Re-attempt failed direct debit payments automatically?" at bounding box center [458, 297] width 373 height 23
click at [283, 286] on input "Re-attempt failed direct debit payments automatically?" at bounding box center [278, 286] width 12 height 0
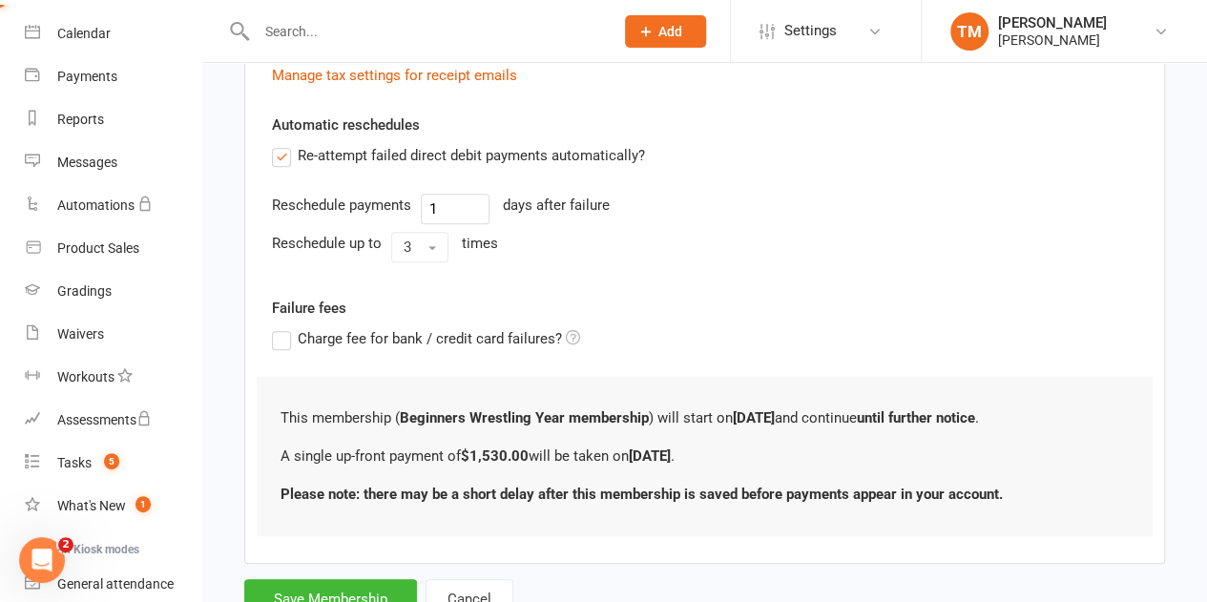
scroll to position [585, 0]
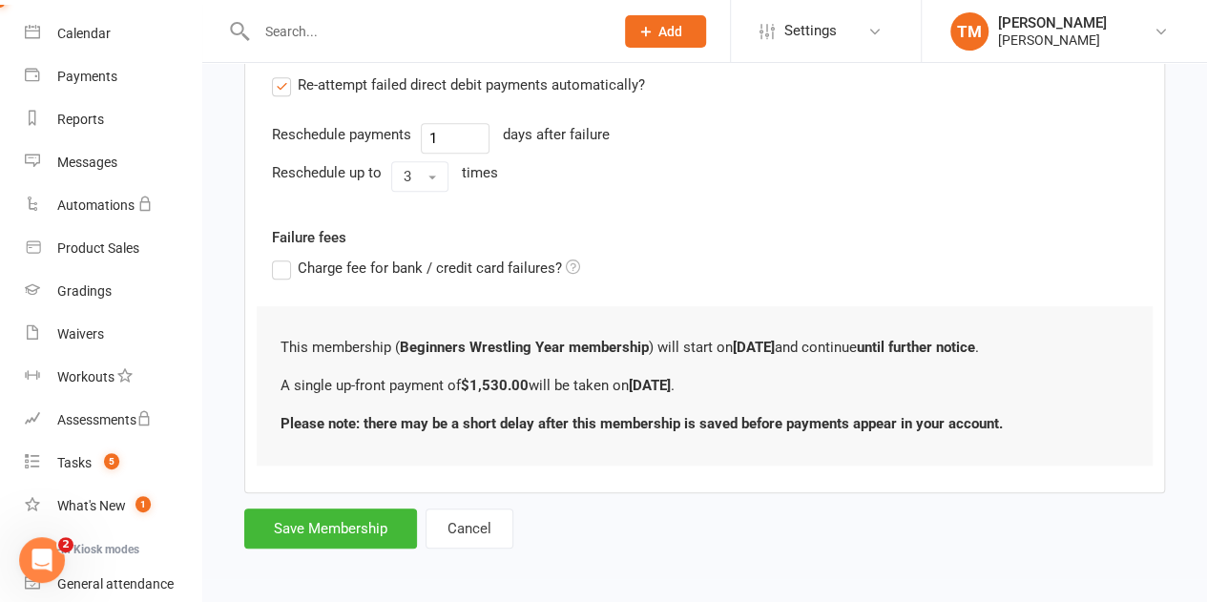
click at [483, 530] on button "Cancel" at bounding box center [470, 529] width 88 height 40
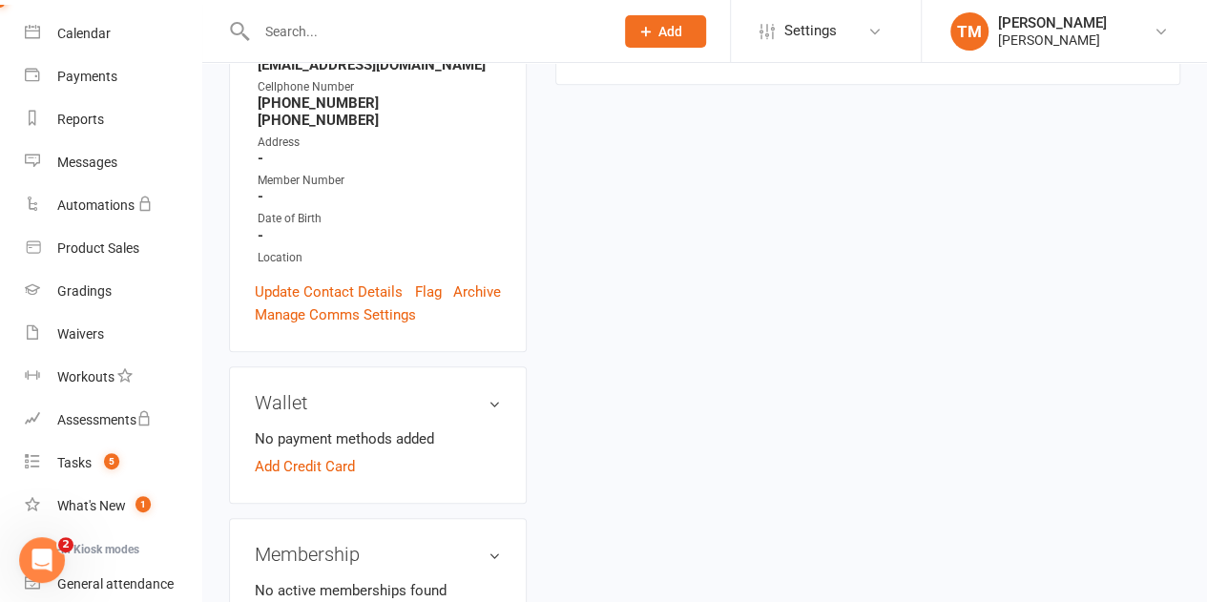
scroll to position [398, 0]
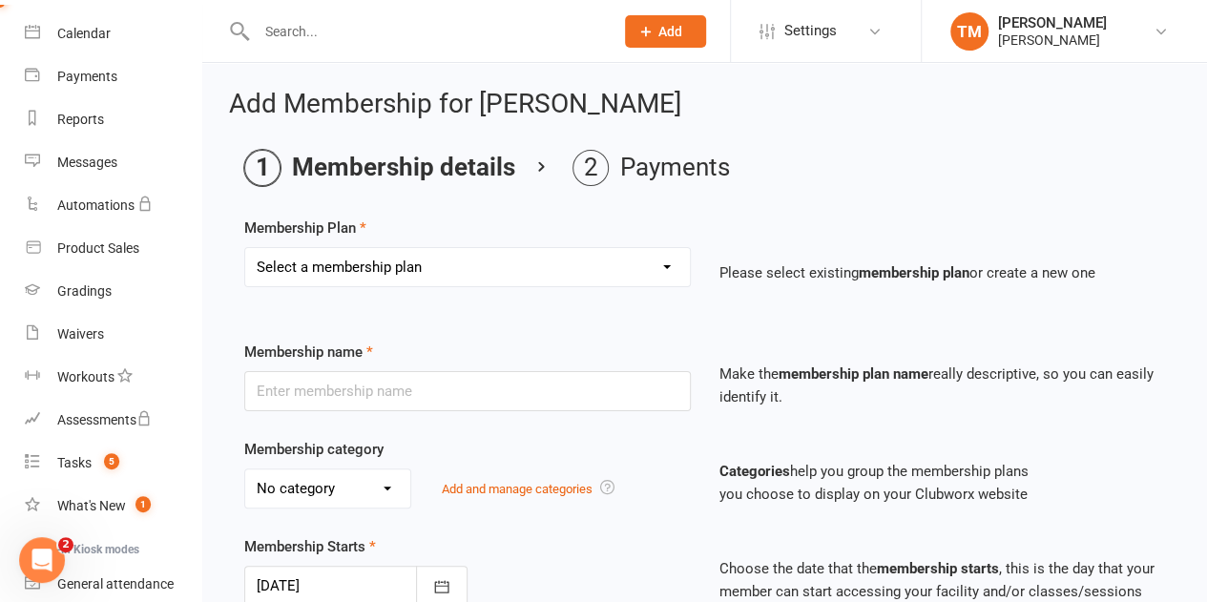
click at [643, 278] on select "Select a membership plan Create new Membership Plan Advanced Monthly Membership…" at bounding box center [467, 267] width 445 height 38
click at [512, 341] on div "Membership name" at bounding box center [467, 376] width 475 height 71
click at [625, 280] on select "Select a membership plan Create new Membership Plan Advanced Monthly Membership…" at bounding box center [467, 267] width 445 height 38
select select "0"
click at [245, 248] on select "Select a membership plan Create new Membership Plan Advanced Monthly Membership…" at bounding box center [467, 267] width 445 height 38
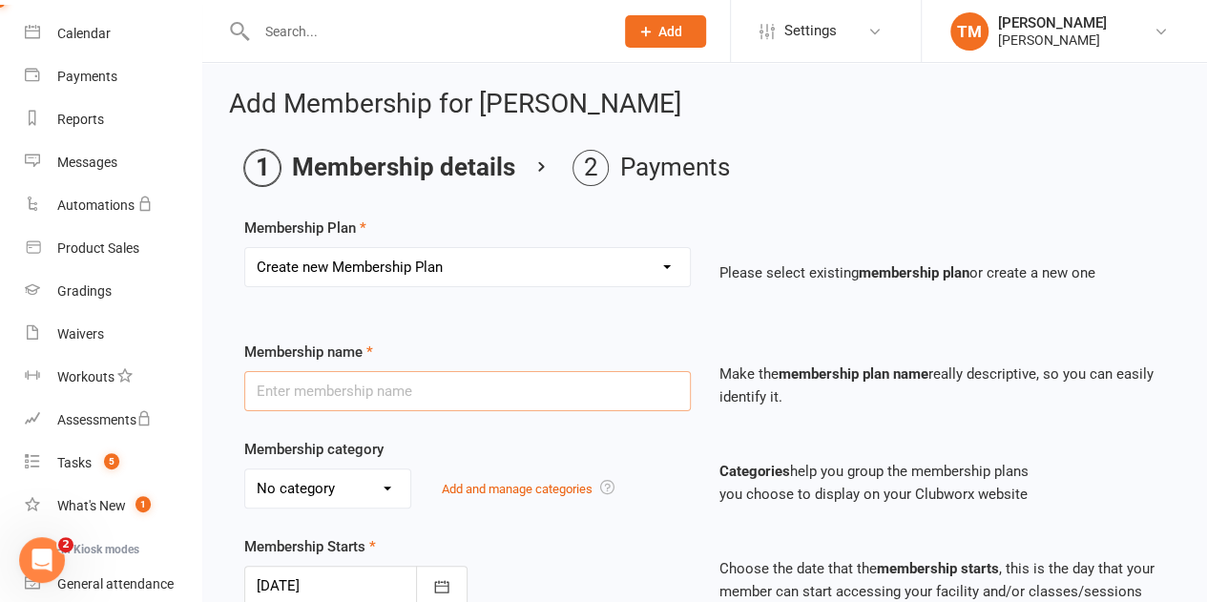
click at [493, 397] on input "text" at bounding box center [467, 391] width 447 height 40
click at [311, 380] on input "text" at bounding box center [467, 391] width 447 height 40
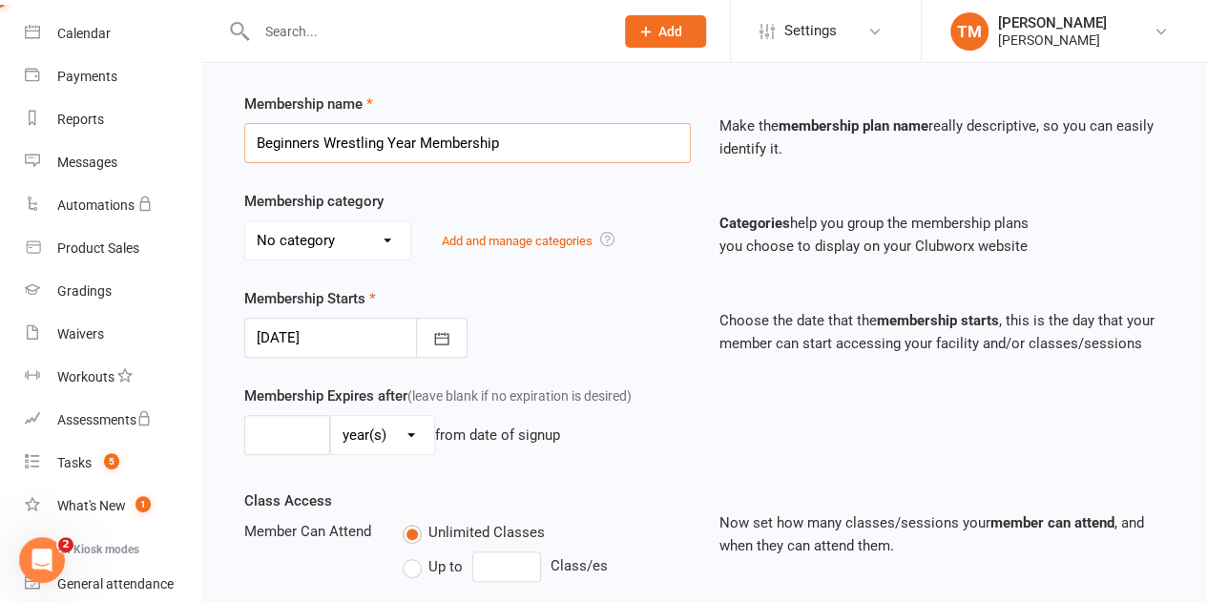
scroll to position [252, 0]
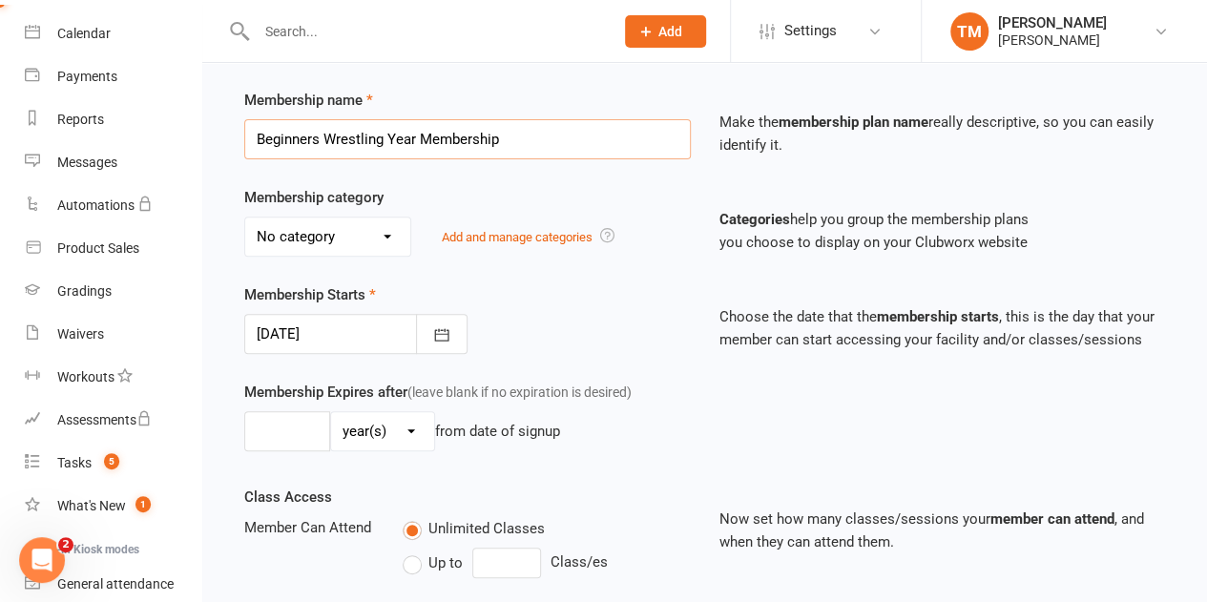
type input "Beginners Wrestling Year Membership"
click at [411, 423] on select "day(s) week(s) month(s) year(s)" at bounding box center [382, 431] width 103 height 38
click at [308, 430] on input "number" at bounding box center [287, 431] width 86 height 40
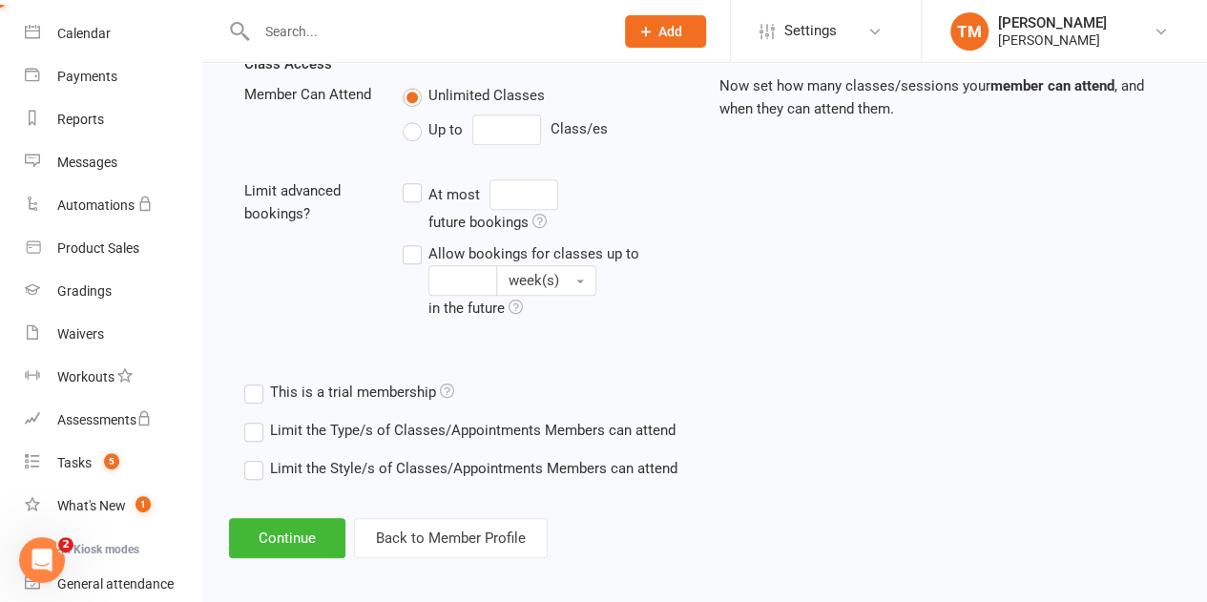
scroll to position [689, 0]
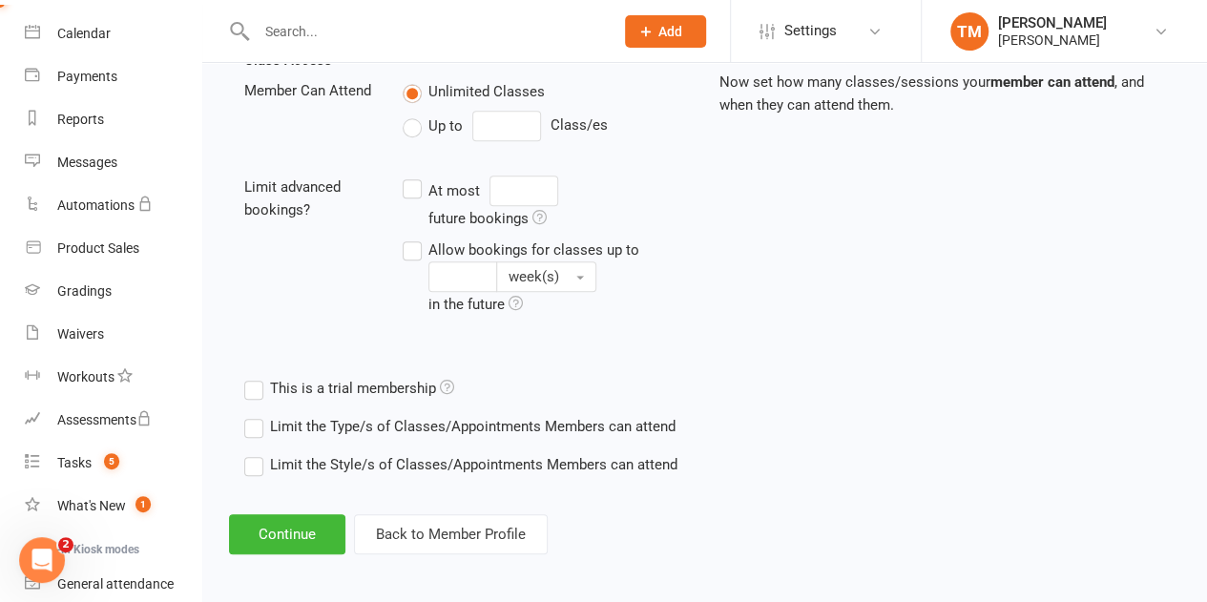
type input "1"
click at [281, 533] on button "Continue" at bounding box center [287, 534] width 116 height 40
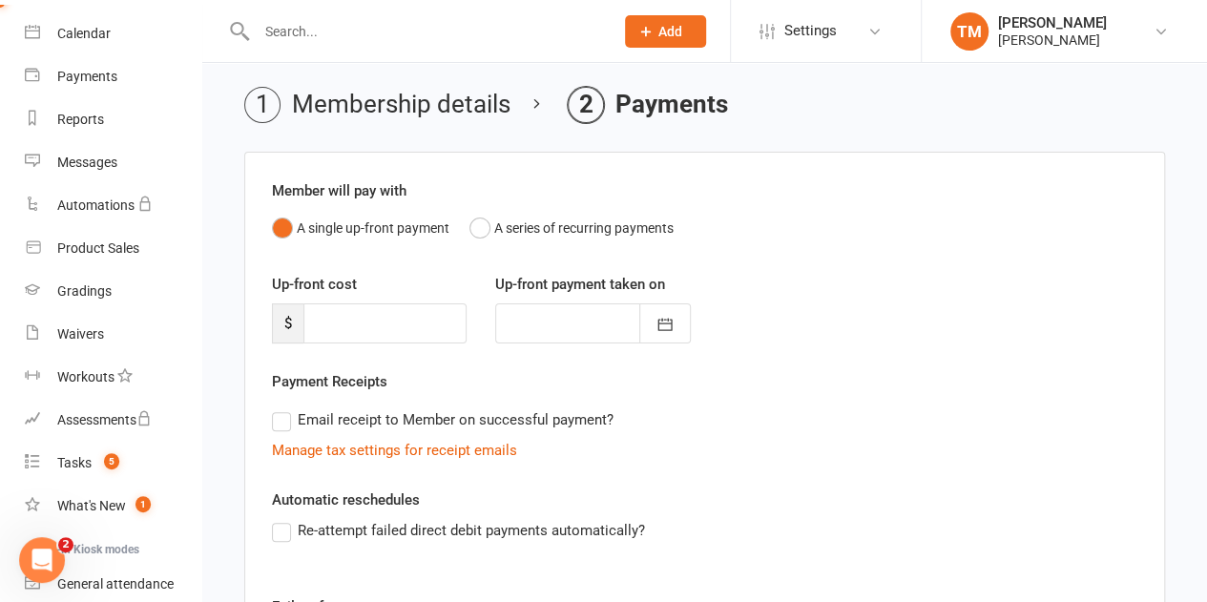
scroll to position [67, 0]
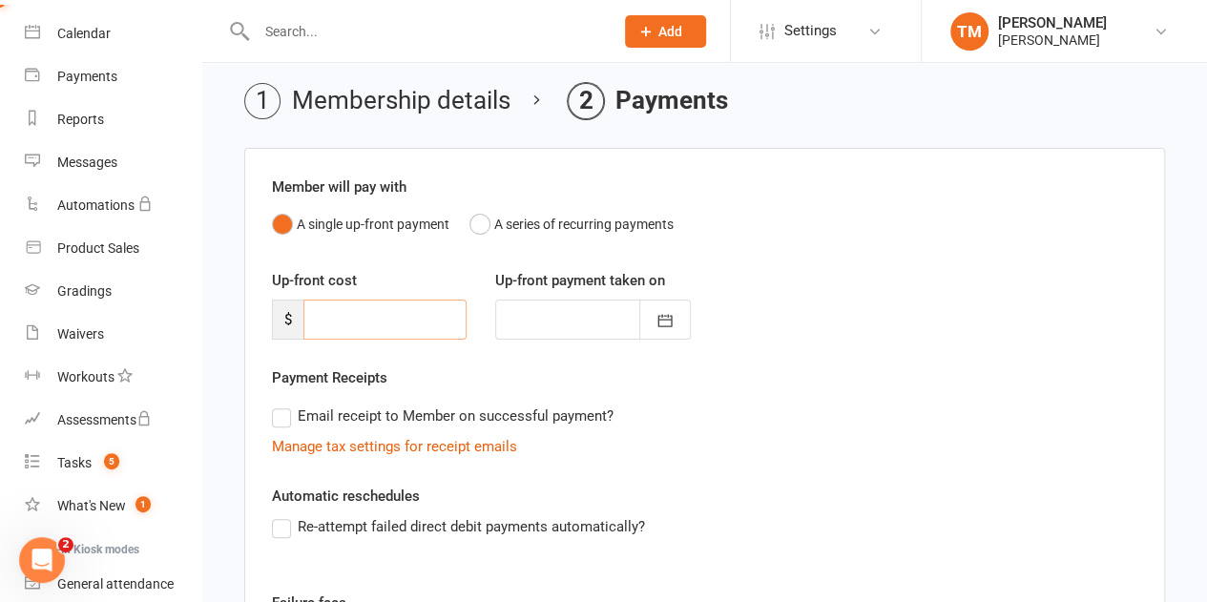
click at [378, 319] on input "number" at bounding box center [385, 320] width 163 height 40
type input "1"
type input "[DATE]"
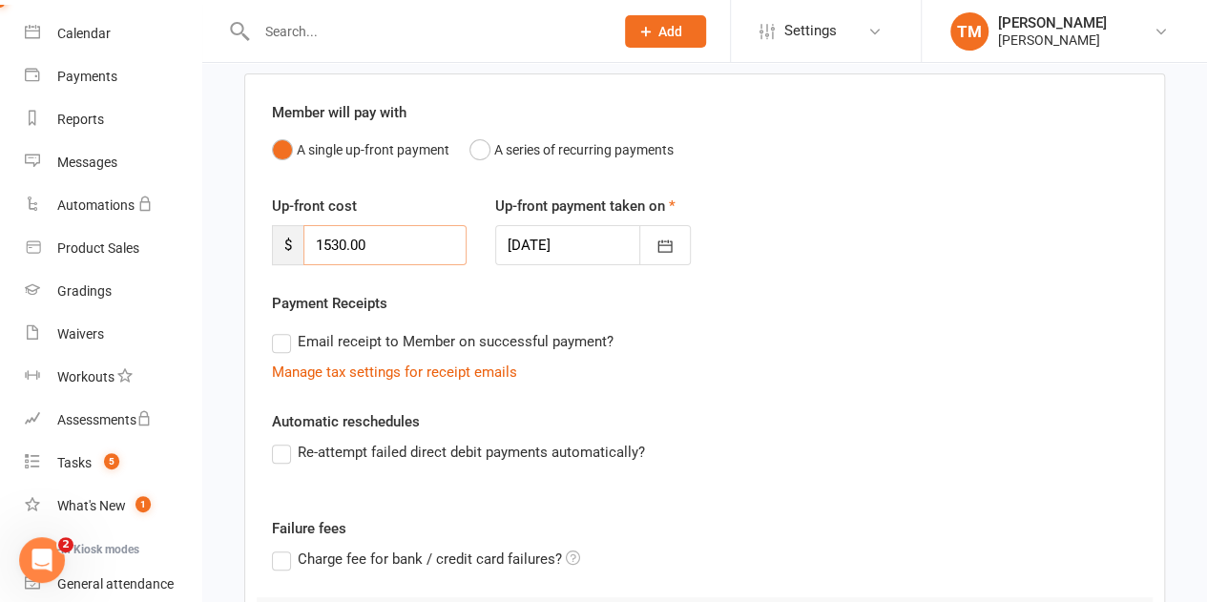
scroll to position [165, 0]
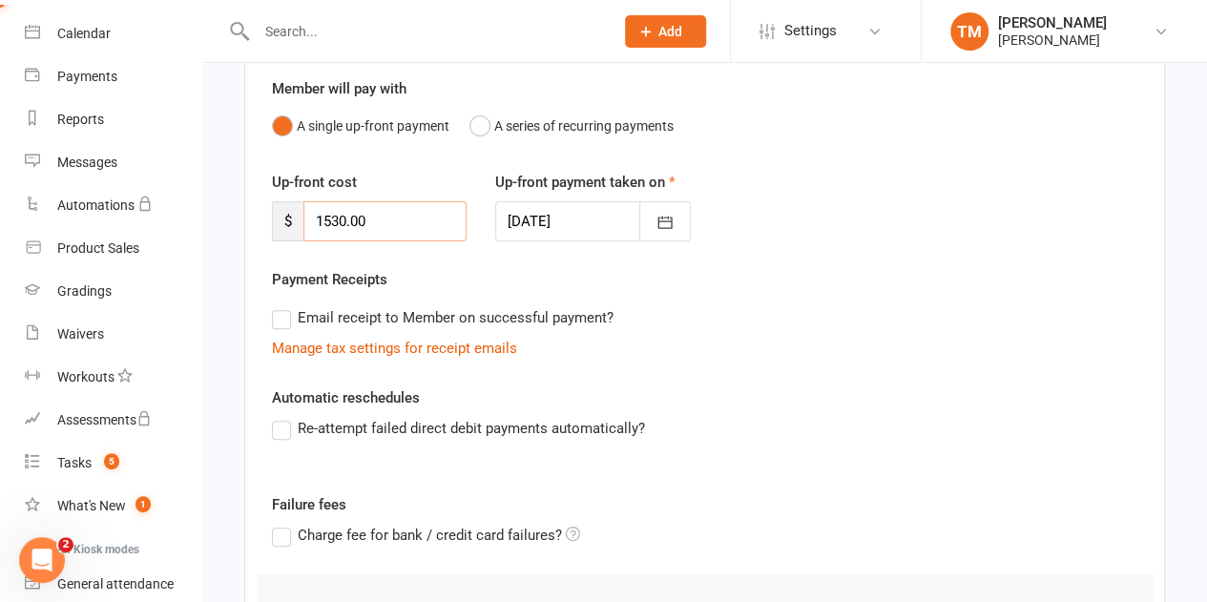
type input "1530.00"
click at [284, 321] on label "Email receipt to Member on successful payment?" at bounding box center [443, 317] width 342 height 23
click at [284, 306] on input "Email receipt to Member on successful payment?" at bounding box center [278, 306] width 12 height 0
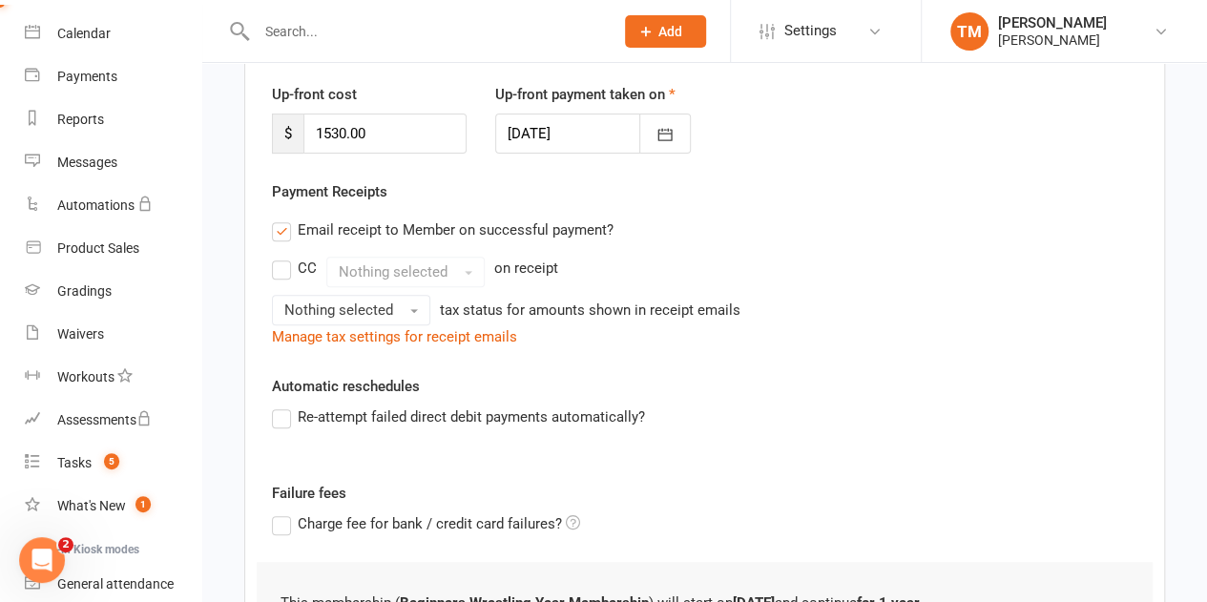
scroll to position [258, 0]
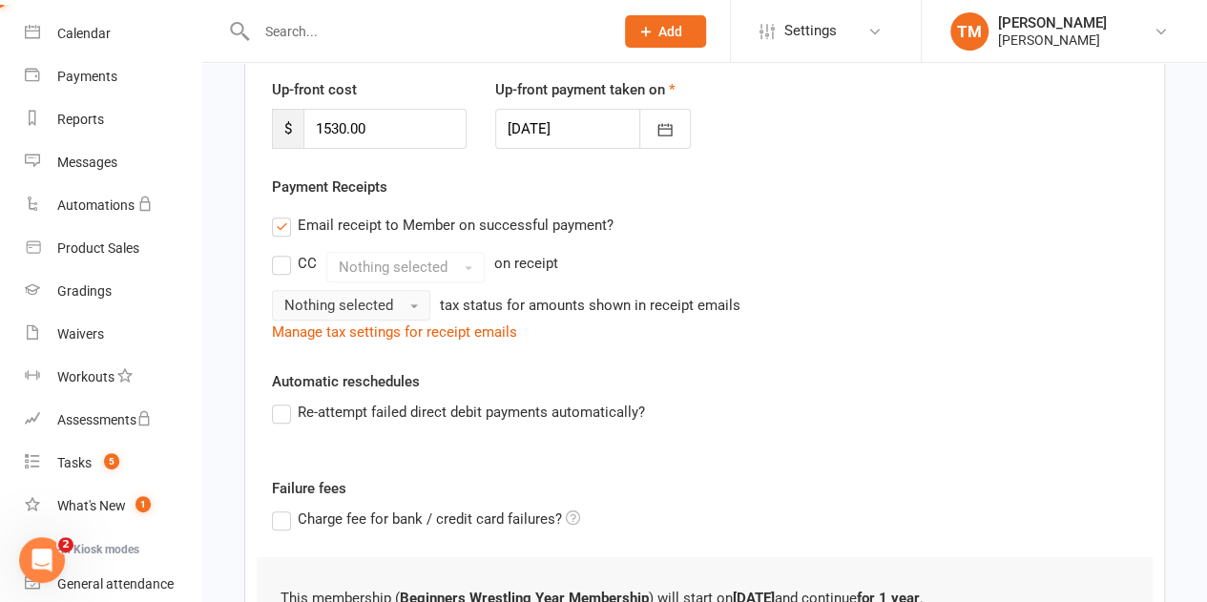
click at [412, 304] on span "button" at bounding box center [414, 306] width 8 height 4
click at [395, 343] on link "Tax exempt" at bounding box center [367, 346] width 189 height 38
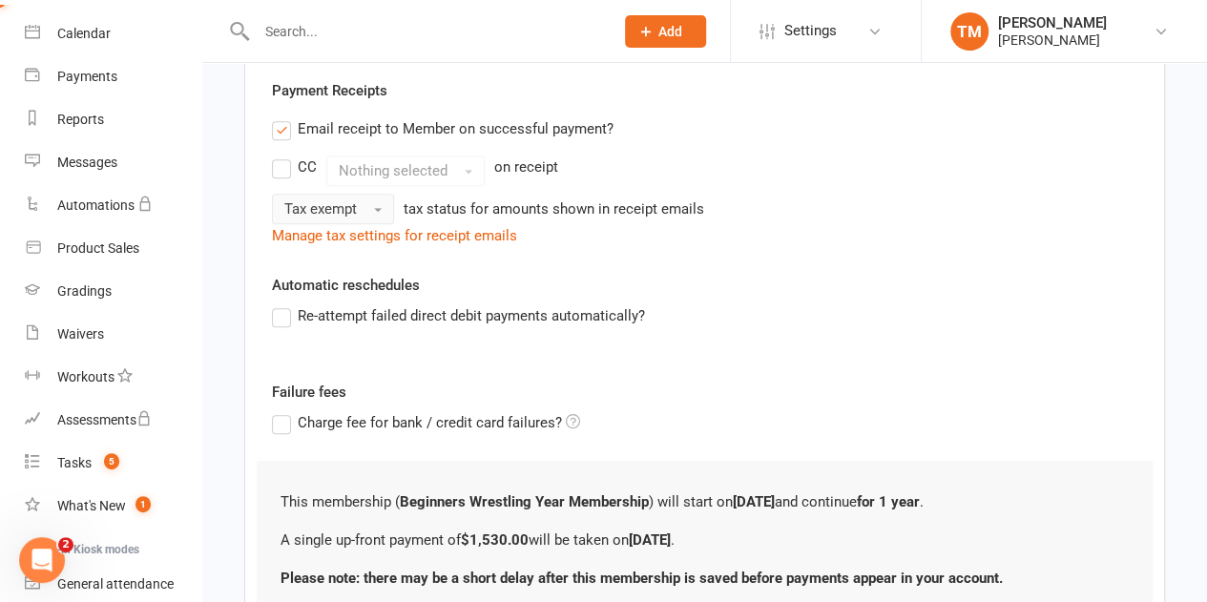
scroll to position [412, 0]
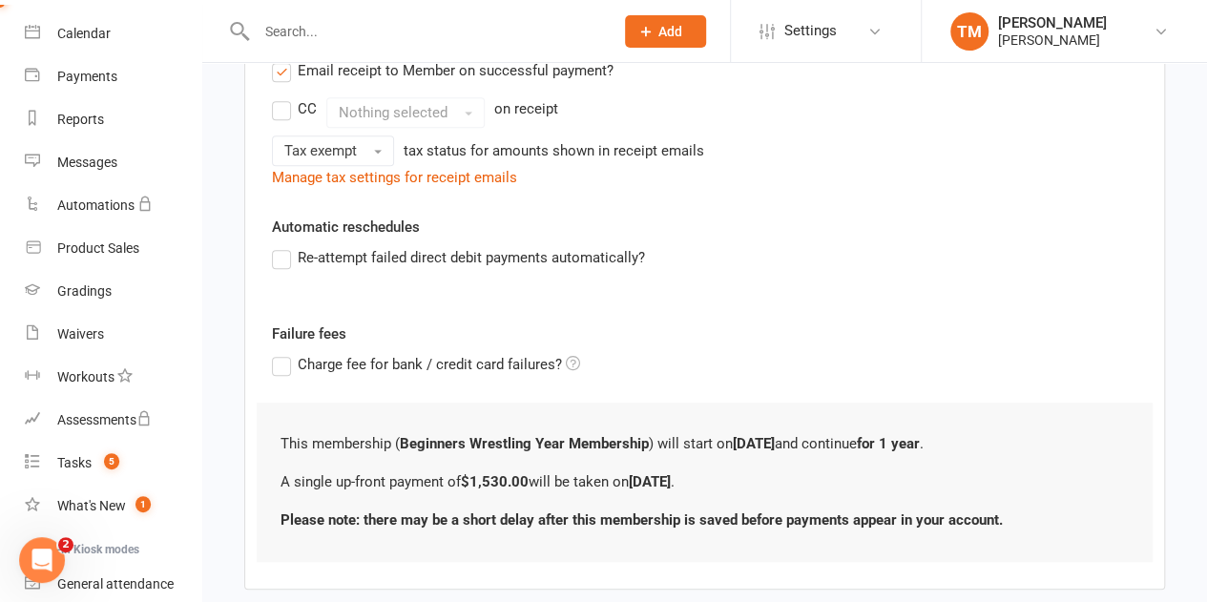
click at [284, 262] on label "Re-attempt failed direct debit payments automatically?" at bounding box center [458, 257] width 373 height 23
click at [284, 246] on input "Re-attempt failed direct debit payments automatically?" at bounding box center [278, 246] width 12 height 0
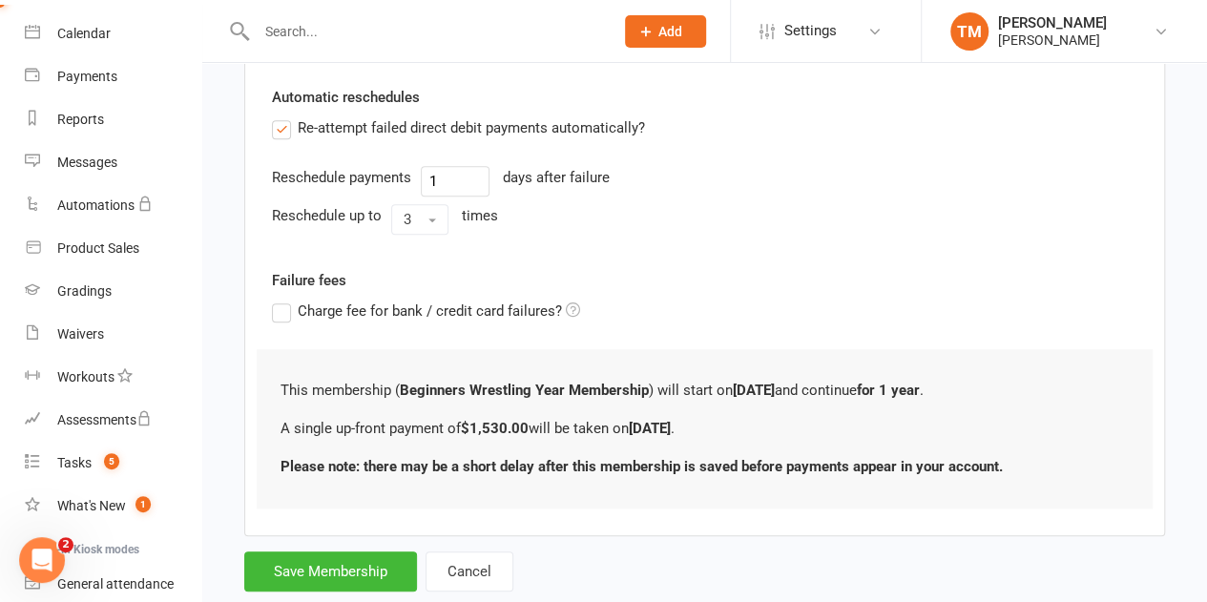
scroll to position [546, 0]
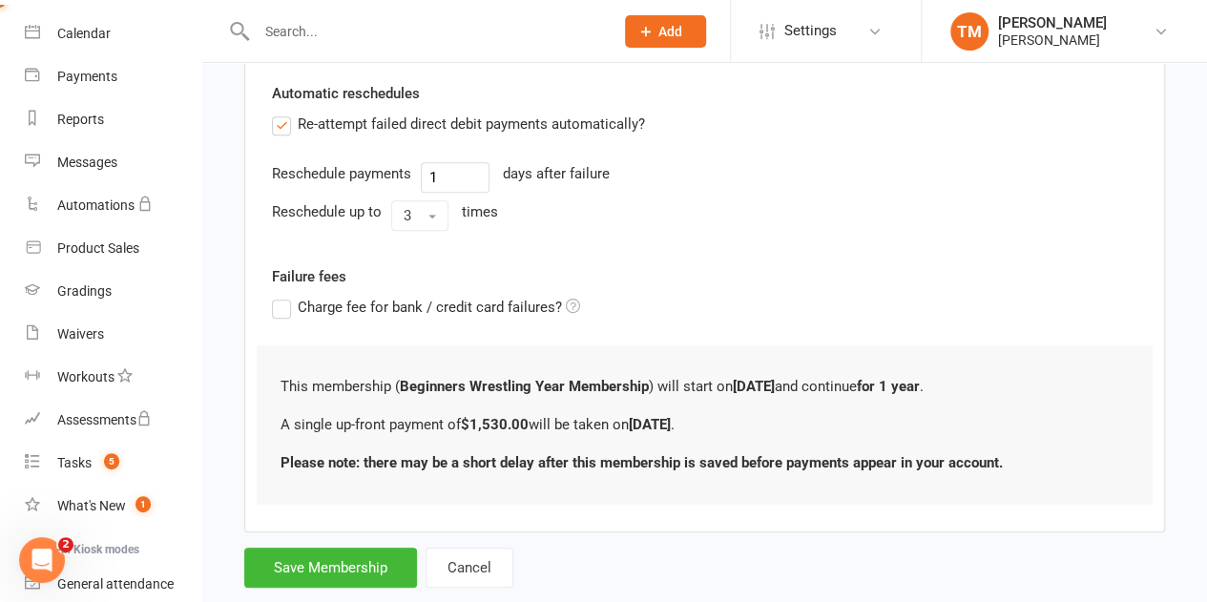
click at [411, 214] on button "3" at bounding box center [419, 215] width 57 height 31
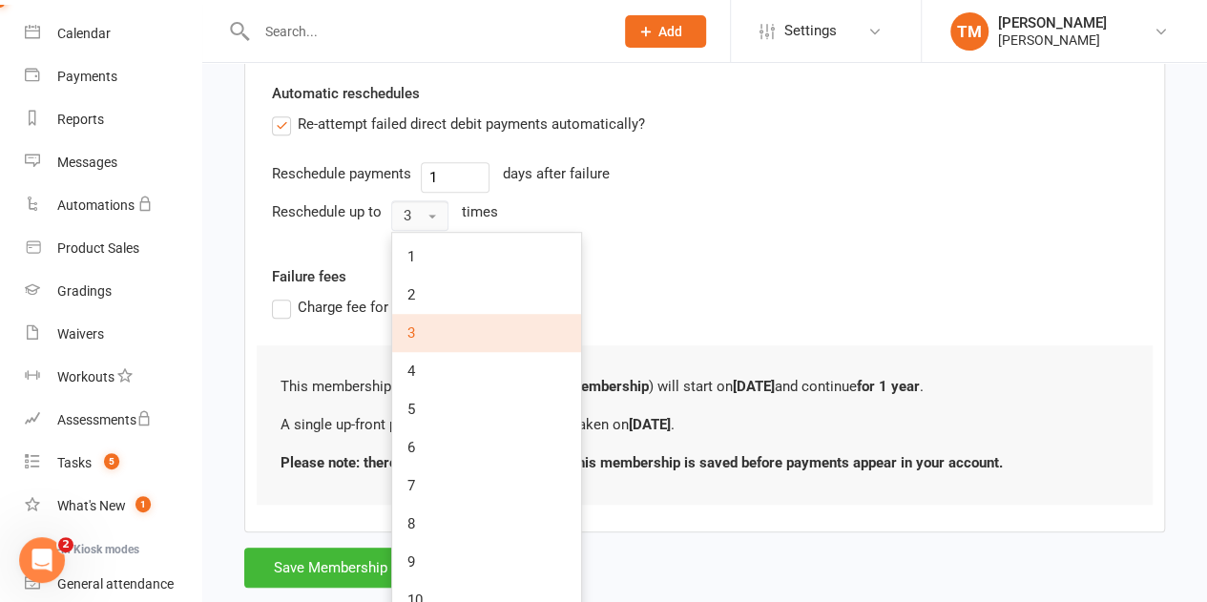
scroll to position [585, 0]
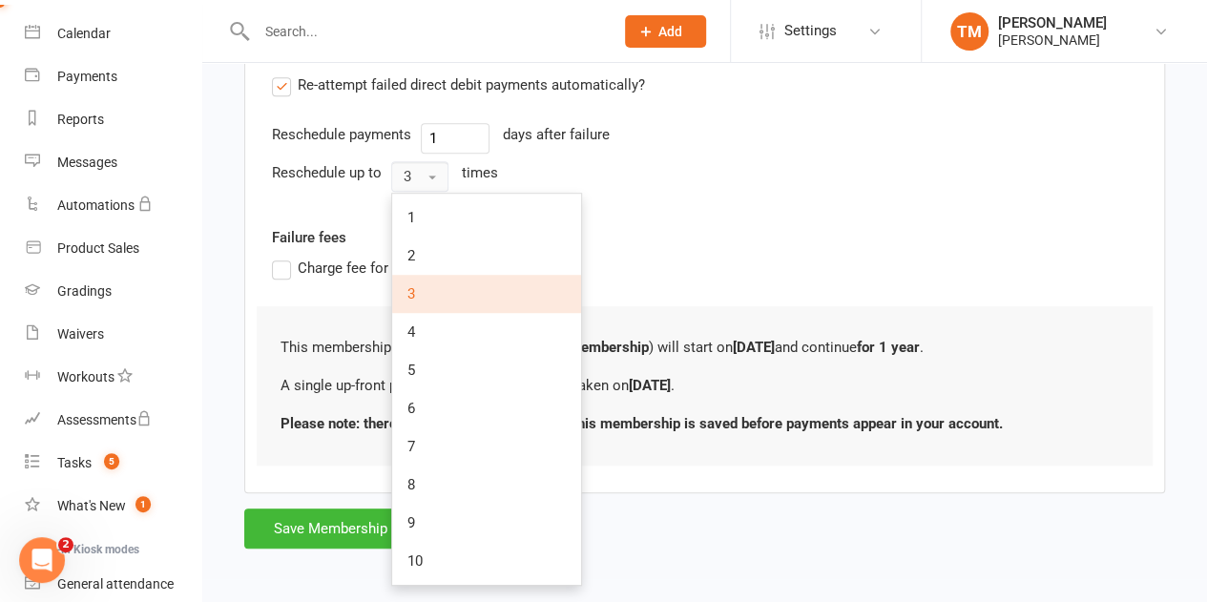
click at [466, 556] on link "10" at bounding box center [486, 561] width 189 height 38
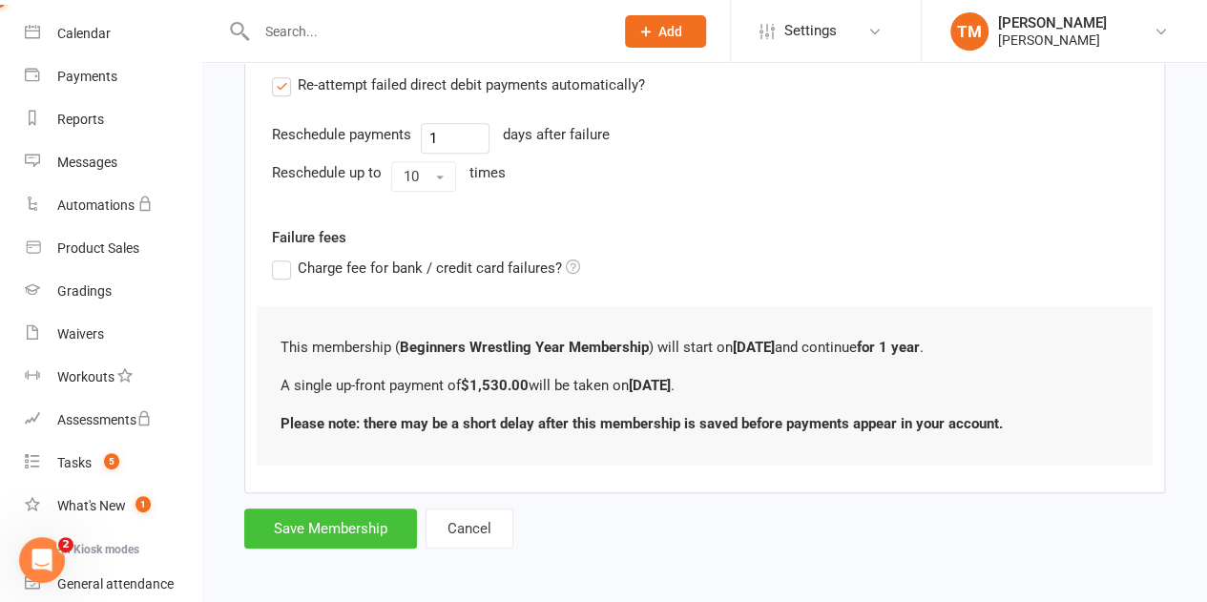
click at [349, 521] on button "Save Membership" at bounding box center [330, 529] width 173 height 40
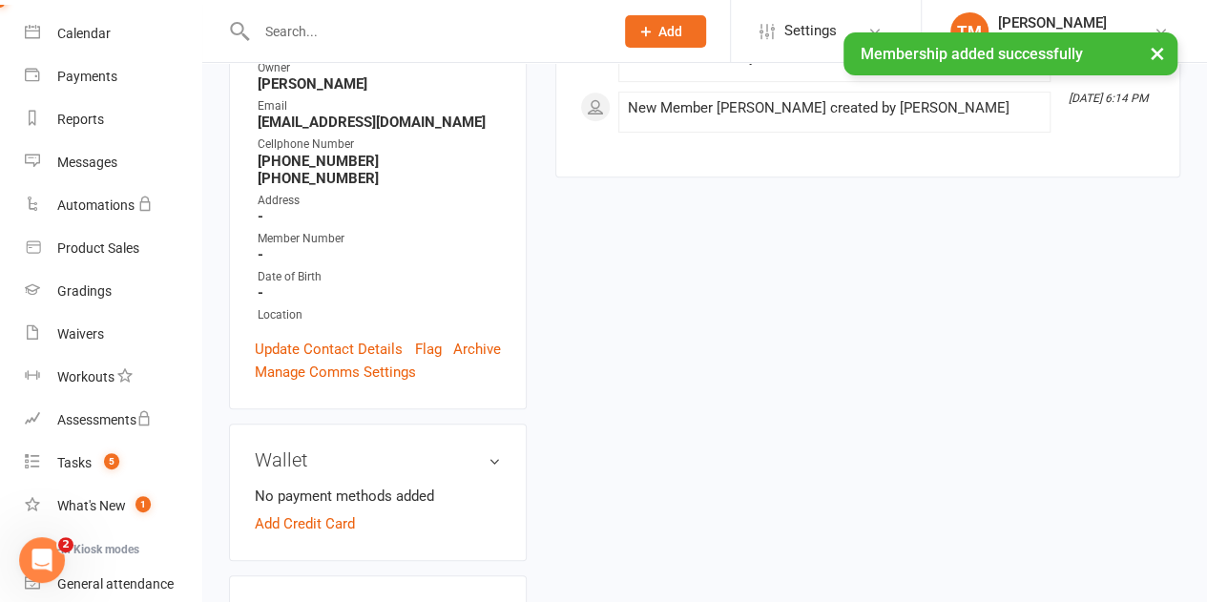
scroll to position [371, 0]
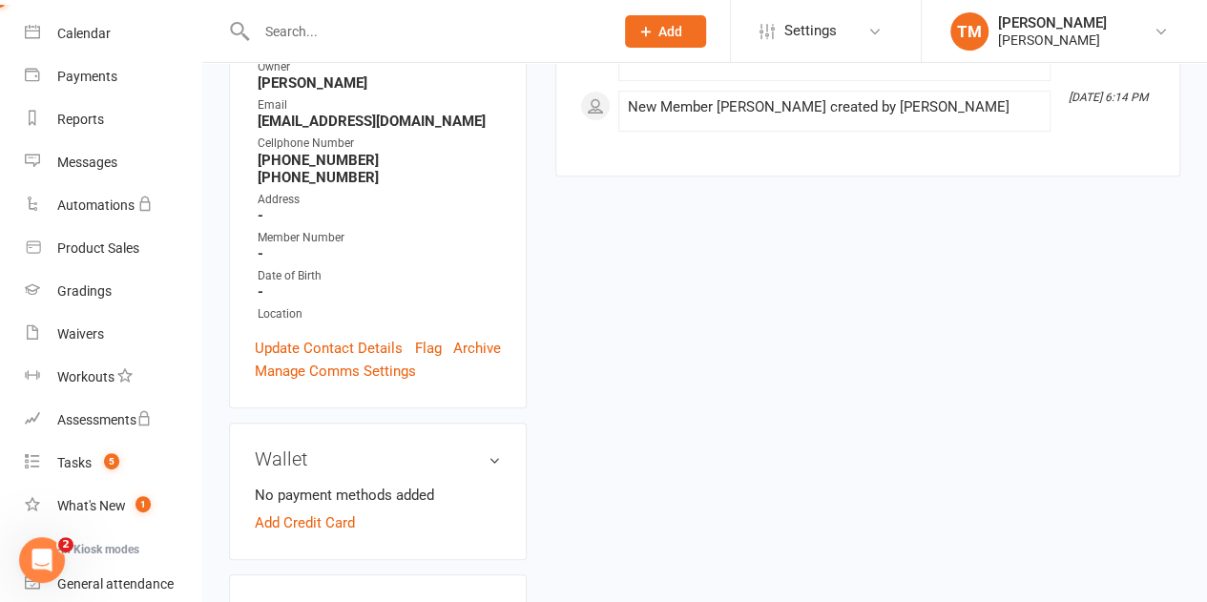
click at [323, 512] on link "Add Credit Card" at bounding box center [305, 523] width 100 height 23
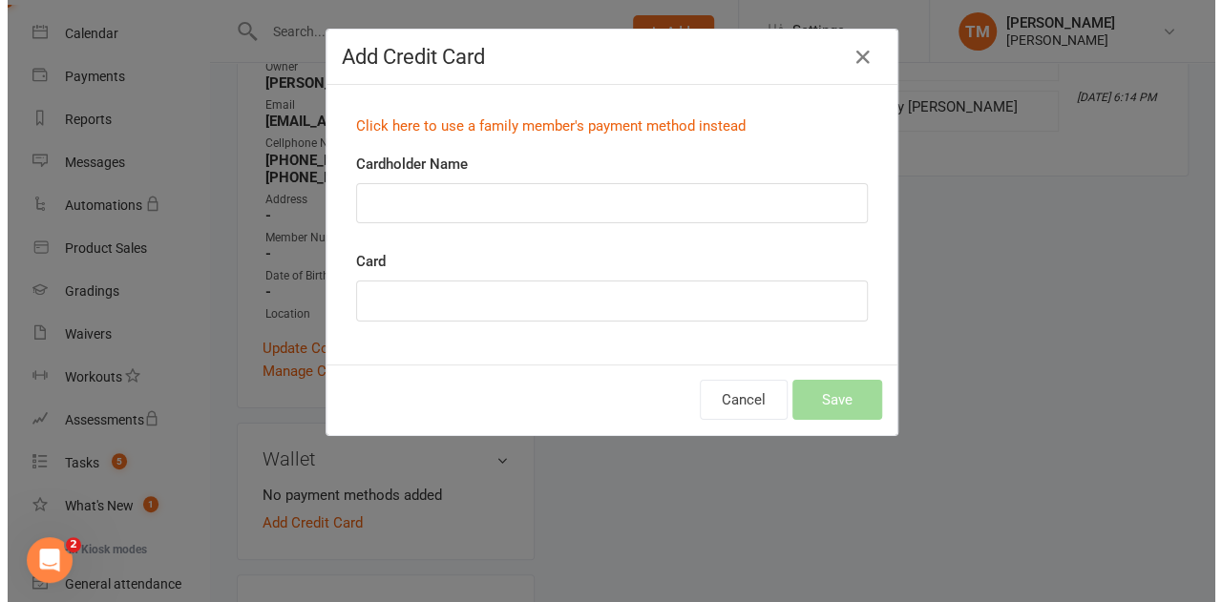
scroll to position [348, 0]
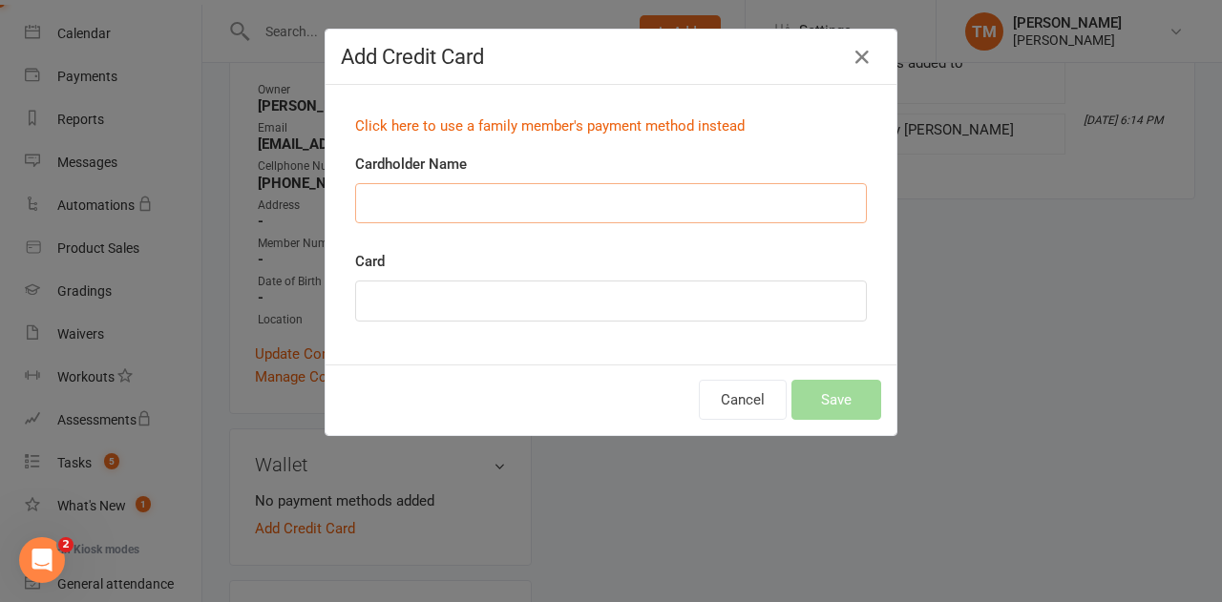
click at [429, 205] on input "Cardholder Name" at bounding box center [611, 203] width 512 height 40
type input "[PERSON_NAME]"
click at [829, 396] on button "Save" at bounding box center [836, 400] width 90 height 40
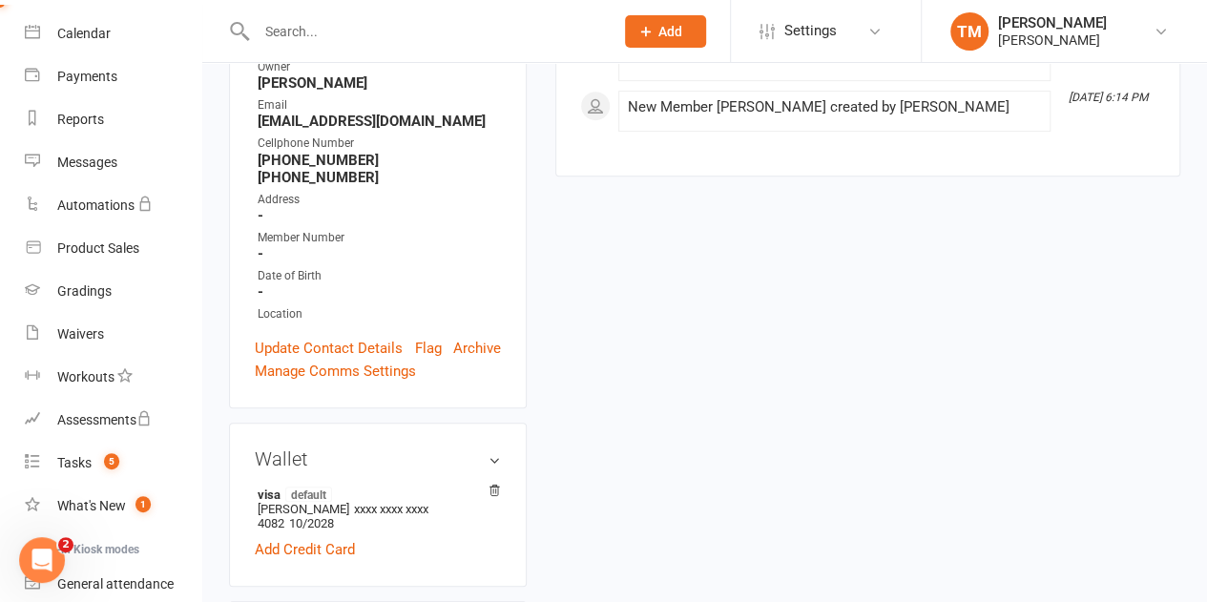
scroll to position [0, 0]
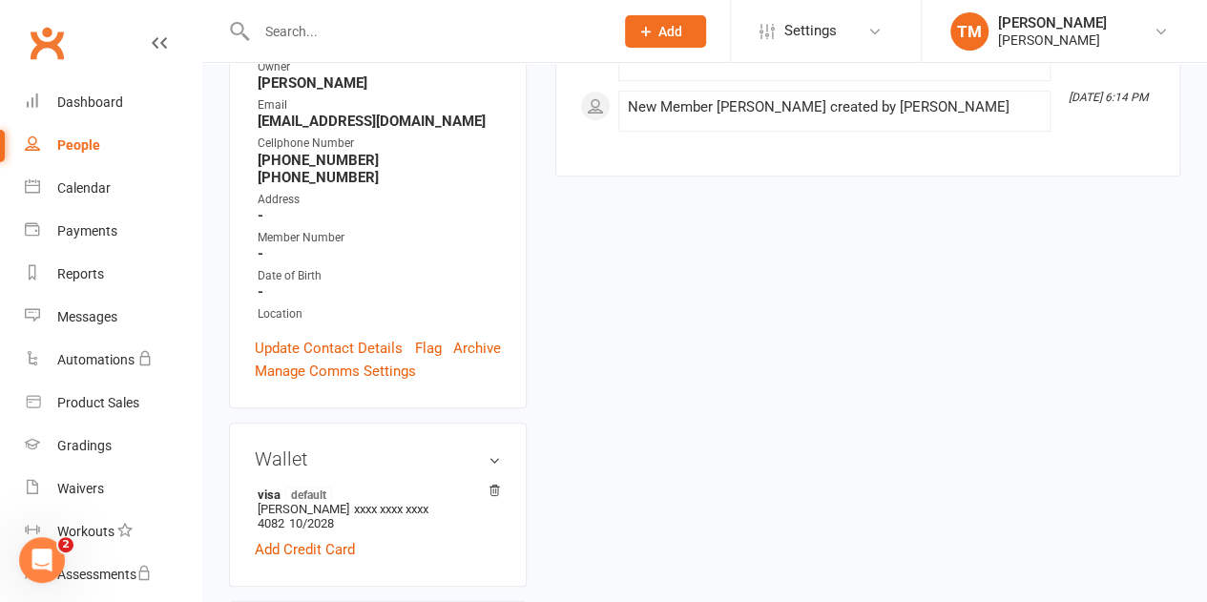
click at [102, 94] on link "Dashboard" at bounding box center [113, 102] width 177 height 43
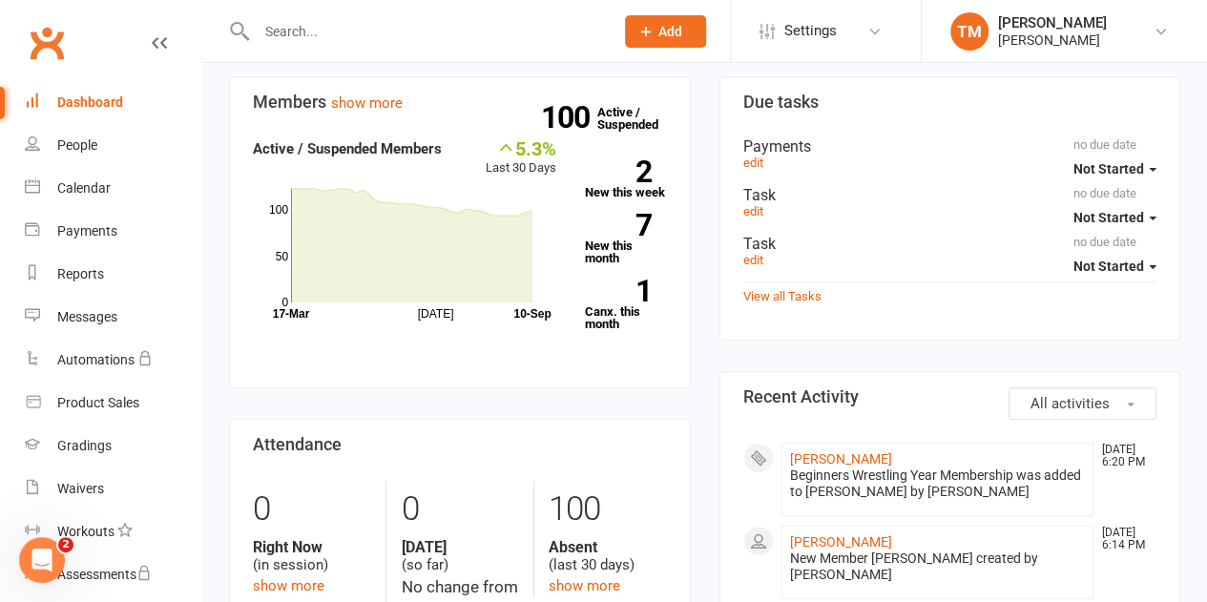
scroll to position [187, 0]
click at [853, 457] on link "[PERSON_NAME]" at bounding box center [841, 458] width 102 height 15
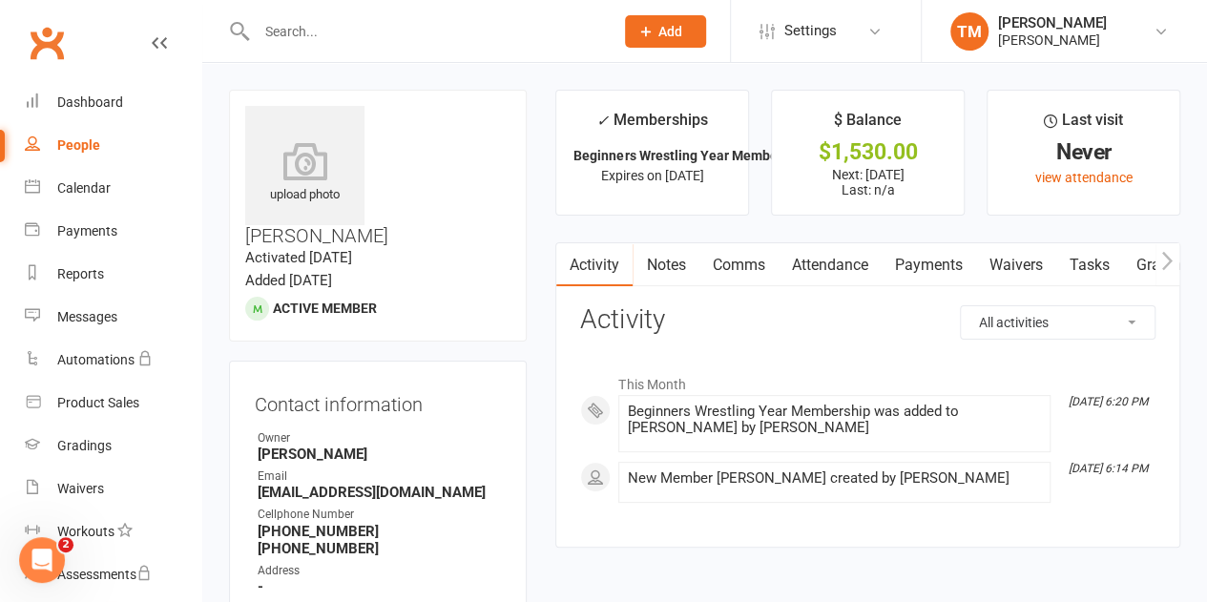
click at [951, 246] on link "Payments" at bounding box center [928, 265] width 94 height 44
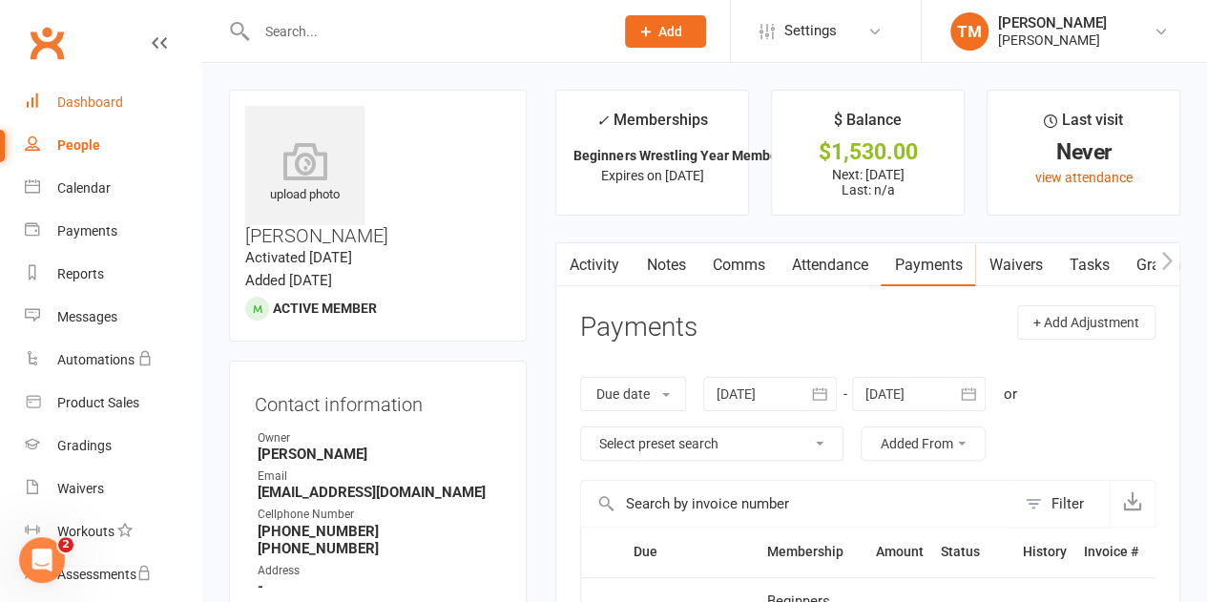
click at [111, 104] on div "Dashboard" at bounding box center [90, 101] width 66 height 15
